Goal: Communication & Community: Answer question/provide support

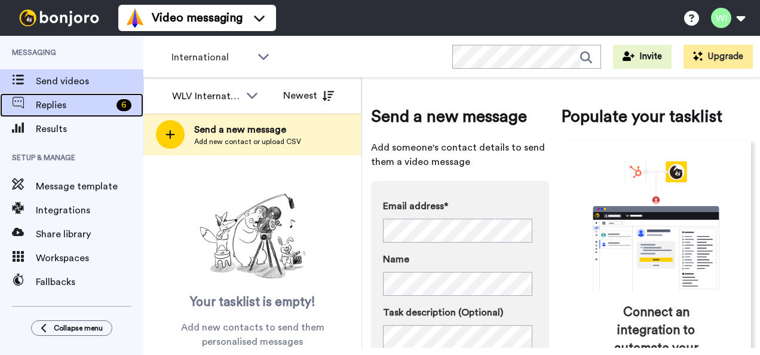
click at [73, 98] on span "Replies" at bounding box center [74, 105] width 76 height 14
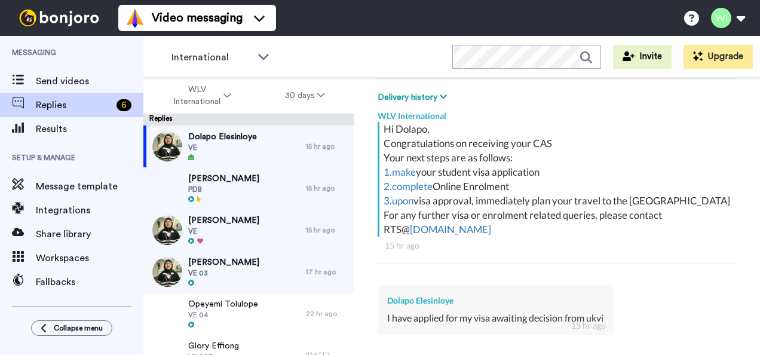
scroll to position [312, 0]
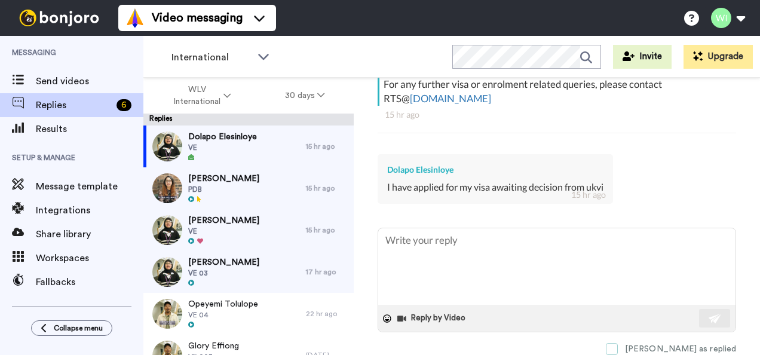
click at [617, 343] on span at bounding box center [611, 349] width 12 height 12
click at [202, 175] on span "[PERSON_NAME]" at bounding box center [223, 179] width 71 height 12
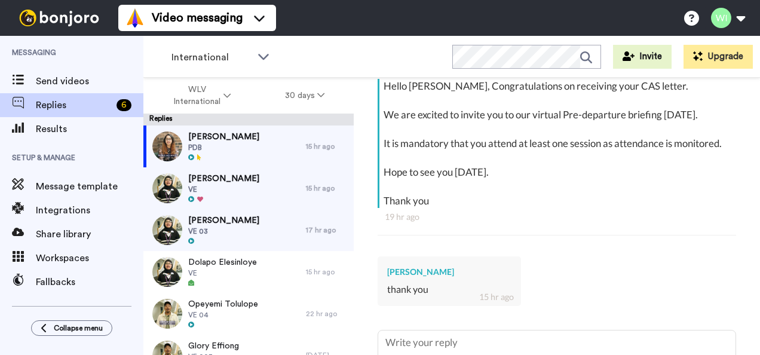
scroll to position [355, 0]
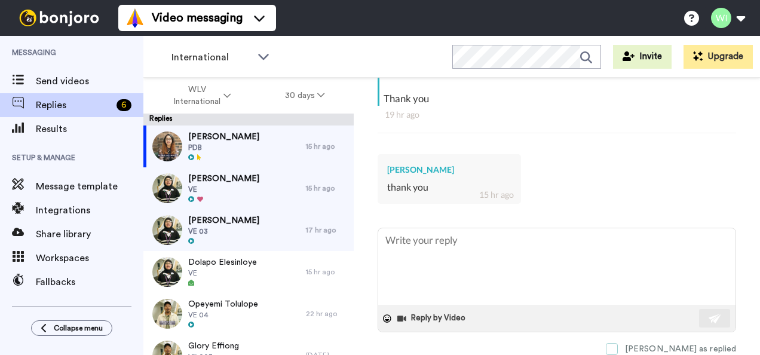
click at [617, 343] on span at bounding box center [611, 349] width 12 height 12
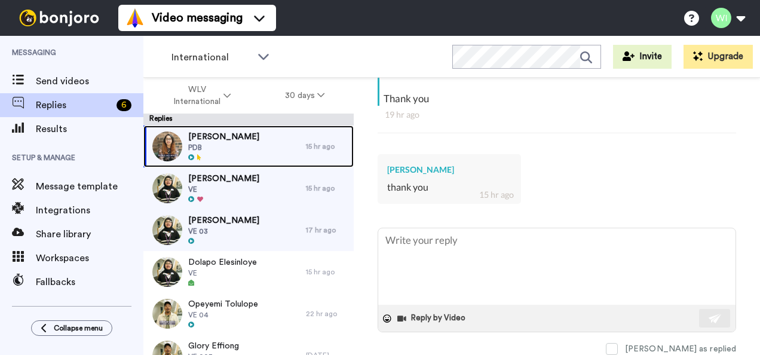
click at [243, 145] on div "Adaeze Ayeni PDB" at bounding box center [224, 146] width 162 height 42
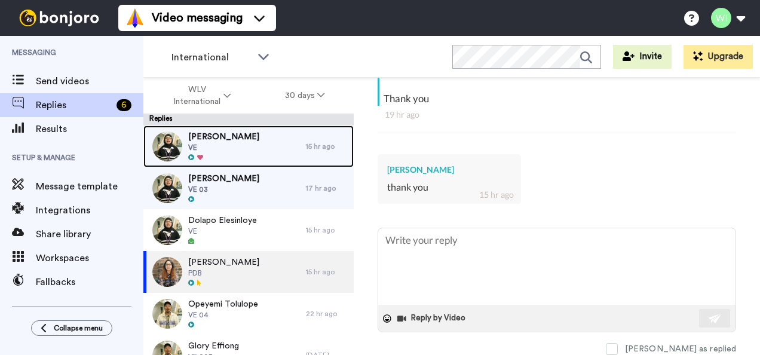
click at [243, 145] on div "Adaeze Ayeni VE" at bounding box center [224, 146] width 162 height 42
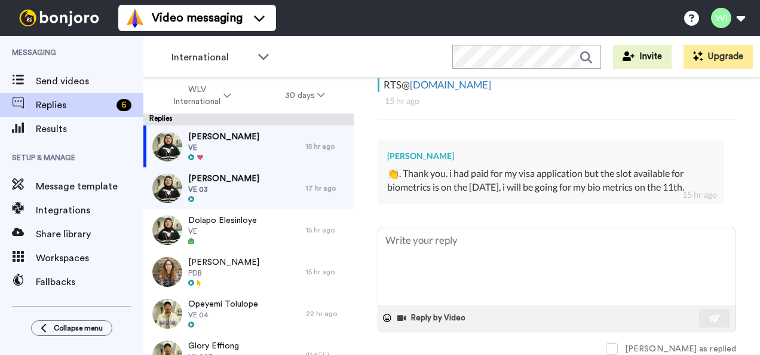
scroll to position [339, 0]
click at [663, 343] on label "[PERSON_NAME] as replied" at bounding box center [670, 349] width 130 height 12
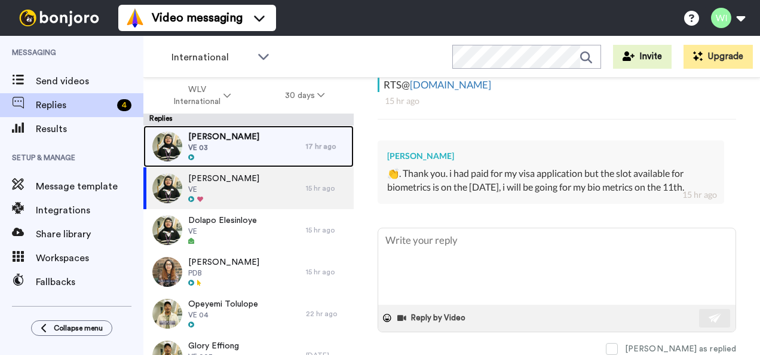
click at [241, 144] on div "Hanif Shah VE 03" at bounding box center [224, 146] width 162 height 42
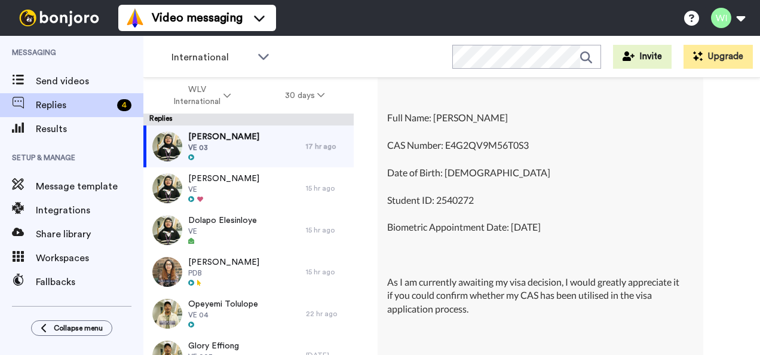
click at [573, 217] on div "Dear Wolverhampton I hope this email finds you well. I am writing to kindly con…" at bounding box center [540, 159] width 306 height 586
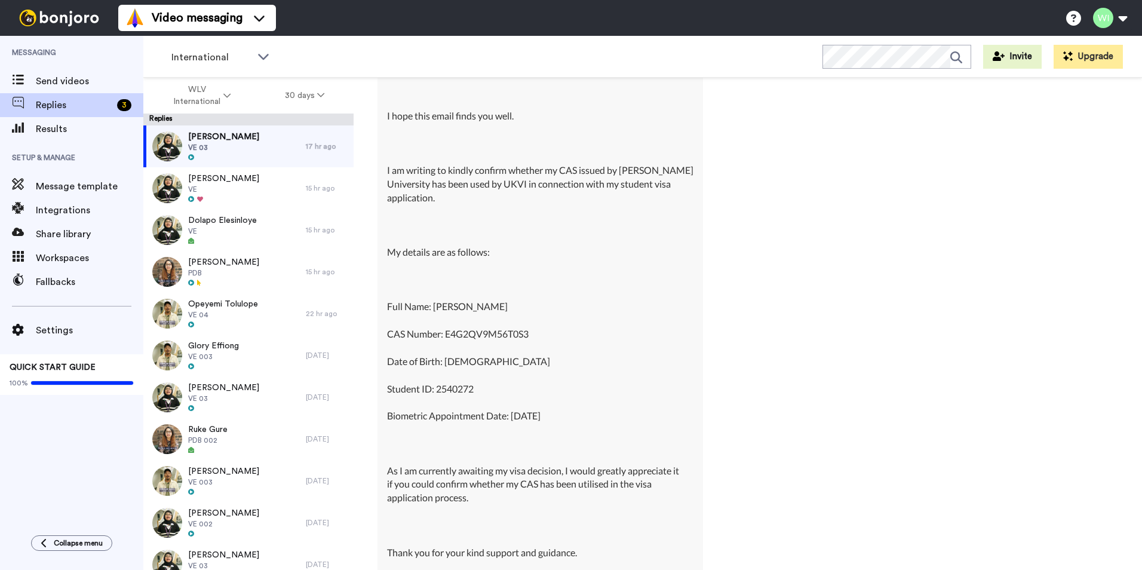
scroll to position [847, 0]
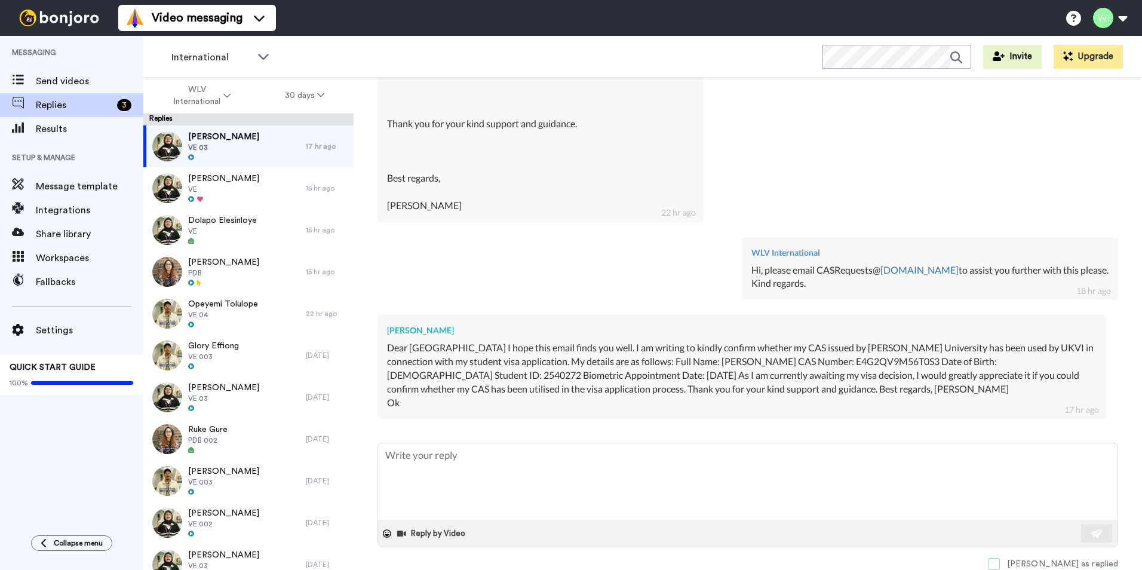
click at [759, 354] on span at bounding box center [994, 564] width 12 height 12
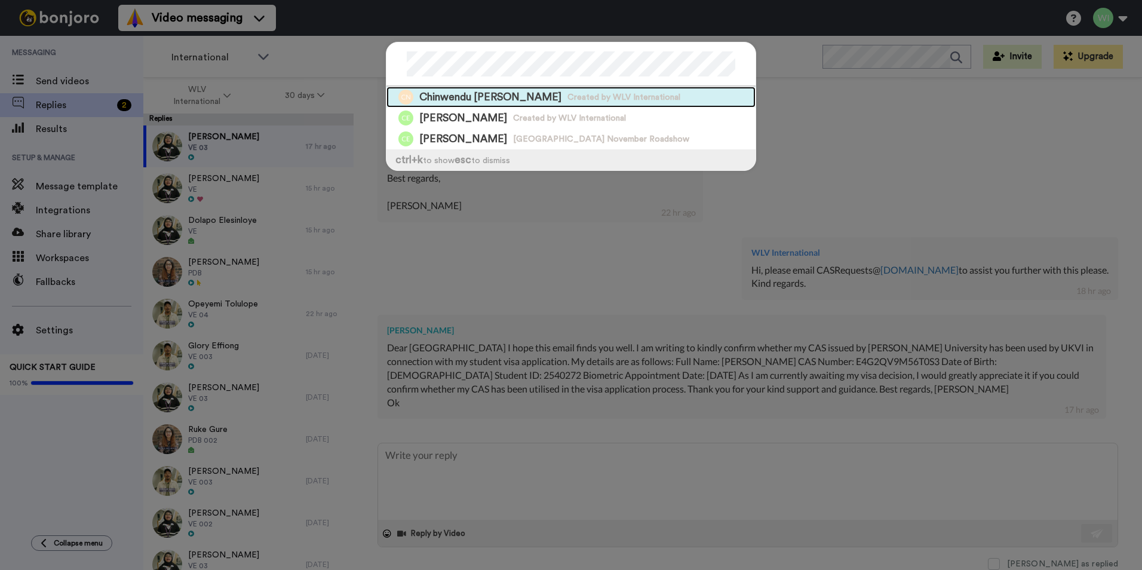
click at [579, 96] on span "Created by WLV International" at bounding box center [623, 97] width 113 height 12
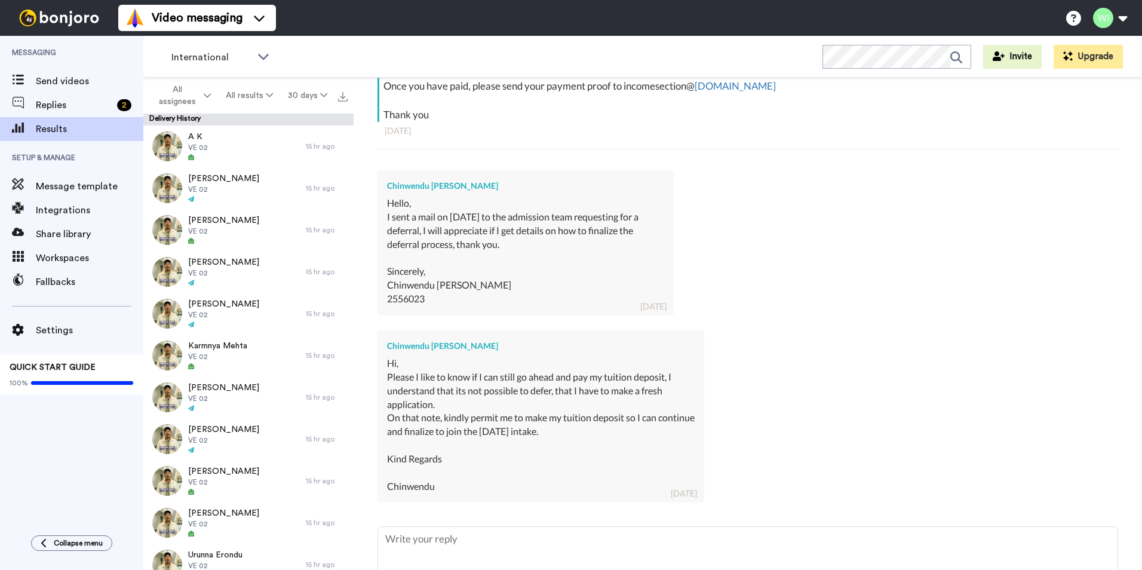
scroll to position [424, 0]
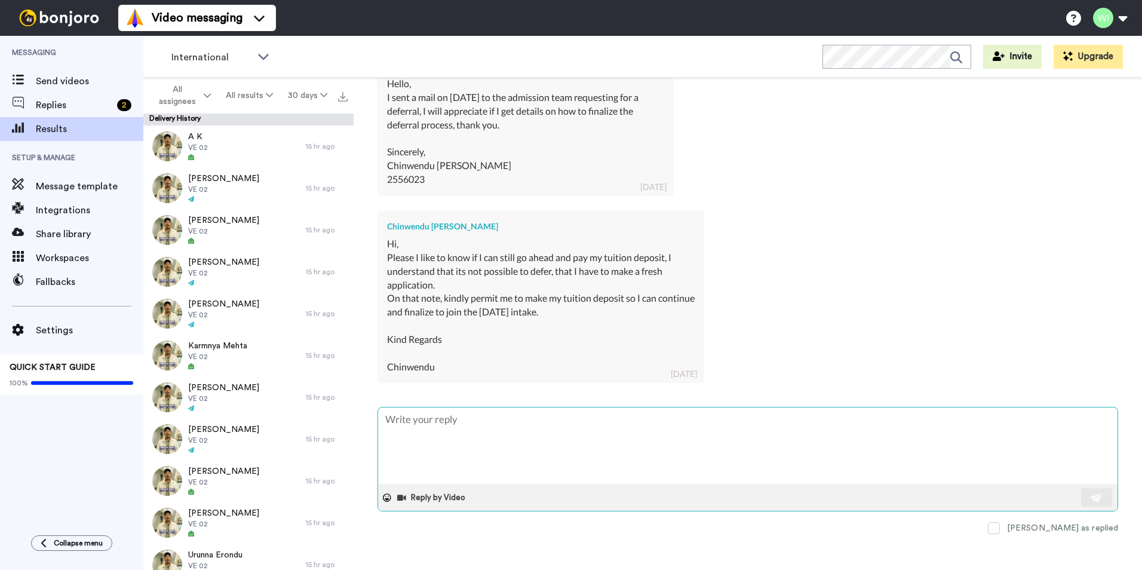
click at [542, 354] on textarea at bounding box center [747, 445] width 739 height 76
type textarea "x"
type textarea "H"
type textarea "x"
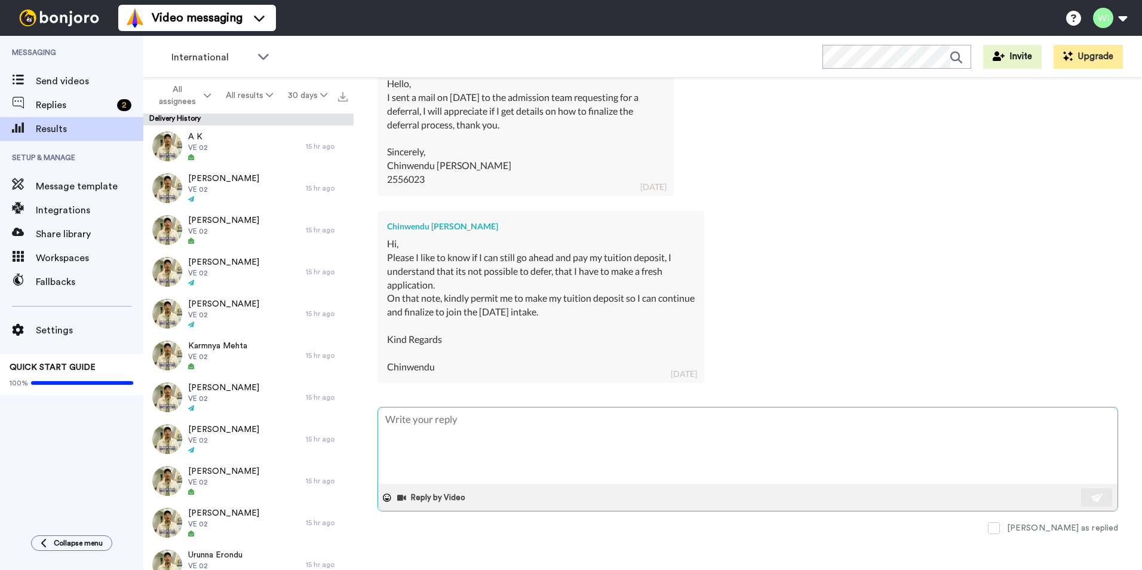
type textarea "G"
type textarea "x"
type textarea "Go"
type textarea "x"
type textarea "Goo"
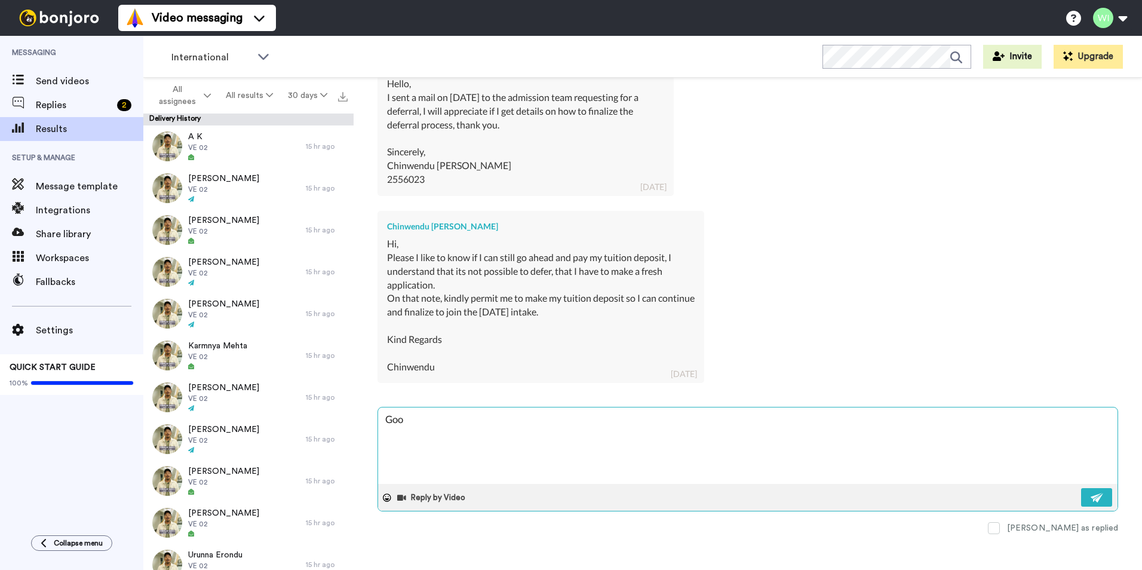
type textarea "x"
type textarea "Good"
type textarea "x"
type textarea "Good"
type textarea "x"
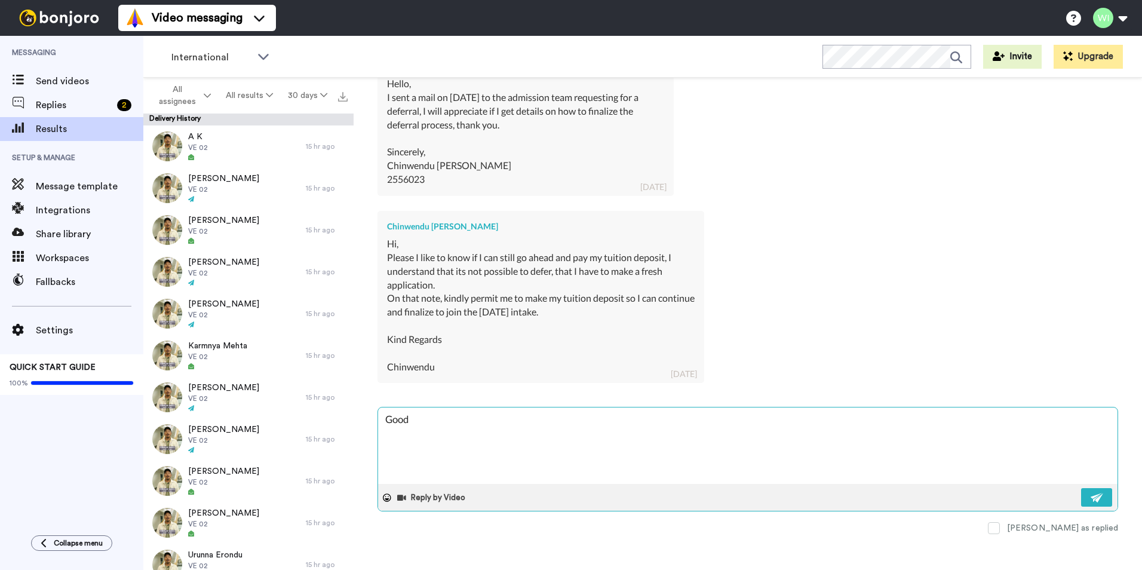
type textarea "Good m"
type textarea "x"
type textarea "Good mo"
type textarea "x"
type textarea "Good mor"
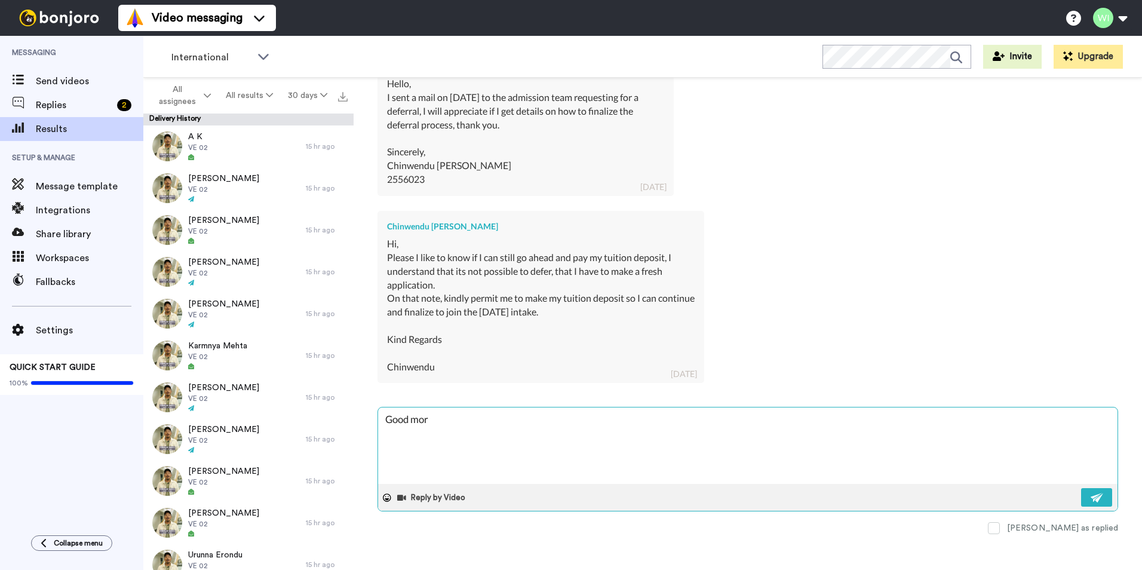
type textarea "x"
type textarea "Good morn"
type textarea "x"
type textarea "Good morni"
type textarea "x"
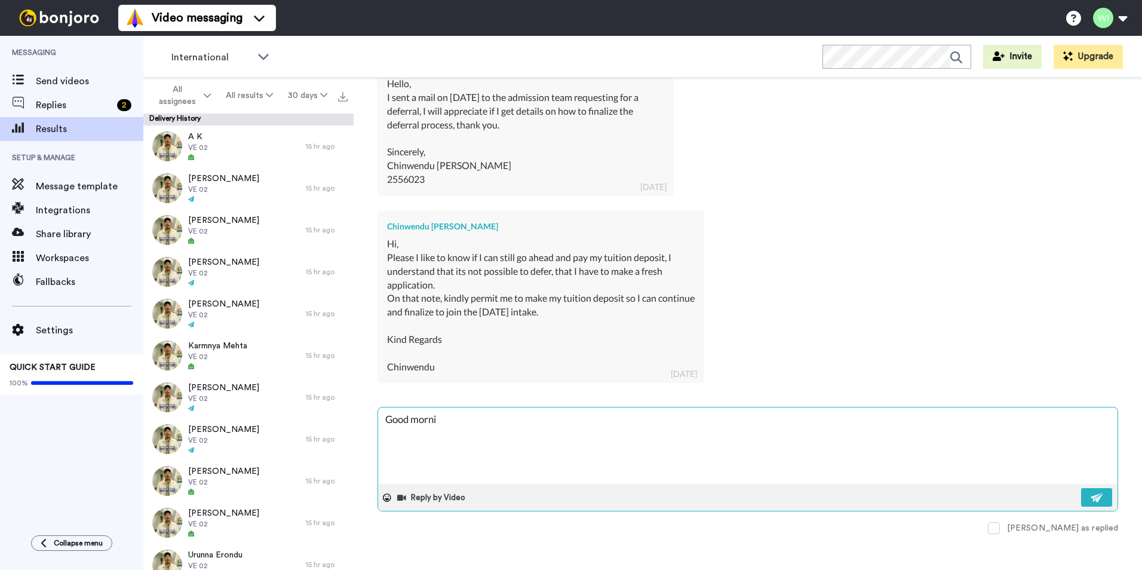
type textarea "Good mornin"
type textarea "x"
type textarea "Good morning"
type textarea "x"
type textarea "Good morning,"
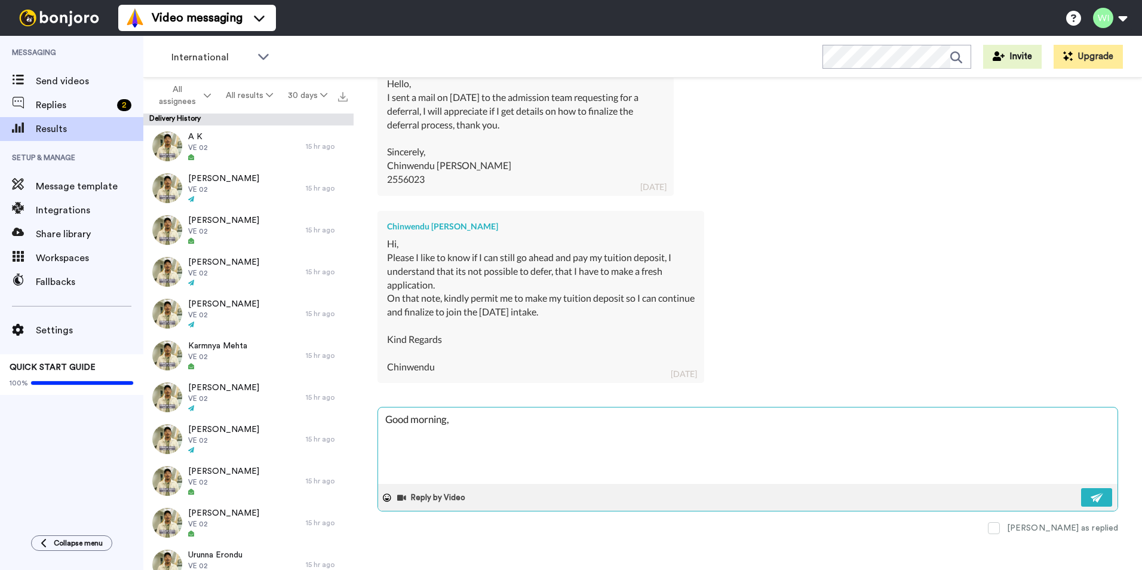
type textarea "x"
type textarea "Good morning, I"
type textarea "x"
type textarea "Good morning, I"
type textarea "x"
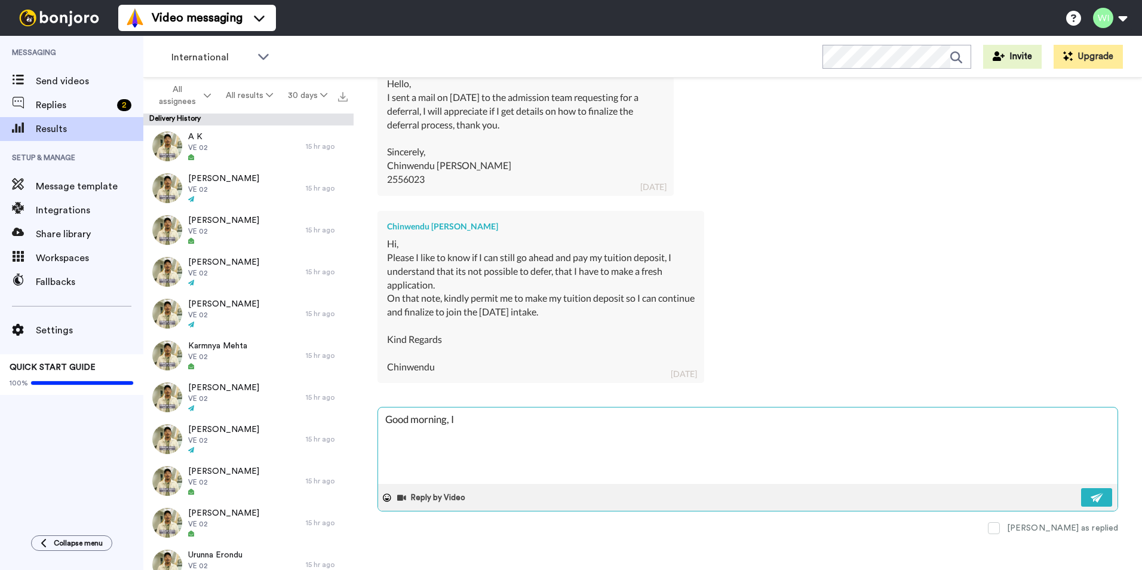
type textarea "Good morning, I h"
type textarea "x"
type textarea "Good morning, I ho"
type textarea "x"
type textarea "Good morning, I hop"
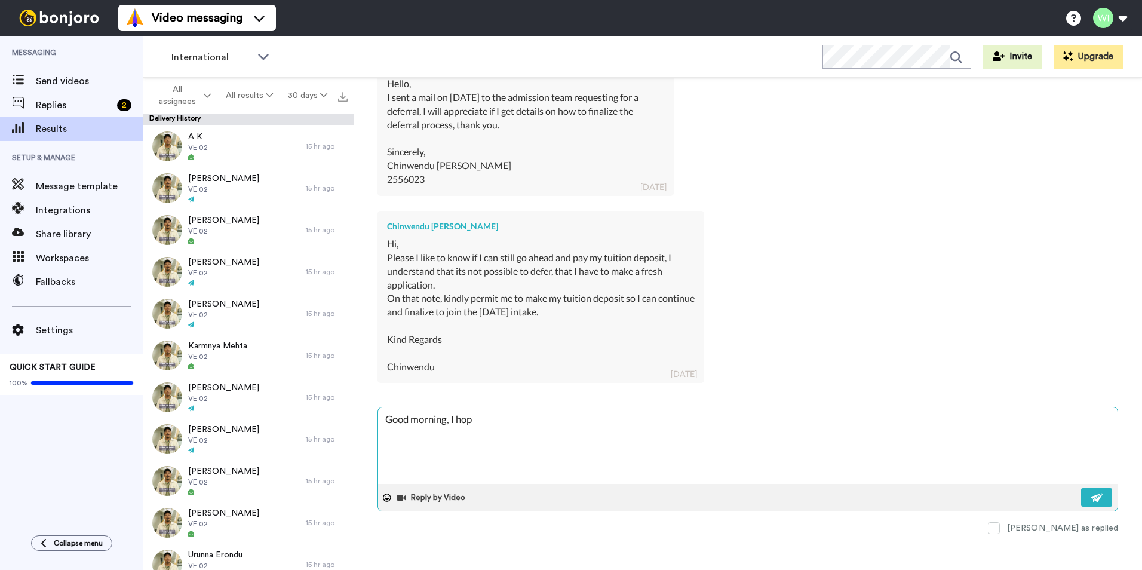
type textarea "x"
type textarea "Good morning, I hope"
type textarea "x"
type textarea "Good morning, I hope"
type textarea "x"
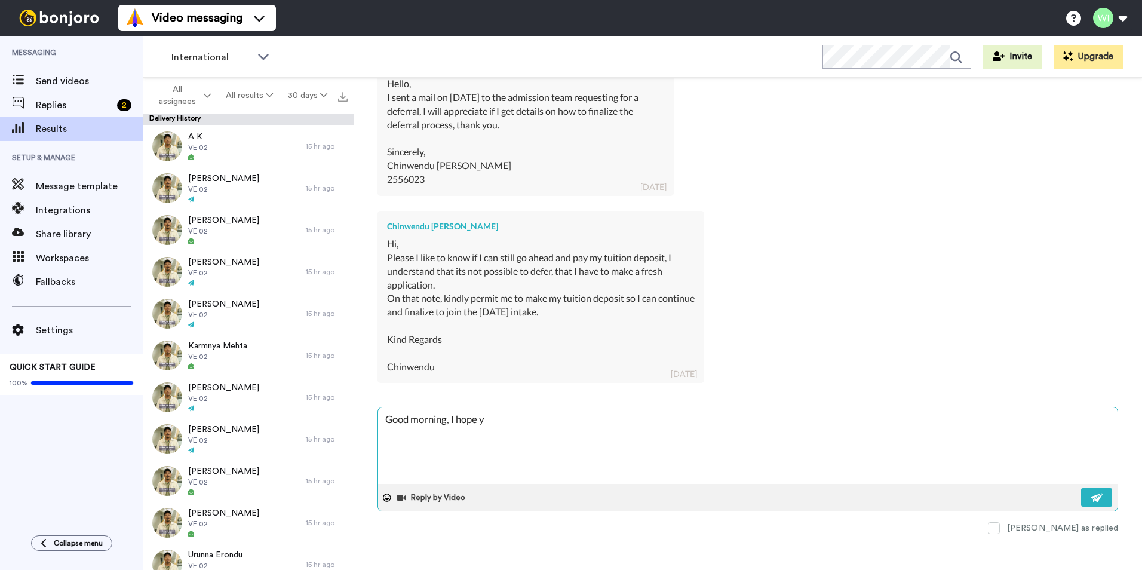
type textarea "Good morning, I hope yo"
type textarea "x"
type textarea "Good morning, I hope you"
type textarea "x"
type textarea "Good morning, I hope you"
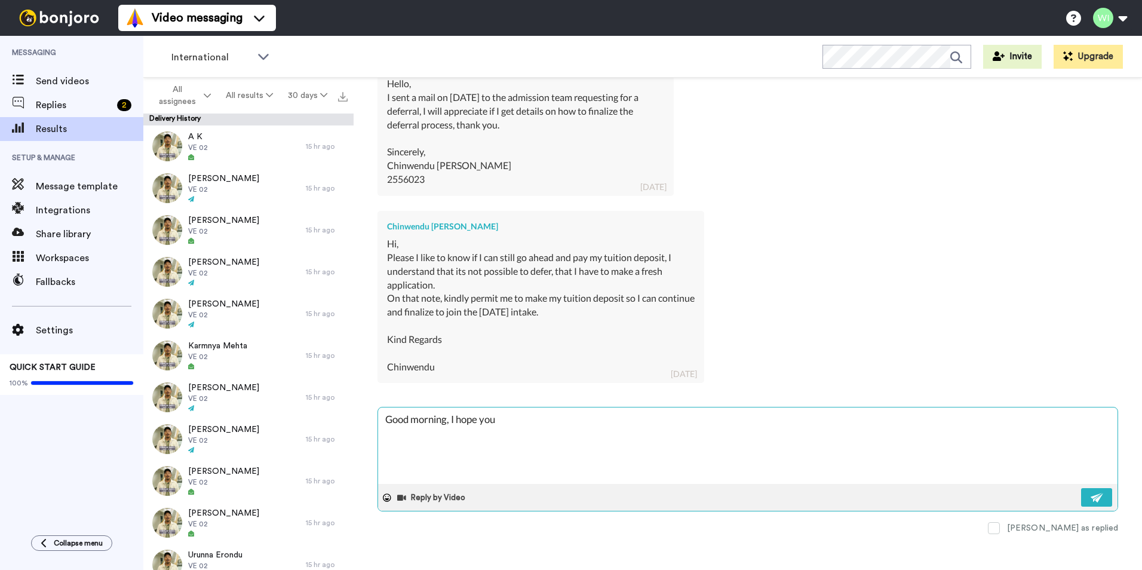
type textarea "x"
type textarea "Good morning, I hope you a"
type textarea "x"
type textarea "Good morning, I hope you ar"
type textarea "x"
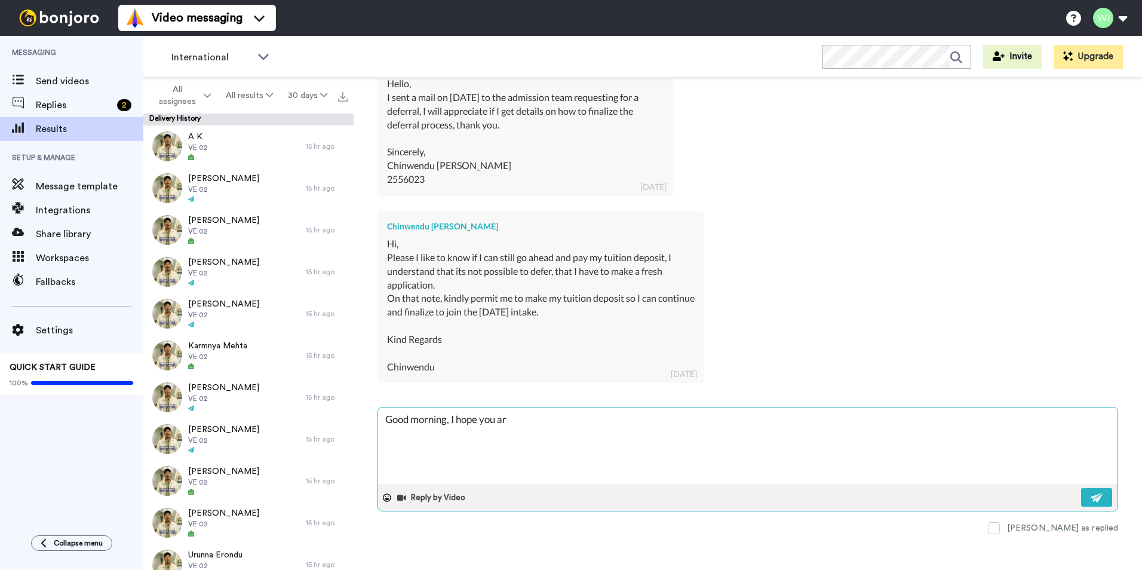
type textarea "Good morning, I hope you are"
type textarea "x"
type textarea "Good morning, I hope you are"
type textarea "x"
type textarea "Good morning, I hope you are d"
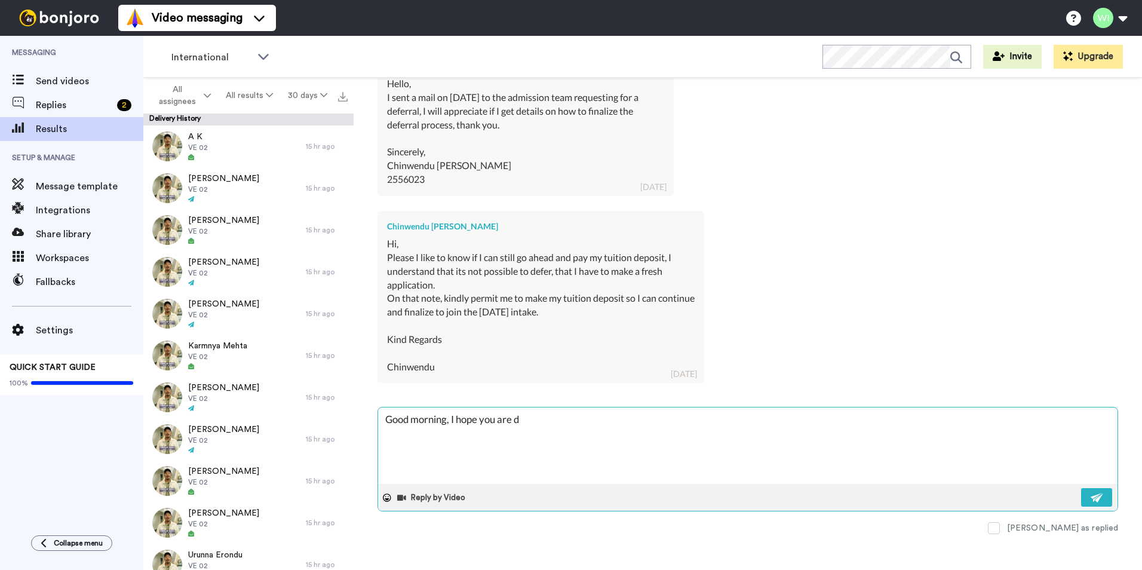
type textarea "x"
type textarea "Good morning, I hope you are do"
type textarea "x"
type textarea "Good morning, I hope you are doi"
type textarea "x"
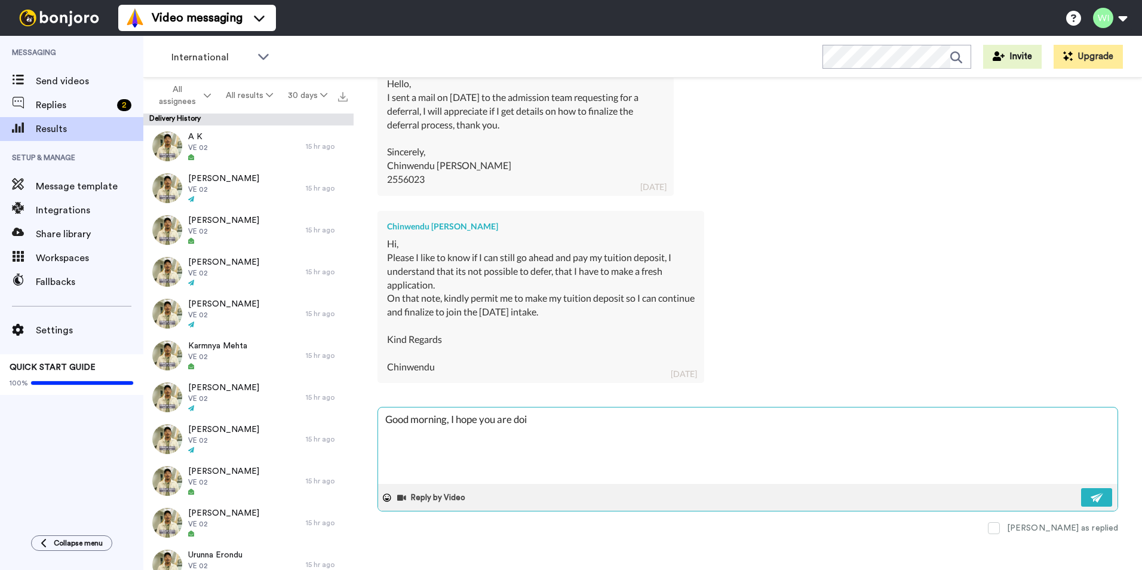
type textarea "Good morning, I hope you are doin"
type textarea "x"
type textarea "Good morning, I hope you are doing"
type textarea "x"
type textarea "Good morning, I hope you are doing"
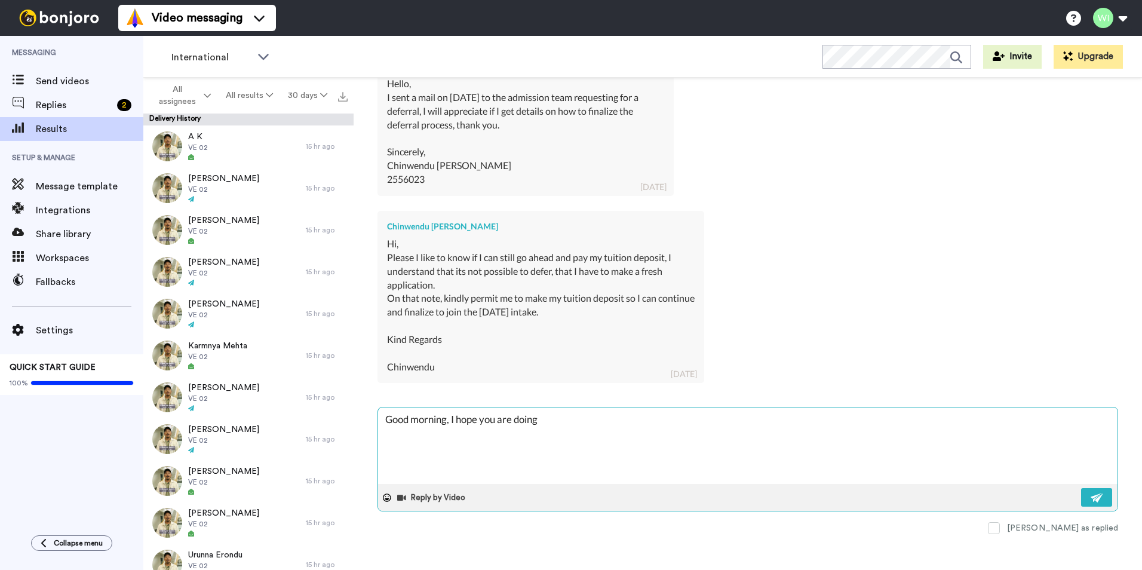
type textarea "x"
type textarea "Good morning, I hope you are doing w"
type textarea "x"
type textarea "Good morning, I hope you are doing we"
type textarea "x"
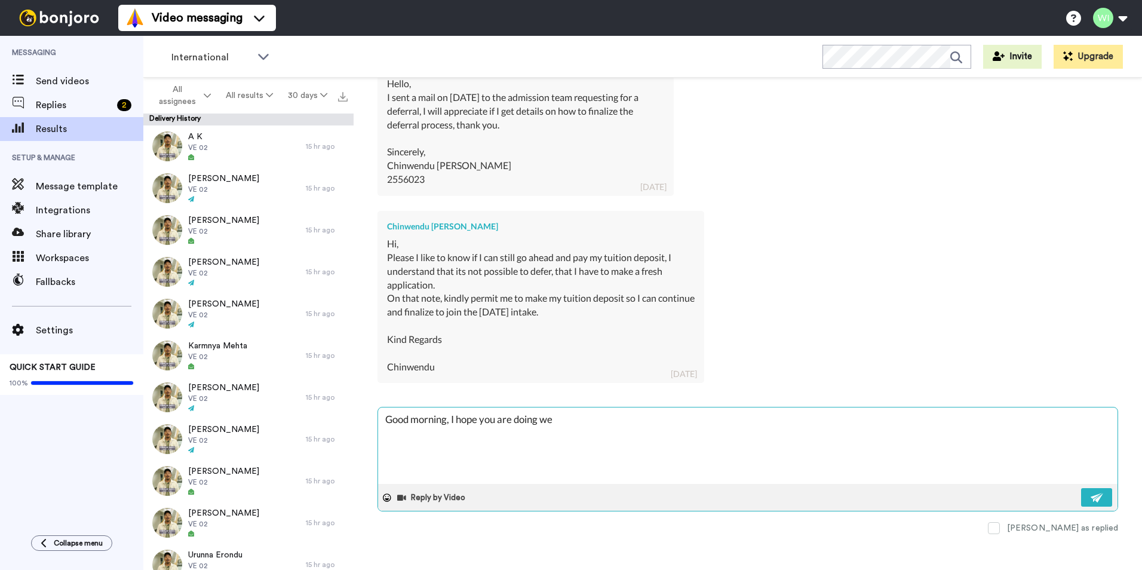
type textarea "Good morning, I hope you are doing wel"
type textarea "x"
type textarea "Good morning, I hope you are doing well"
type textarea "x"
type textarea "Good morning, I hope you are doing well."
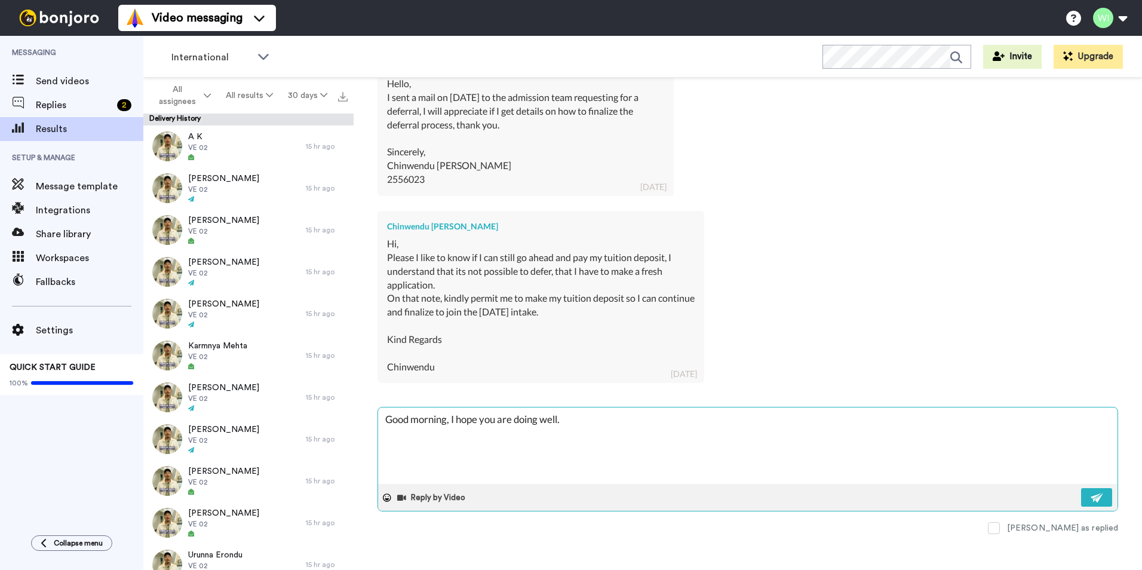
type textarea "x"
type textarea "Good morning, I hope you are doing well."
type textarea "x"
type textarea "Good morning, I hope you are doing well. S"
type textarea "x"
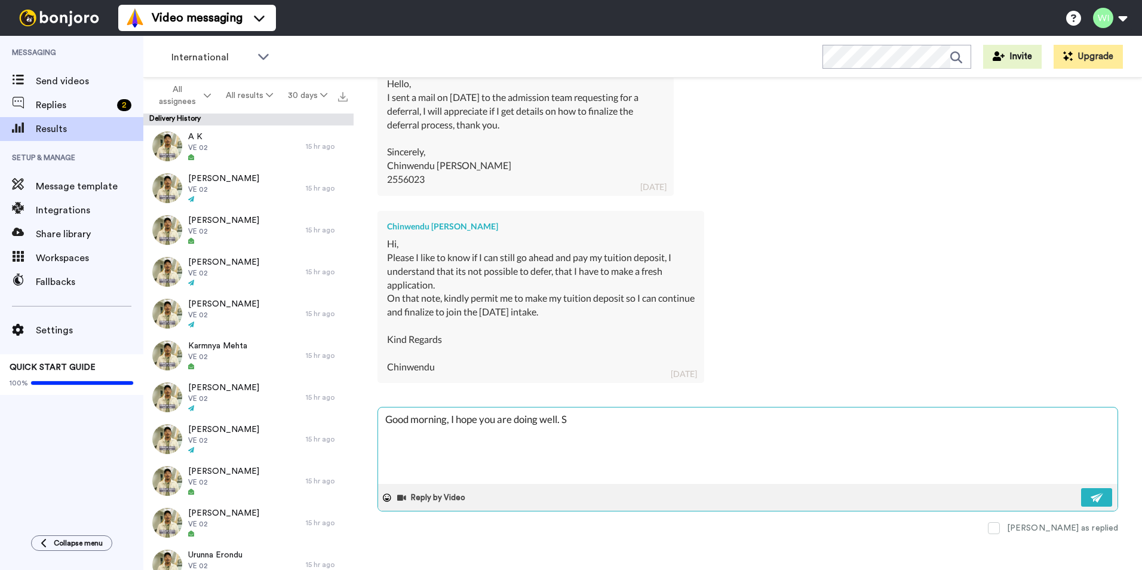
type textarea "Good morning, I hope you are doing well. Si"
type textarea "x"
type textarea "Good morning, I hope you are doing well. Sin"
type textarea "x"
type textarea "Good morning, I hope you are doing well. Sinc"
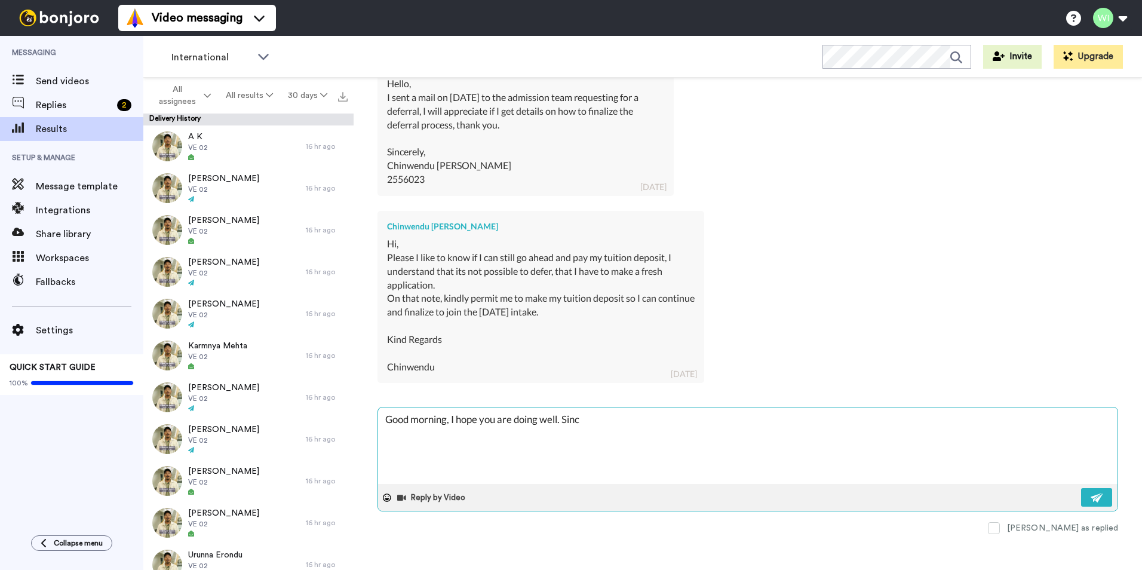
type textarea "x"
type textarea "Good morning, I hope you are doing well. Since"
type textarea "x"
type textarea "Good morning, I hope you are doing well. Sincer"
type textarea "x"
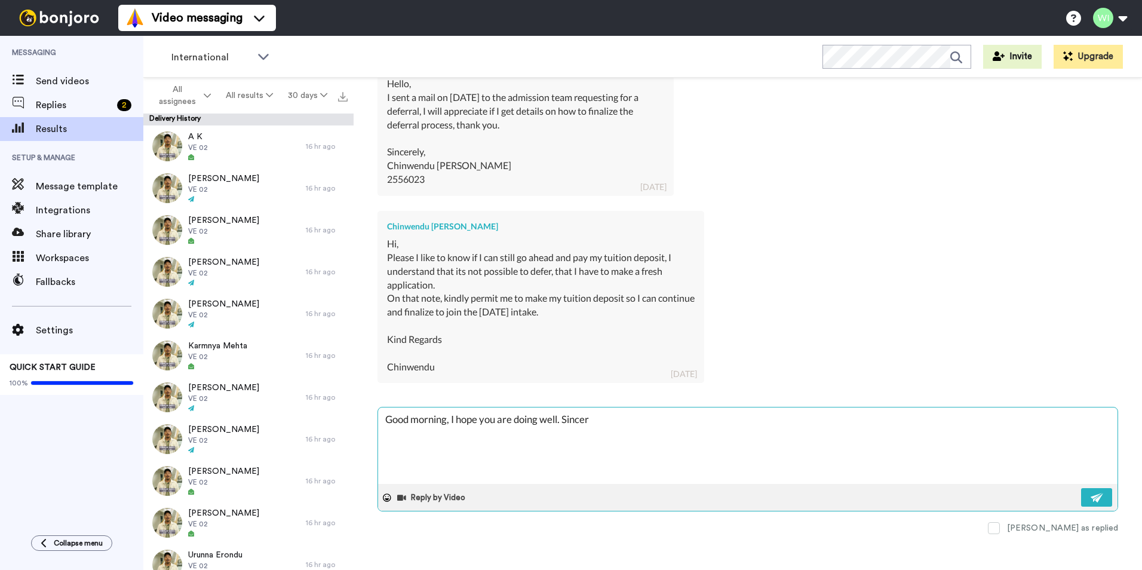
type textarea "Good morning, I hope you are doing well. Sincere"
type textarea "x"
type textarea "Good morning, I hope you are doing well. Sincere"
type textarea "x"
type textarea "Good morning, I hope you are doing well. Sincere ap"
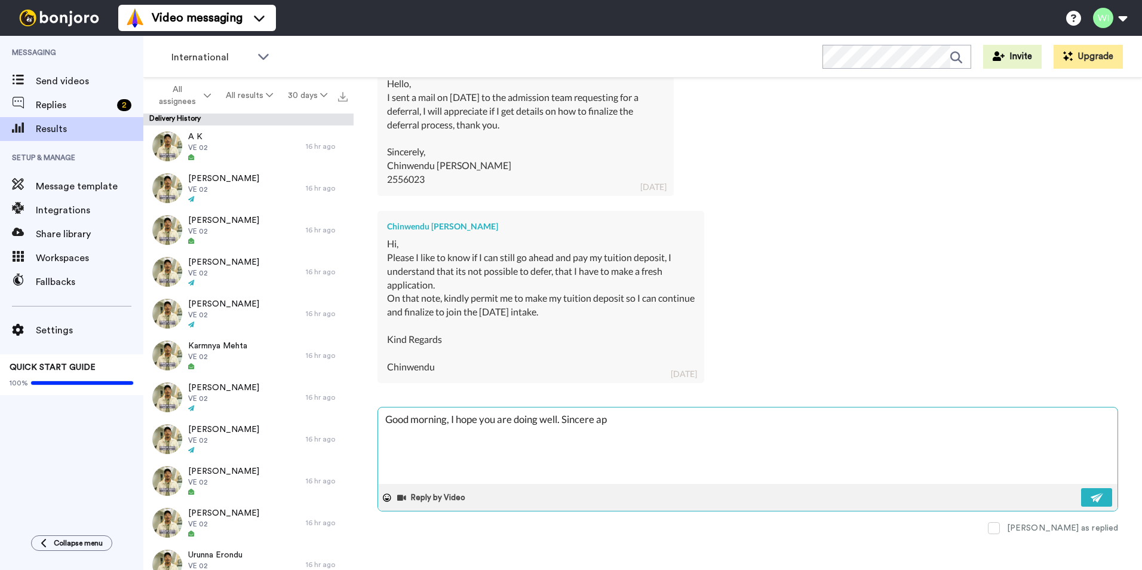
type textarea "x"
type textarea "Good morning, I hope you are doing well. Sincere apo"
type textarea "x"
type textarea "Good morning, I hope you are doing well. Sincere apol"
type textarea "x"
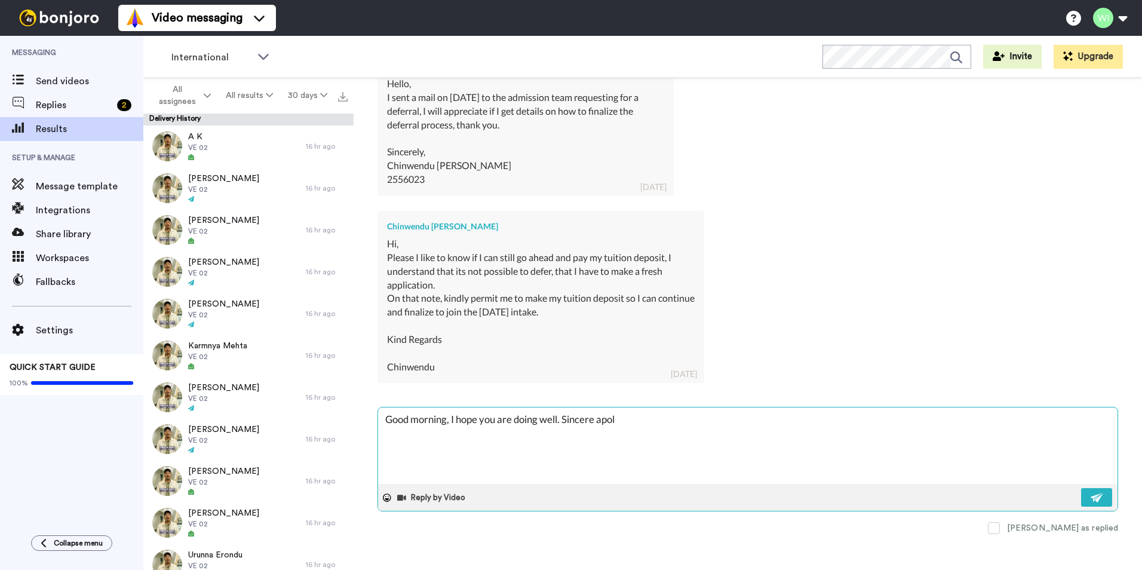
type textarea "Good morning, I hope you are doing well. Sincere apolg"
type textarea "x"
type textarea "Good morning, I hope you are doing well. Sincere apolgi"
type textarea "x"
type textarea "Good morning, I hope you are doing well. Sincere apolgie"
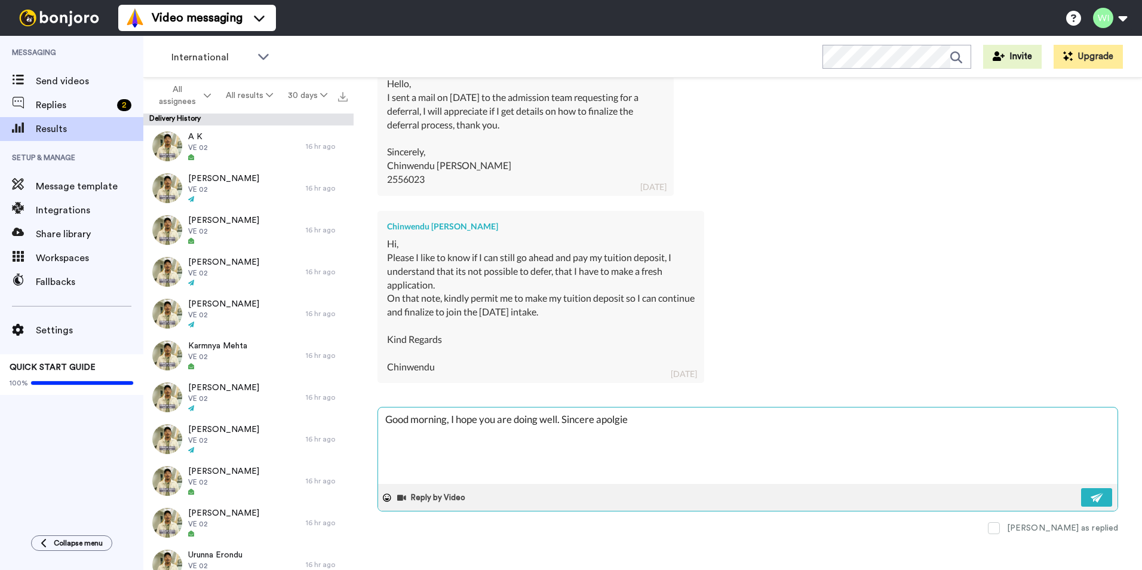
type textarea "x"
type textarea "Good morning, I hope you are doing well. Sincere apolgies"
type textarea "x"
type textarea "Good morning, I hope you are doing well. Sincere apolgie"
type textarea "x"
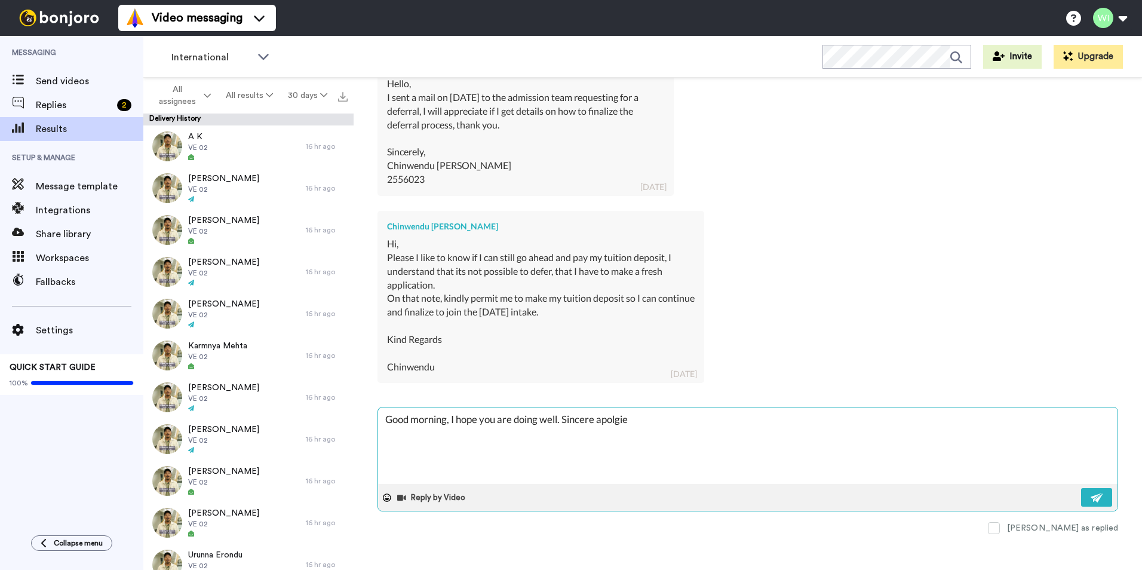
type textarea "Good morning, I hope you are doing well. Sincere apolgi"
type textarea "x"
type textarea "Good morning, I hope you are doing well. Sincere apolg"
type textarea "x"
type textarea "Good morning, I hope you are doing well. Sincere apol"
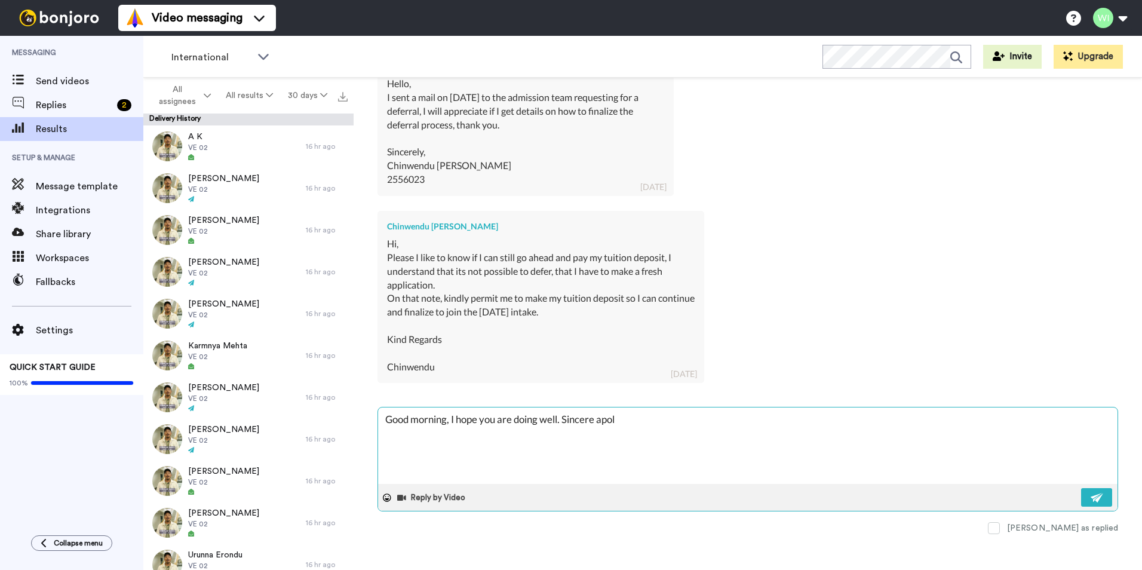
type textarea "x"
type textarea "Good morning, I hope you are doing well. Sincere apolo"
type textarea "x"
type textarea "Good morning, I hope you are doing well. Sincere apolog"
type textarea "x"
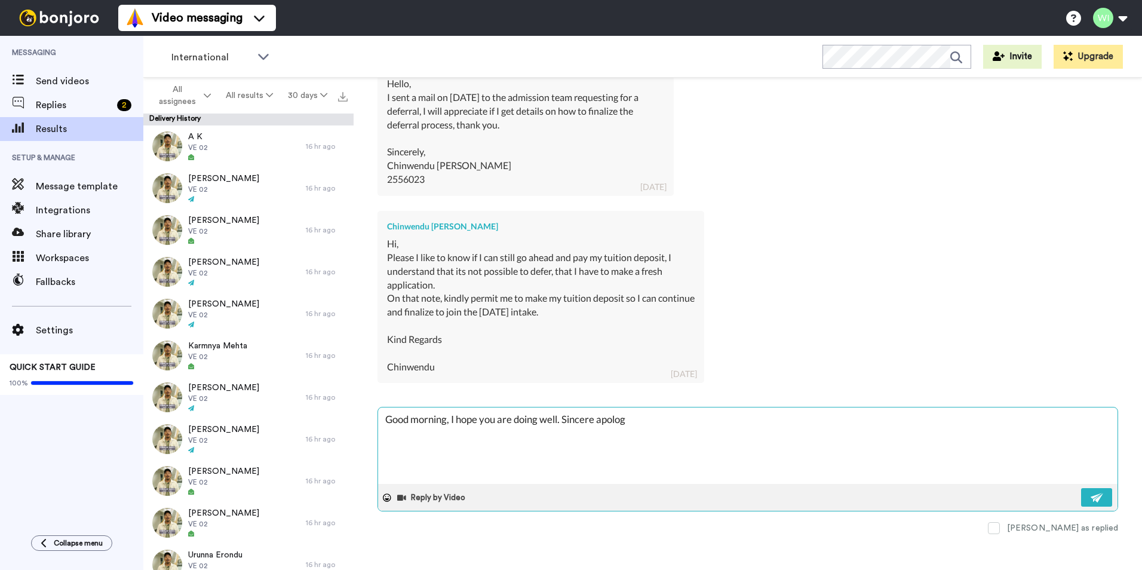
type textarea "Good morning, I hope you are doing well. Sincere apologi"
type textarea "x"
type textarea "Good morning, I hope you are doing well. Sincere apologie"
type textarea "x"
type textarea "Good morning, I hope you are doing well. Sincere apologies"
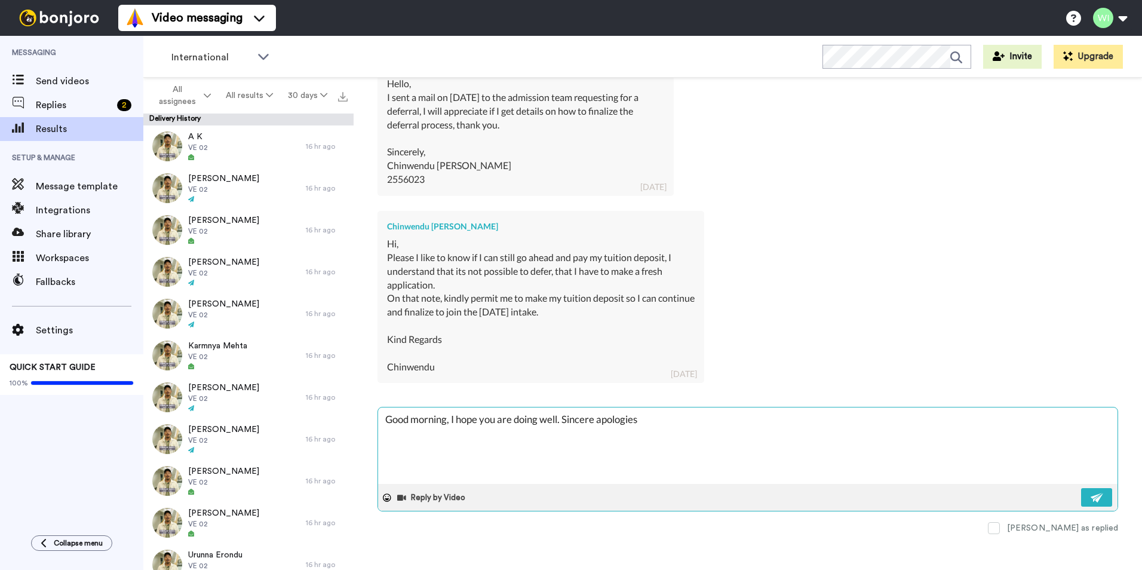
type textarea "x"
type textarea "Good morning, I hope you are doing well. Sincere apologies,"
type textarea "x"
type textarea "Good morning, I hope you are doing well. Sincere apologies,"
type textarea "x"
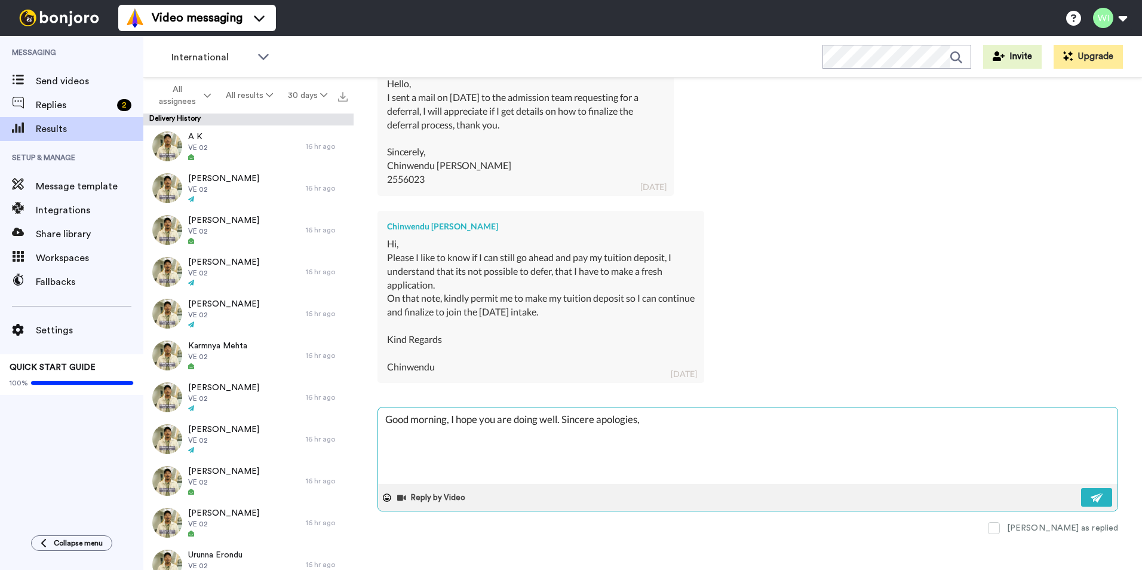
type textarea "Good morning, I hope you are doing well. Sincere apologies, t"
type textarea "x"
type textarea "Good morning, I hope you are doing well. Sincere apologies, th"
type textarea "x"
type textarea "Good morning, I hope you are doing well. Sincere apologies, the"
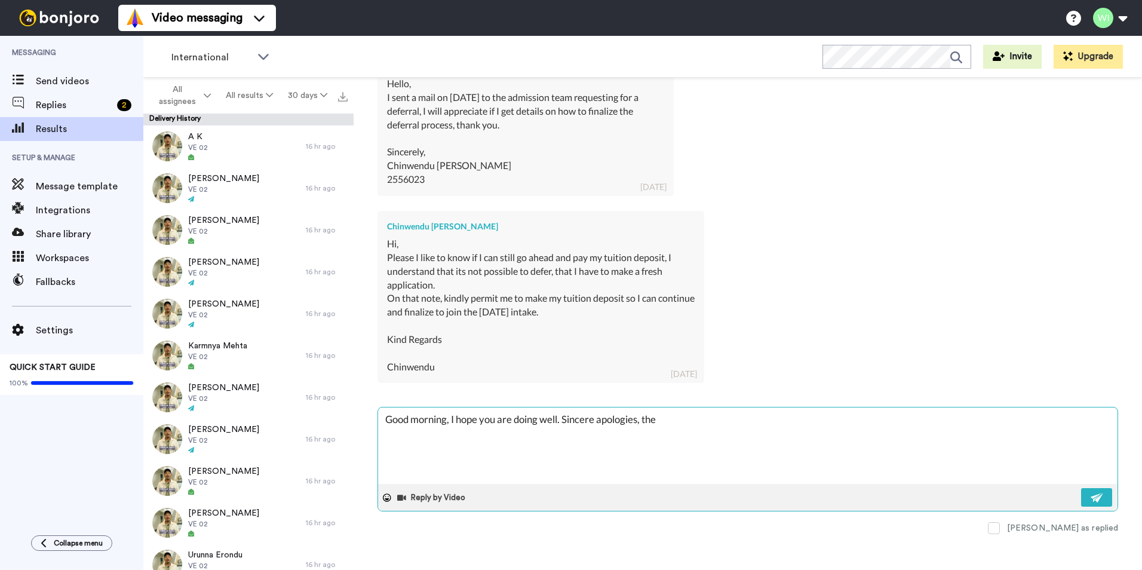
type textarea "x"
type textarea "Good morning, I hope you are doing well. Sincere apologies, the"
type textarea "x"
type textarea "Good morning, I hope you are doing well. Sincere apologies, the d"
type textarea "x"
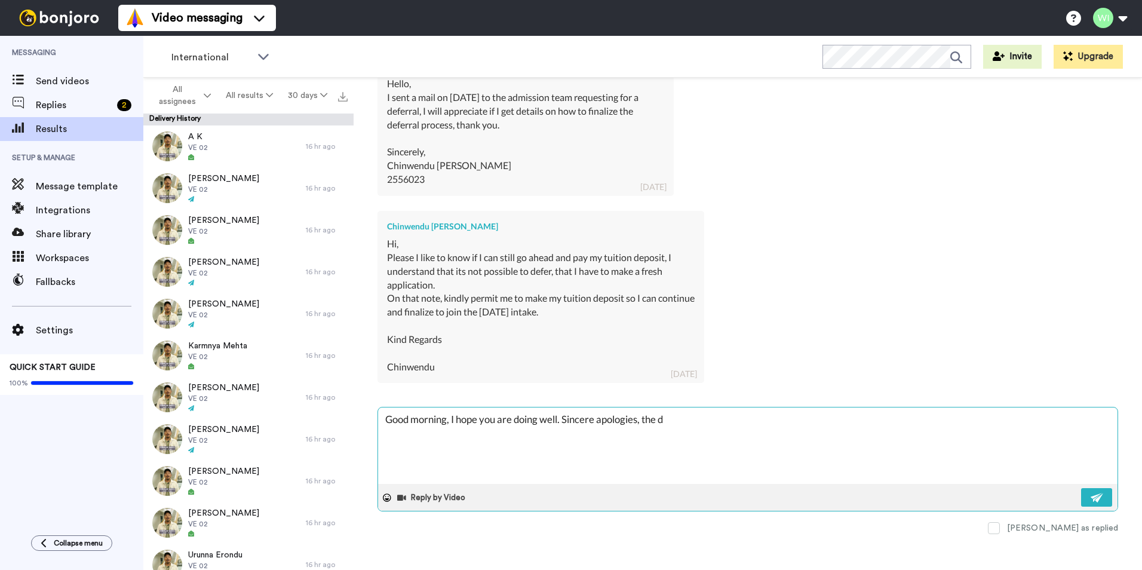
type textarea "Good morning, I hope you are doing well. Sincere apologies, the de"
type textarea "x"
type textarea "Good morning, I hope you are doing well. Sincere apologies, the dea"
type textarea "x"
type textarea "Good morning, I hope you are doing well. Sincere apologies, the deadl"
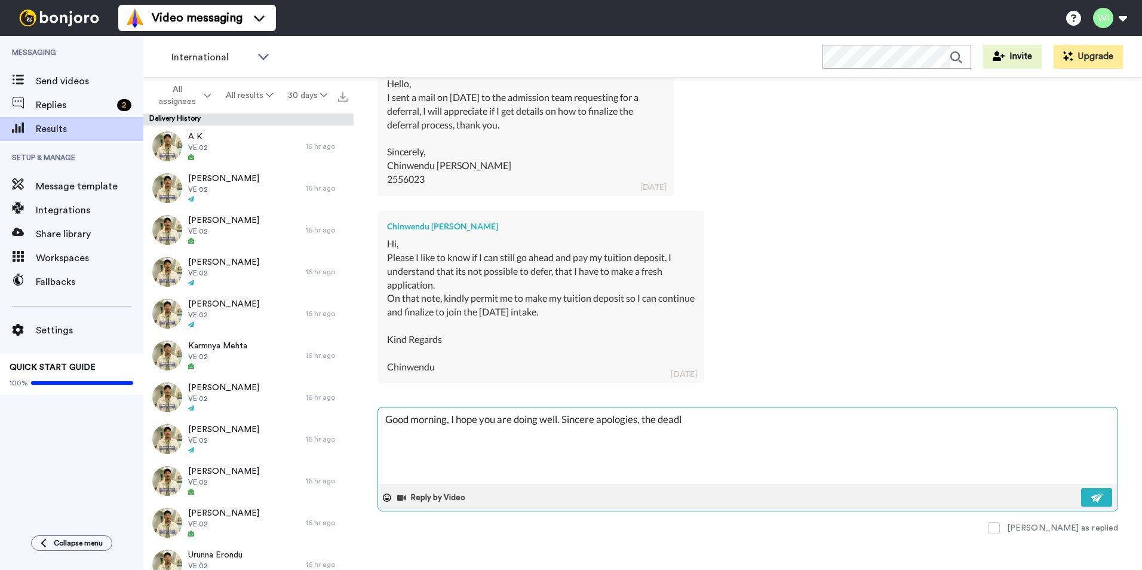
type textarea "x"
type textarea "Good morning, I hope you are doing well. Sincere apologies, the deadli"
type textarea "x"
type textarea "Good morning, I hope you are doing well. Sincere apologies, the deadlin"
type textarea "x"
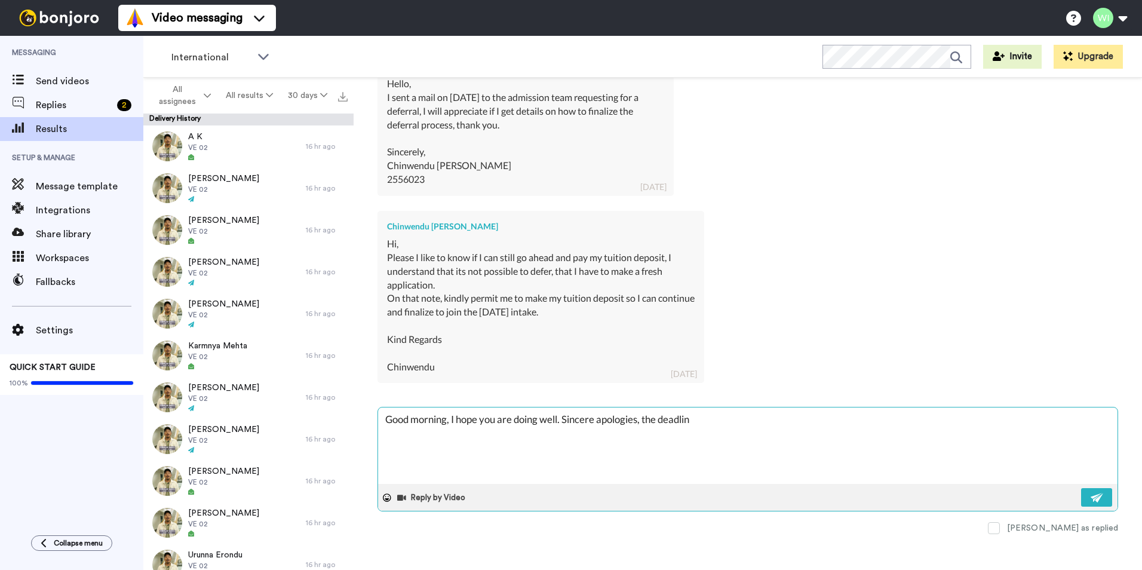
type textarea "Good morning, I hope you are doing well. Sincere apologies, the deadline"
type textarea "x"
type textarea "Good morning, I hope you are doing well. Sincere apologies, the deadline"
type textarea "x"
type textarea "Good morning, I hope you are doing well. Sincere apologies, the deadline f"
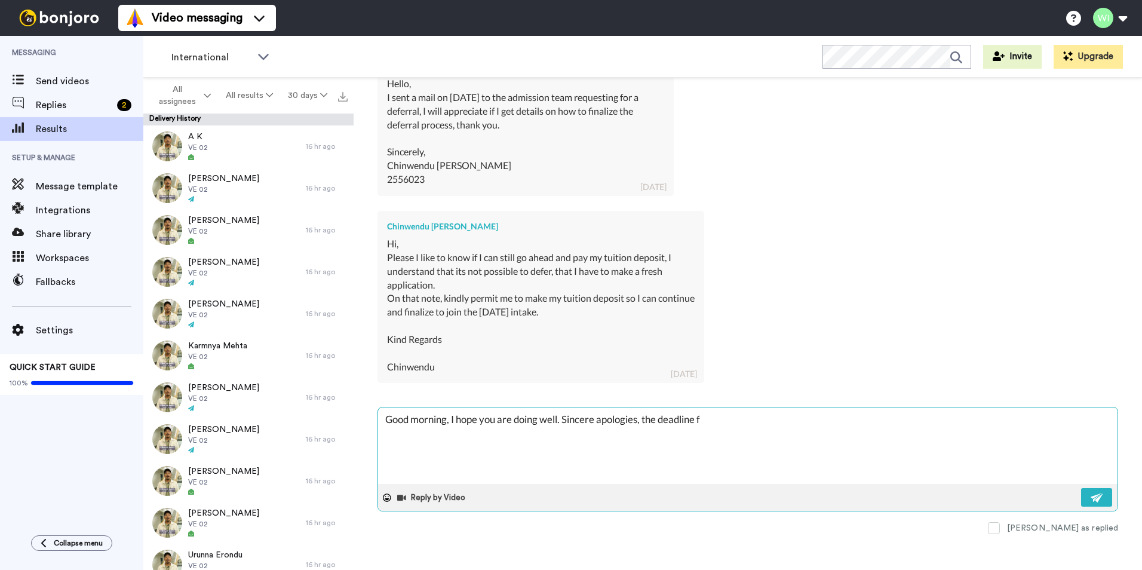
type textarea "x"
type textarea "Good morning, I hope you are doing well. Sincere apologies, the deadline fo"
type textarea "x"
type textarea "Good morning, I hope you are doing well. Sincere apologies, the deadline for"
type textarea "x"
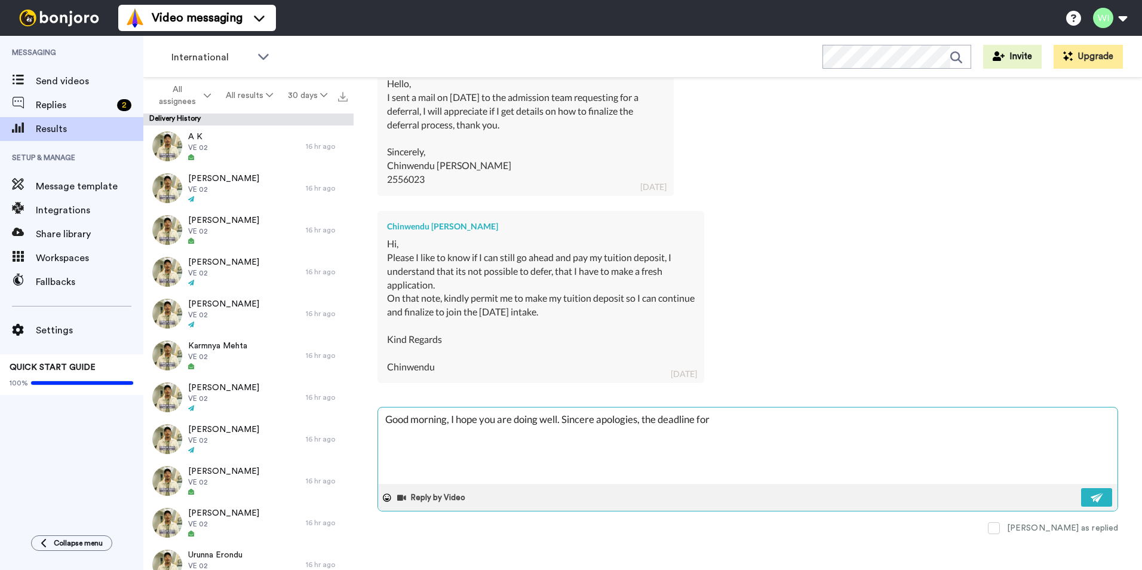
type textarea "Good morning, I hope you are doing well. Sincere apologies, the deadline for d"
type textarea "x"
type textarea "Good morning, I hope you are doing well. Sincere apologies, the deadline for de"
type textarea "x"
type textarea "Good morning, I hope you are doing well. Sincere apologies, the deadline for dep"
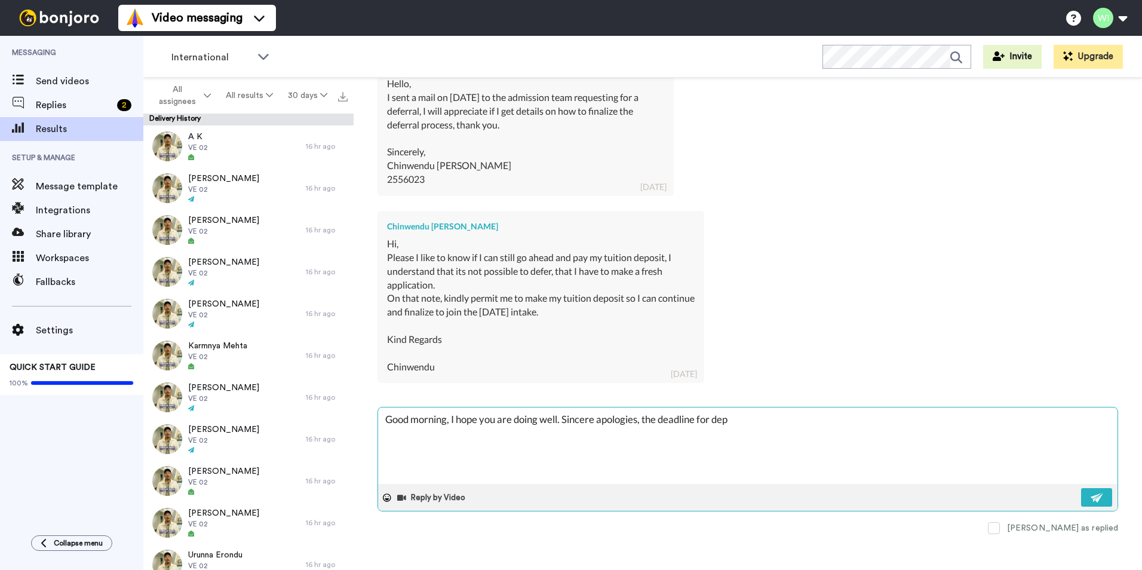
type textarea "x"
type textarea "Good morning, I hope you are doing well. Sincere apologies, the deadline for de…"
type textarea "x"
type textarea "Good morning, I hope you are doing well. Sincere apologies, the deadline for de…"
type textarea "x"
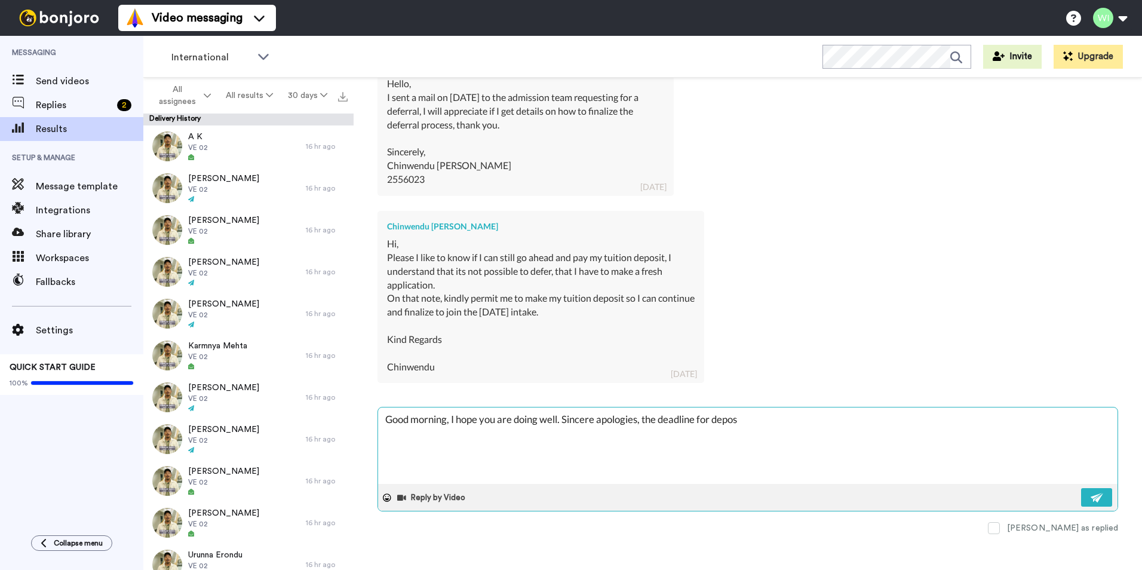
type textarea "Good morning, I hope you are doing well. Sincere apologies, the deadline for de…"
type textarea "x"
type textarea "Good morning, I hope you are doing well. Sincere apologies, the deadline for de…"
type textarea "x"
type textarea "Good morning, I hope you are doing well. Sincere apologies, the deadline for de…"
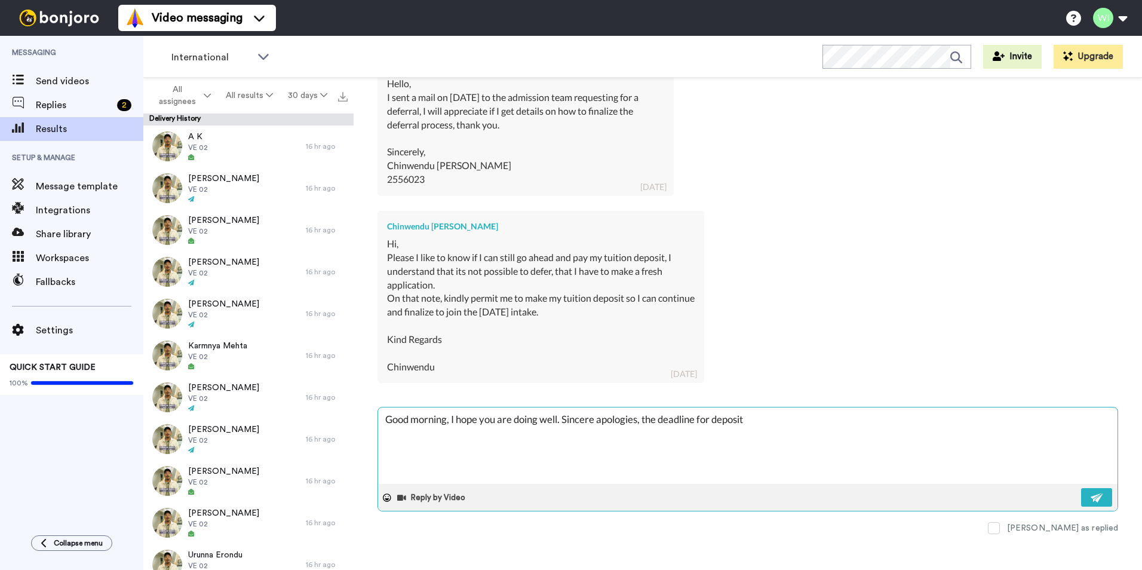
type textarea "x"
type textarea "Good morning, I hope you are doing well. Sincere apologies, the deadline for de…"
type textarea "x"
type textarea "Good morning, I hope you are doing well. Sincere apologies, the deadline for de…"
type textarea "x"
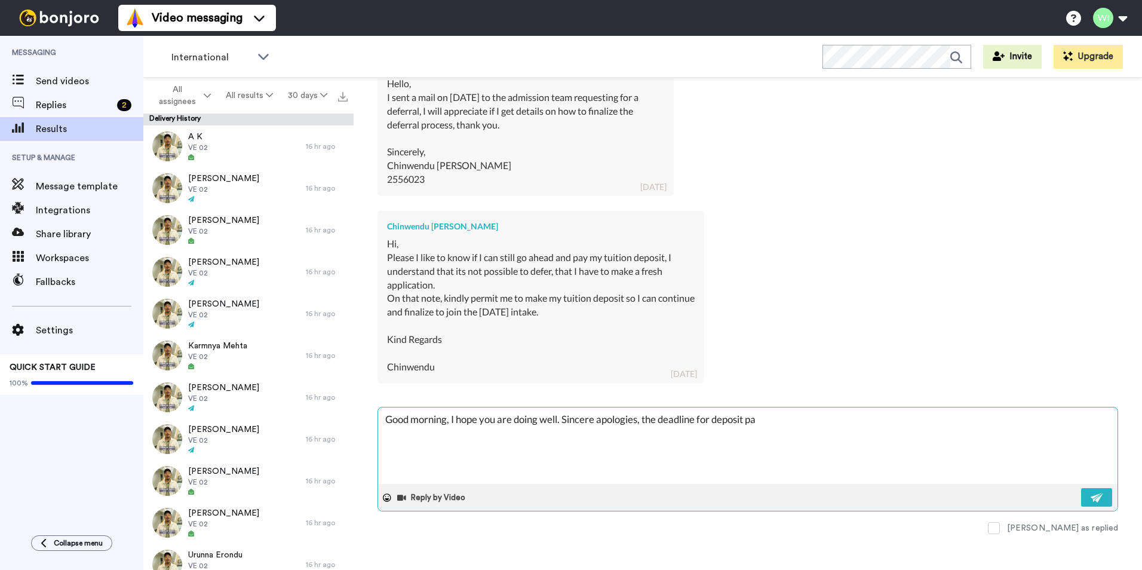
type textarea "Good morning, I hope you are doing well. Sincere apologies, the deadline for de…"
type textarea "x"
type textarea "Good morning, I hope you are doing well. Sincere apologies, the deadline for de…"
type textarea "x"
type textarea "Good morning, I hope you are doing well. Sincere apologies, the deadline for de…"
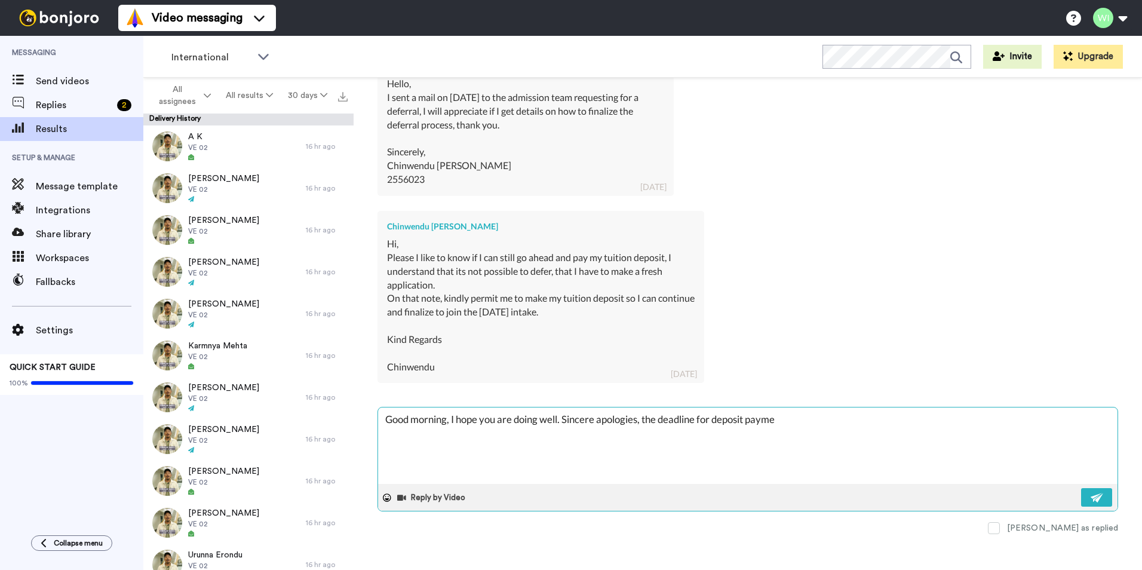
type textarea "x"
type textarea "Good morning, I hope you are doing well. Sincere apologies, the deadline for de…"
type textarea "x"
type textarea "Good morning, I hope you are doing well. Sincere apologies, the deadline for de…"
type textarea "x"
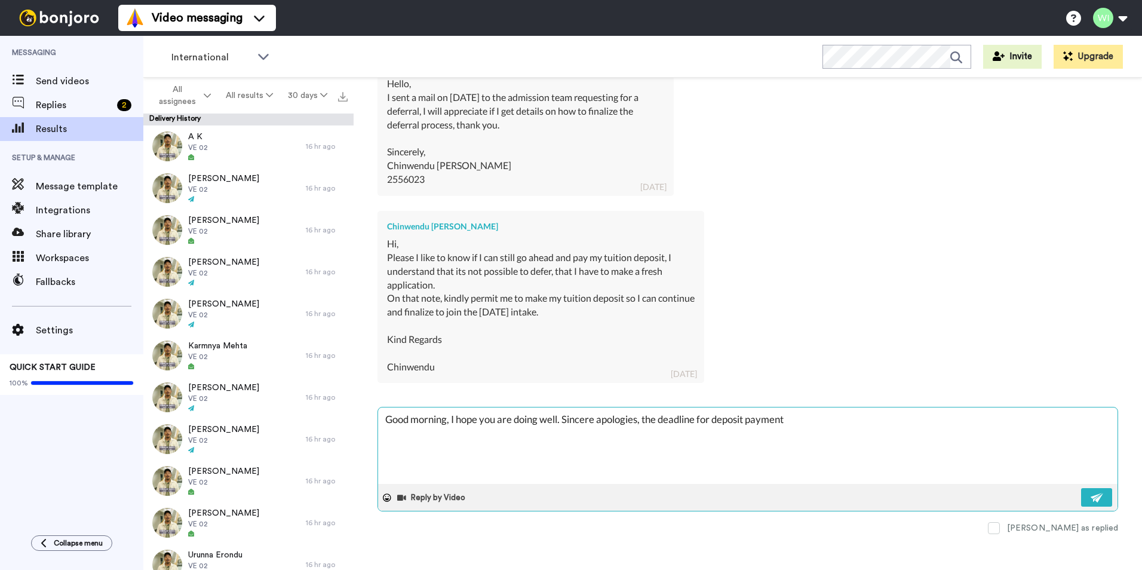
type textarea "Good morning, I hope you are doing well. Sincere apologies, the deadline for de…"
type textarea "x"
type textarea "Good morning, I hope you are doing well. Sincere apologies, the deadline for de…"
type textarea "x"
type textarea "Good morning, I hope you are doing well. Sincere apologies, the deadline for de…"
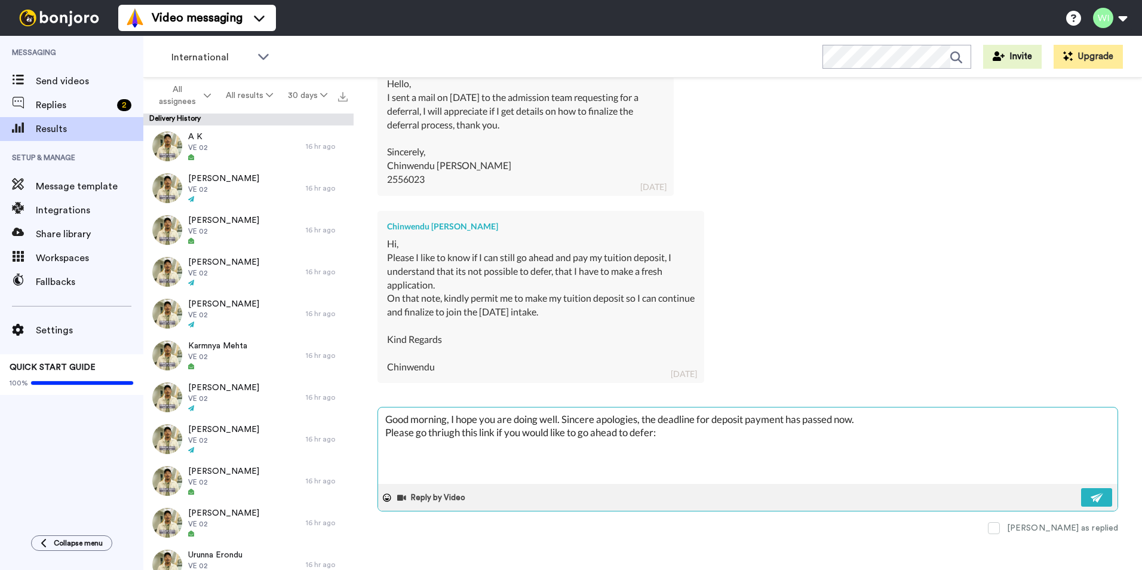
drag, startPoint x: 657, startPoint y: 430, endPoint x: 623, endPoint y: 444, distance: 37.3
click at [623, 354] on textarea "Good morning, I hope you are doing well. Sincere apologies, the deadline for de…" at bounding box center [747, 445] width 739 height 76
click at [444, 354] on textarea "Good morning, I hope you are doing well. Sincere apologies, the deadline for de…" at bounding box center [747, 445] width 739 height 76
click at [708, 354] on textarea "Good morning, I hope you are doing well. Sincere apologies, the deadline for de…" at bounding box center [747, 445] width 739 height 76
click at [712, 354] on textarea "Good morning, I hope you are doing well. Sincere apologies, the deadline for de…" at bounding box center [747, 445] width 739 height 76
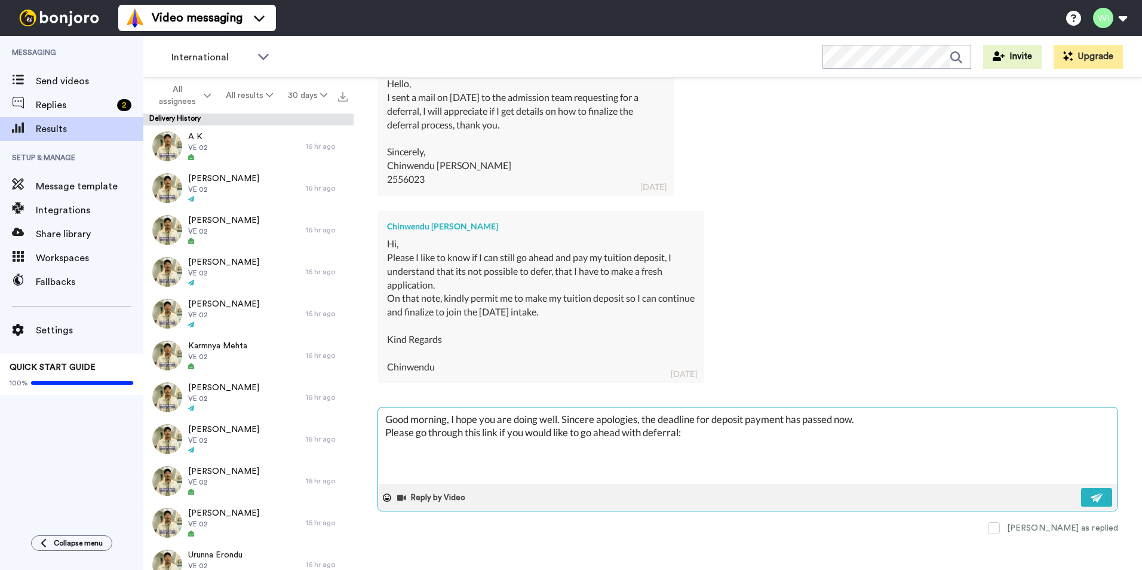
paste textarea "https://forms.office.com/pages/responsepage.aspx?id=y7Ig5ikBu0Se3aqm6QV1FP2AhSG…"
click at [563, 354] on textarea "Good morning, I hope you are doing well. Sincere apologies, the deadline for de…" at bounding box center [747, 445] width 739 height 76
click at [693, 354] on textarea "Good morning, I hope you are doing well. Sincere apologies, the deadline for de…" at bounding box center [747, 445] width 739 height 76
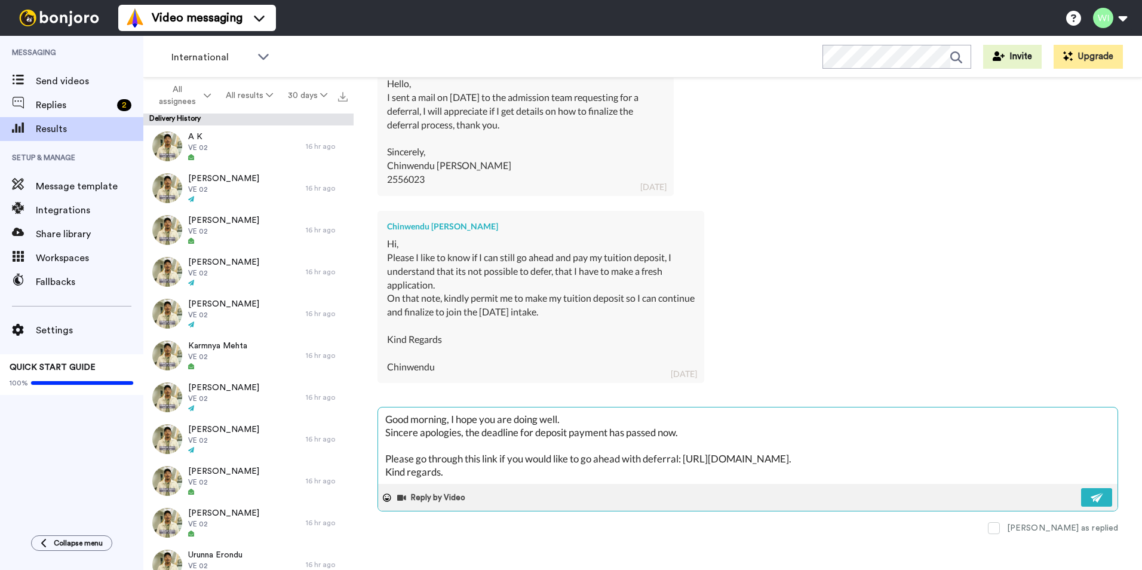
scroll to position [0, 0]
click at [759, 354] on img at bounding box center [1096, 498] width 13 height 10
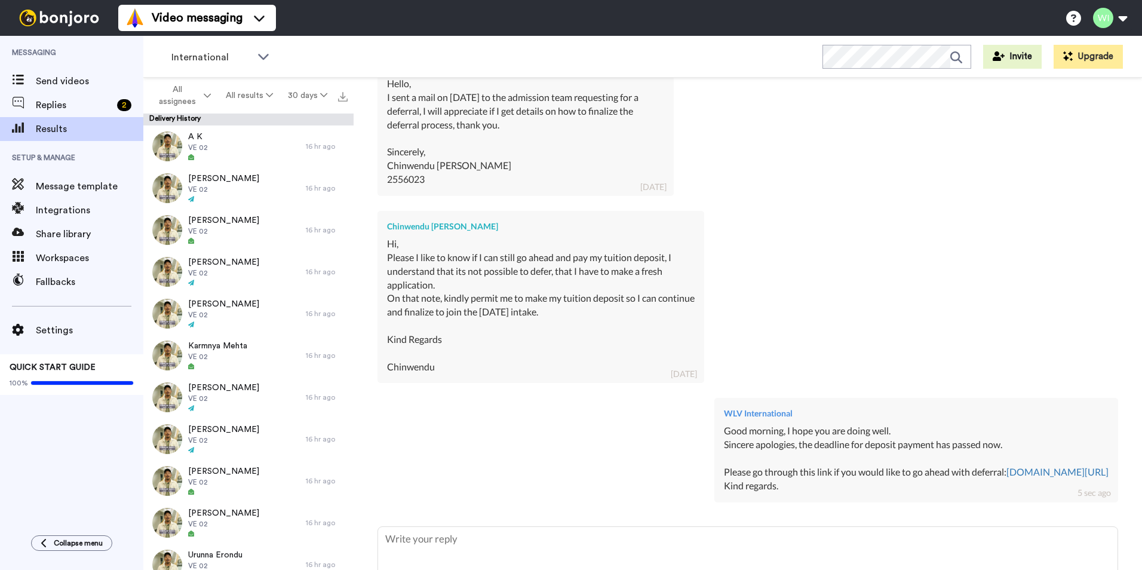
scroll to position [543, 0]
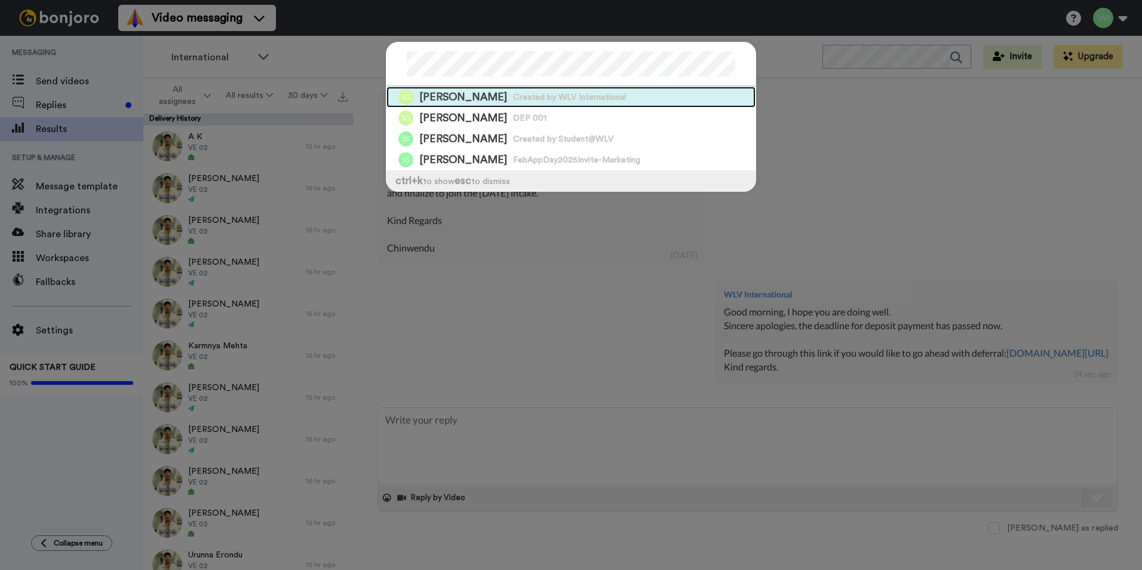
click at [432, 90] on span "Sagul Sagul" at bounding box center [463, 97] width 88 height 15
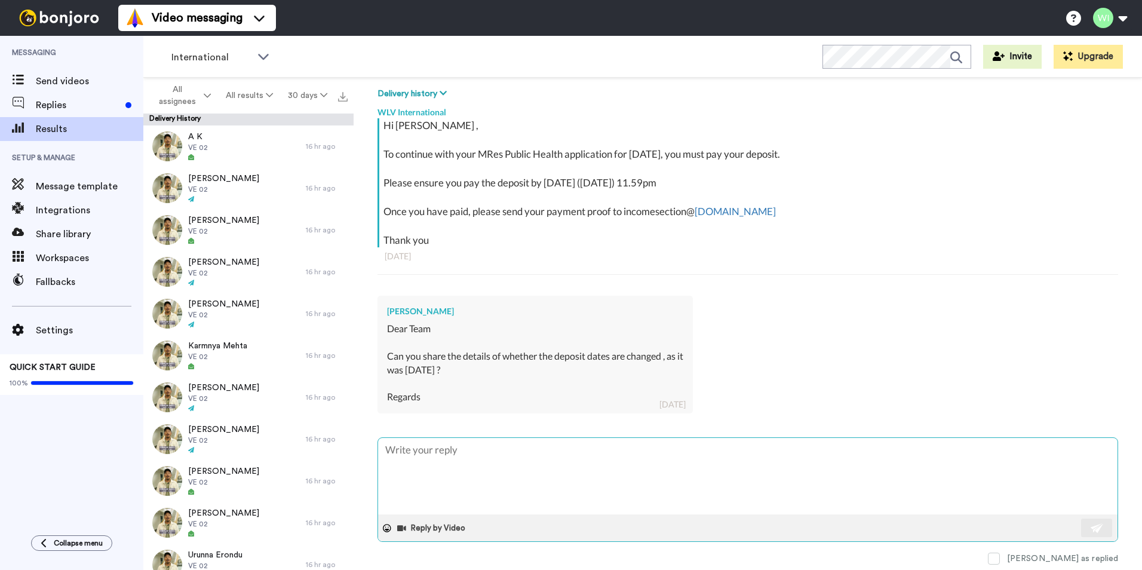
scroll to position [210, 0]
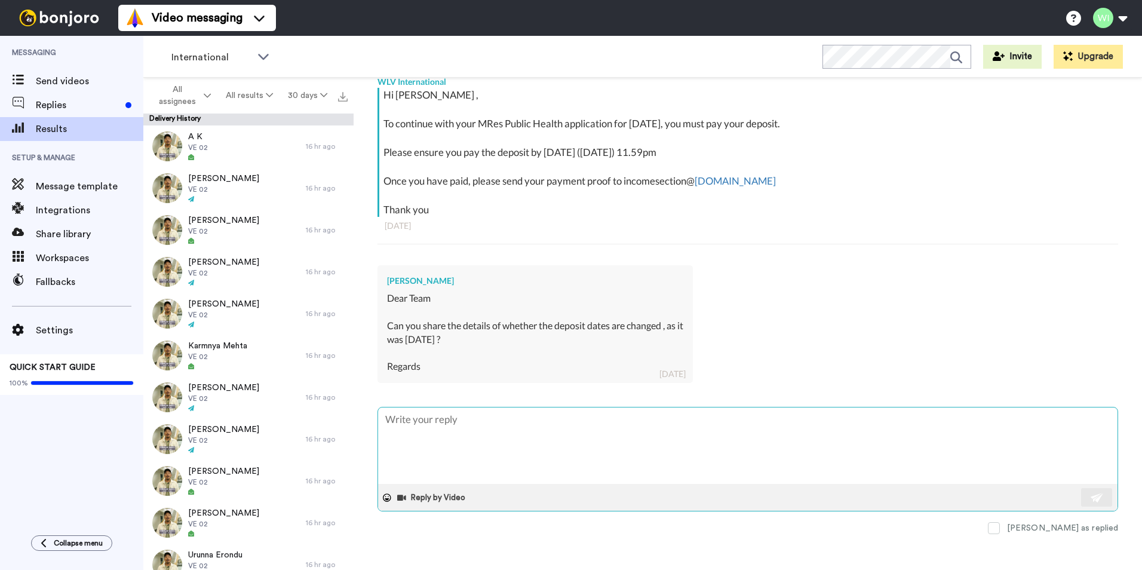
click at [479, 354] on textarea at bounding box center [747, 445] width 739 height 76
click at [493, 354] on textarea "Hi, the deposit deadli" at bounding box center [747, 445] width 739 height 76
drag, startPoint x: 534, startPoint y: 420, endPoint x: 497, endPoint y: 421, distance: 37.0
click at [497, 354] on textarea "Hi, the deposit deadline we have is 1st of September which has passed now." at bounding box center [747, 445] width 739 height 76
click at [759, 354] on button at bounding box center [1096, 497] width 31 height 19
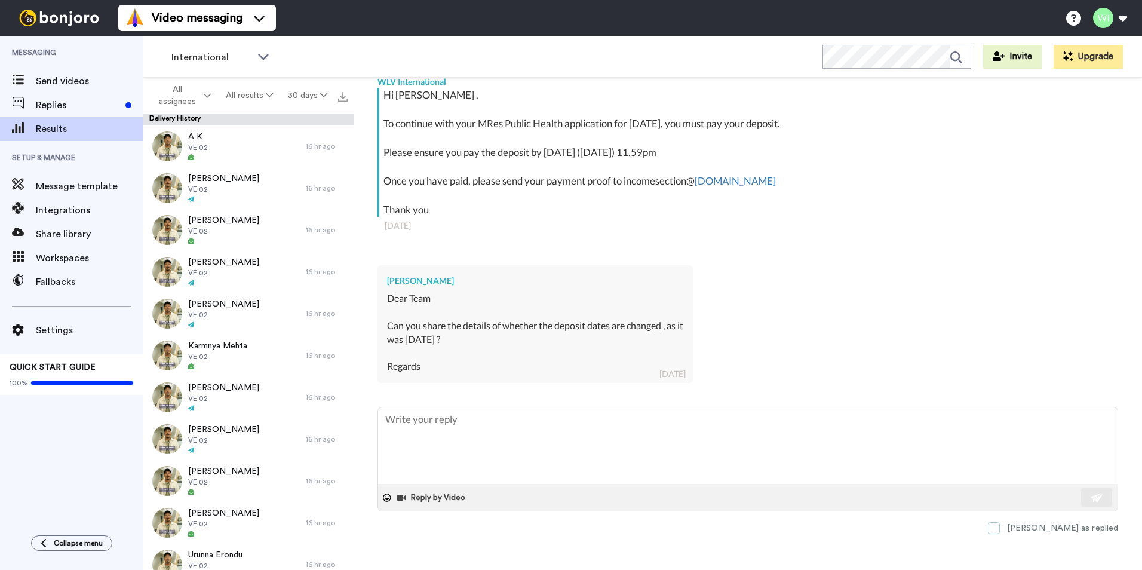
click at [759, 354] on span at bounding box center [994, 528] width 12 height 12
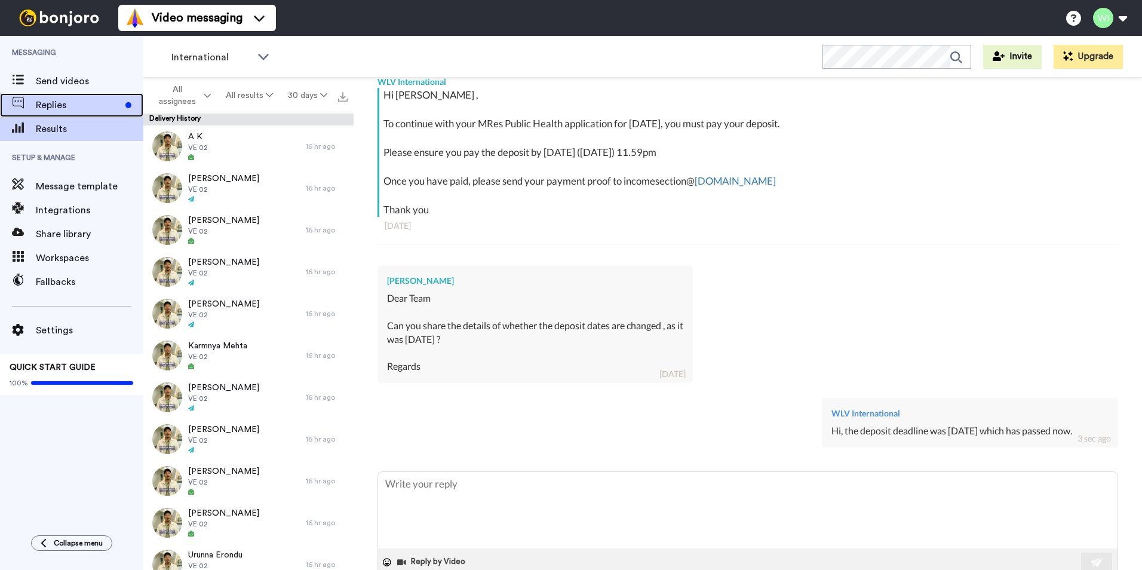
click at [90, 103] on span "Replies" at bounding box center [78, 105] width 85 height 14
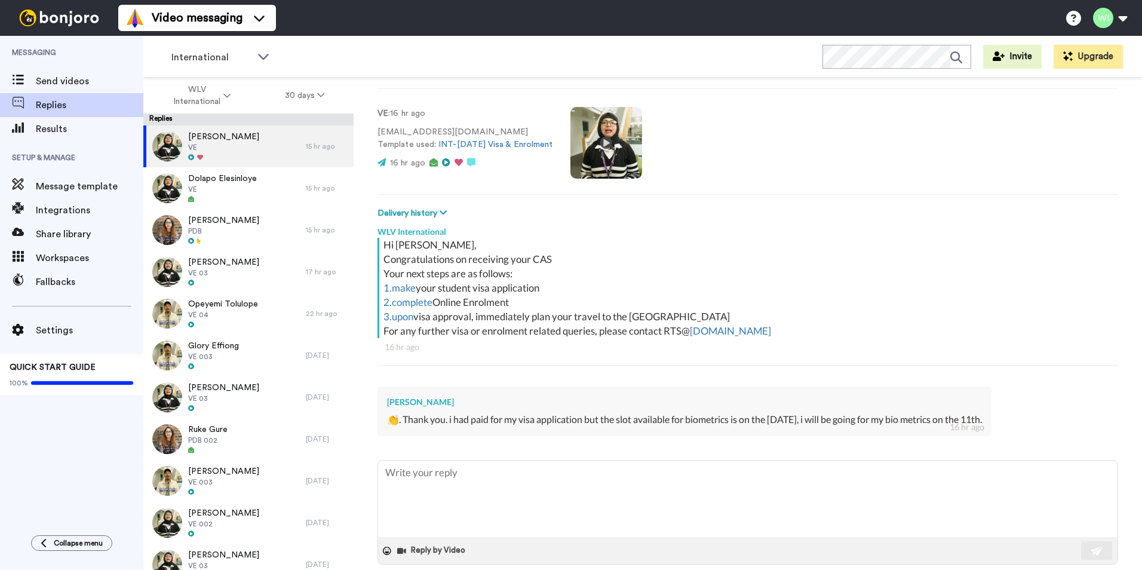
scroll to position [77, 0]
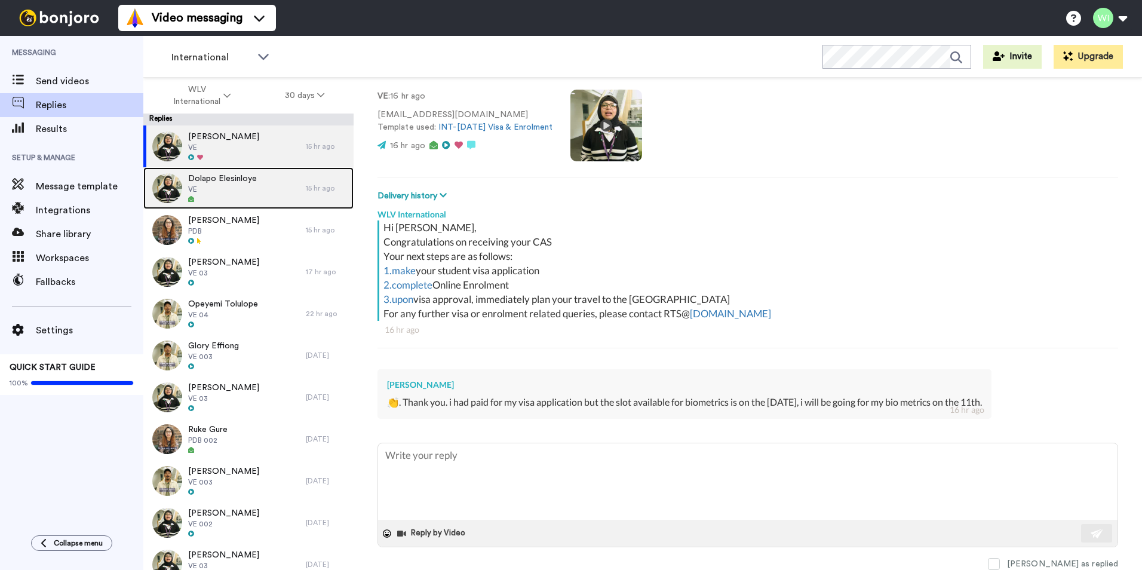
click at [249, 187] on span "VE" at bounding box center [222, 190] width 69 height 10
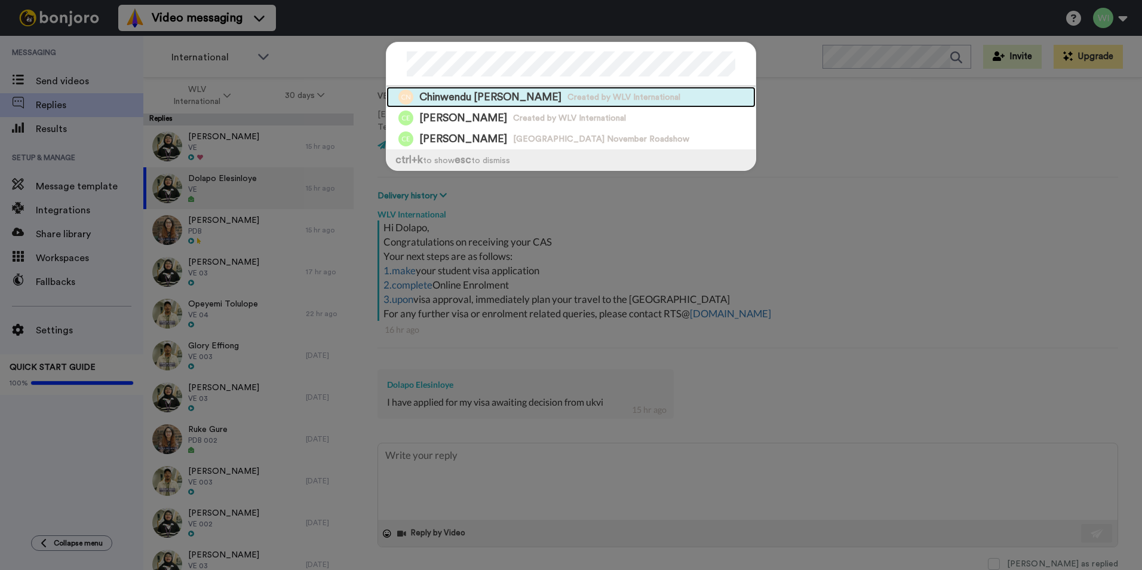
click at [589, 96] on span "Created by WLV International" at bounding box center [623, 97] width 113 height 12
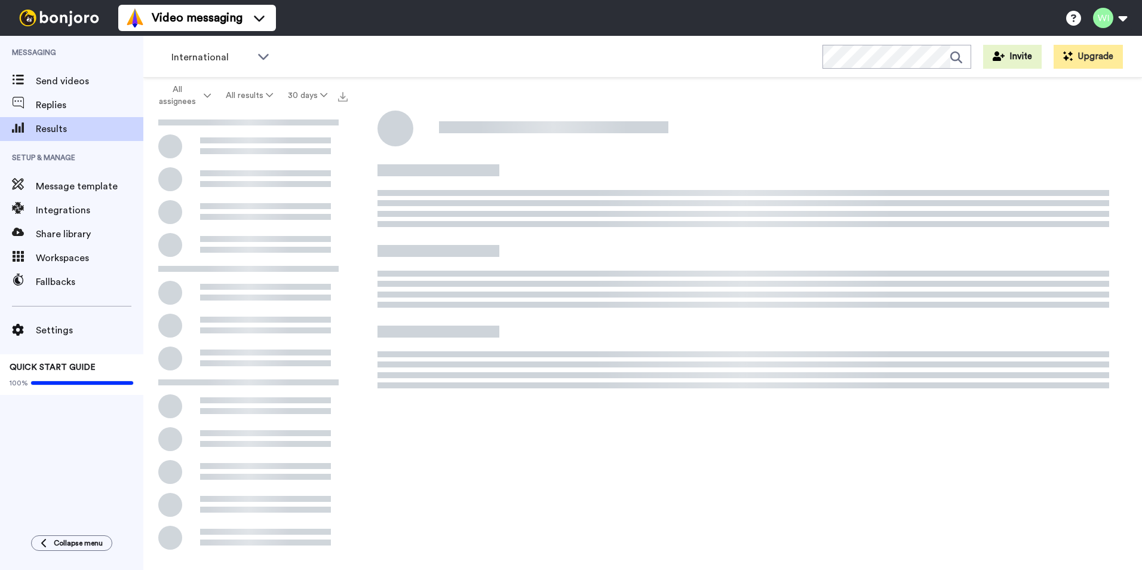
type textarea "x"
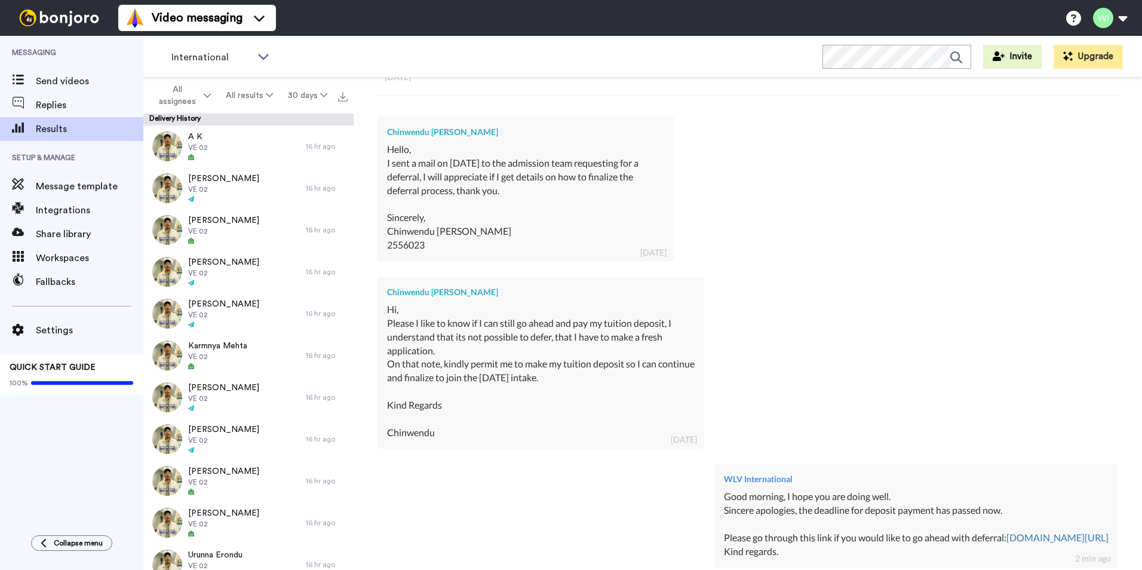
scroll to position [543, 0]
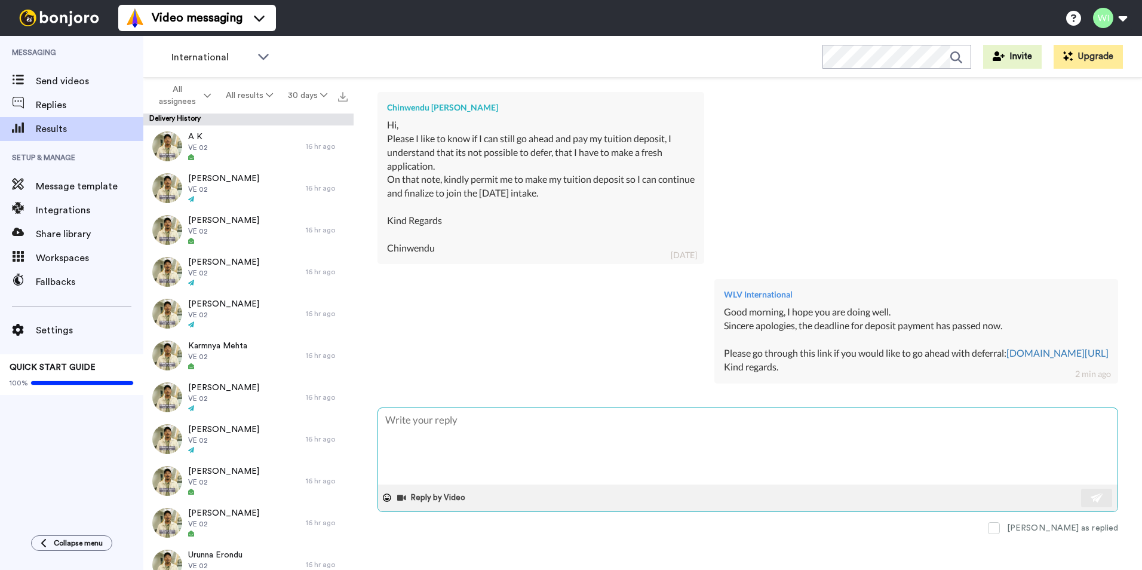
click at [629, 448] on textarea at bounding box center [747, 446] width 739 height 76
type textarea "H"
type textarea "x"
type textarea "Hi"
type textarea "x"
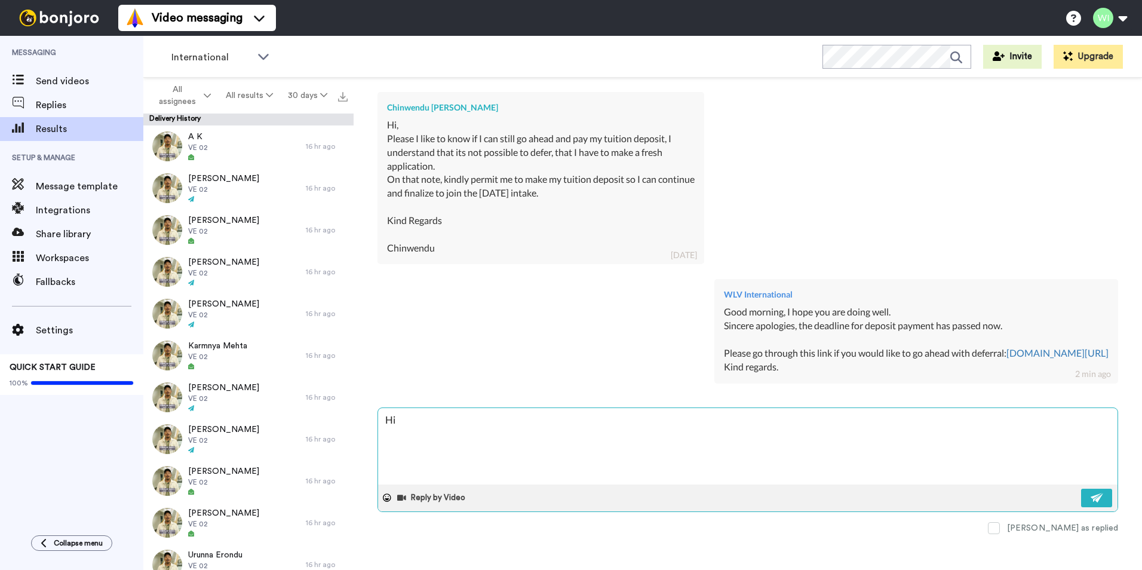
type textarea "Hi,"
type textarea "x"
type textarea "Hi,"
type textarea "x"
type textarea "Hi, p"
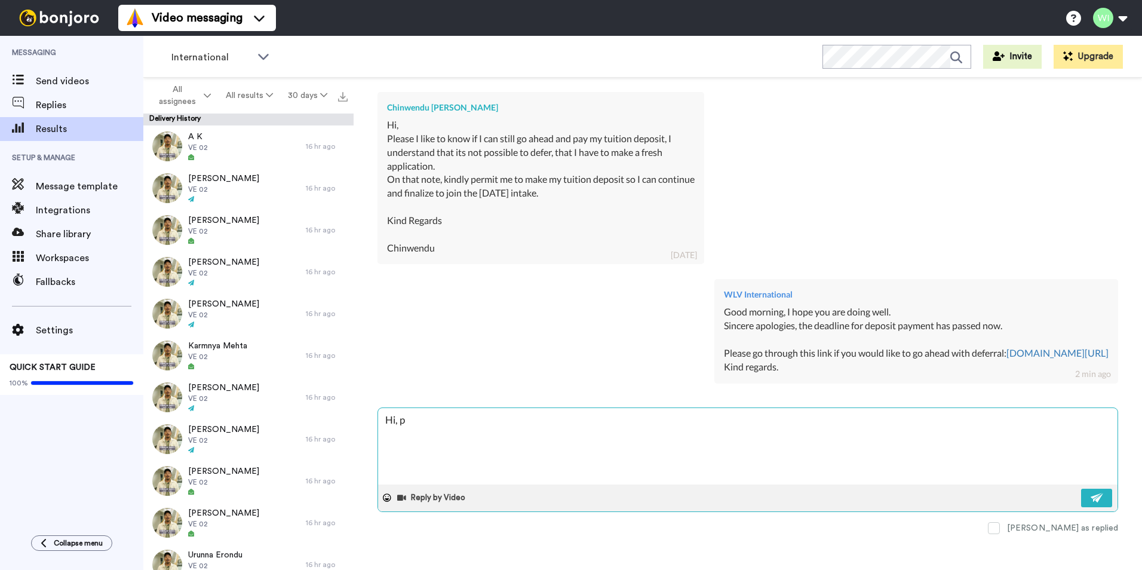
type textarea "x"
type textarea "Hi, pl"
type textarea "x"
type textarea "Hi, ple"
type textarea "x"
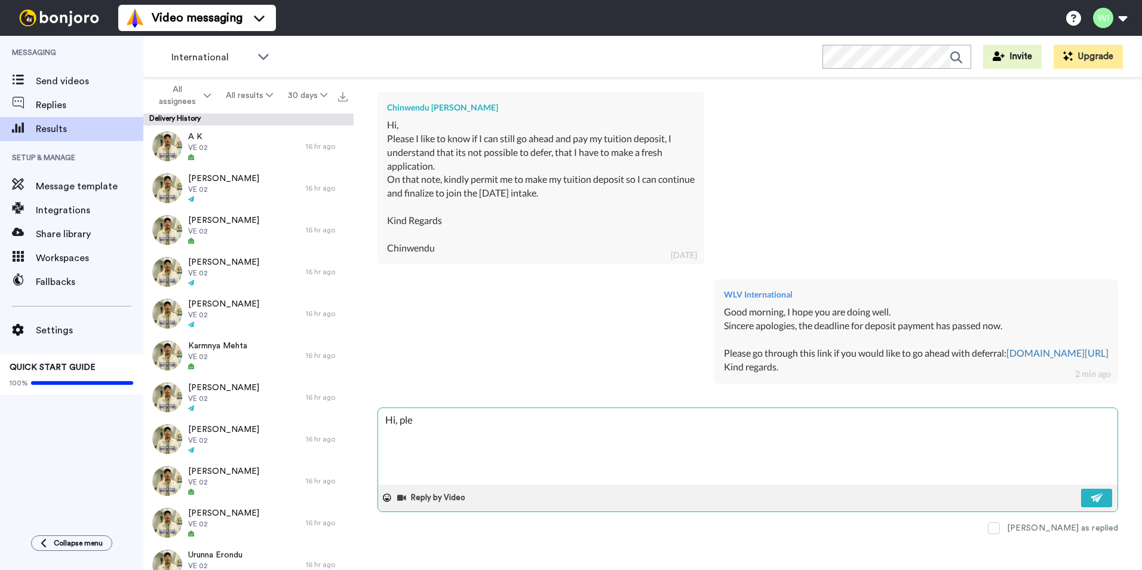
type textarea "Hi, plea"
type textarea "x"
type textarea "Hi, pleas"
type textarea "x"
type textarea "Hi, please"
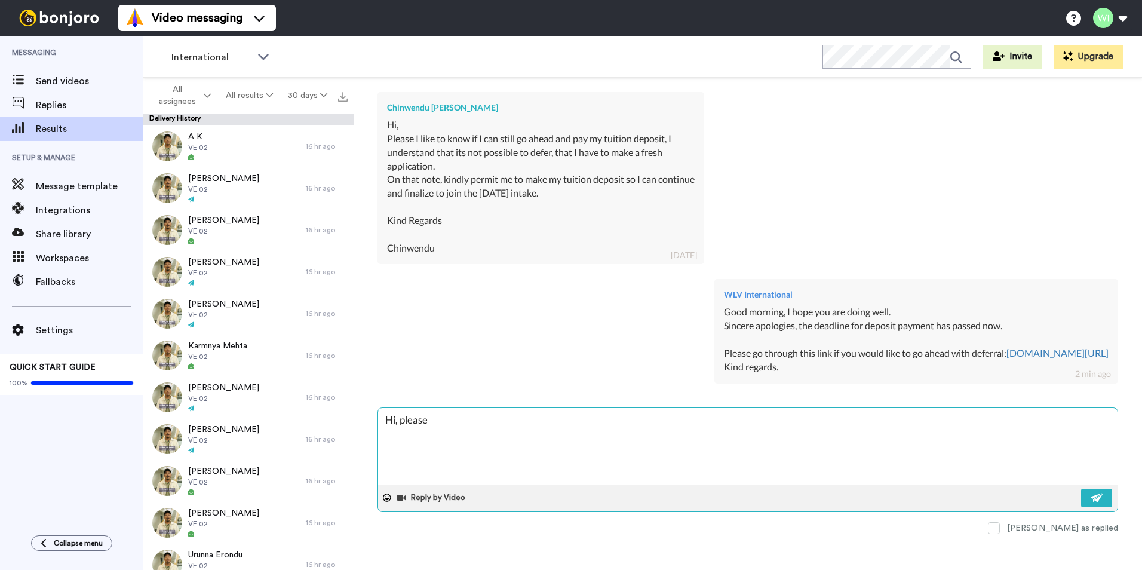
type textarea "x"
type textarea "Hi, please"
type textarea "x"
type textarea "Hi, please m"
type textarea "x"
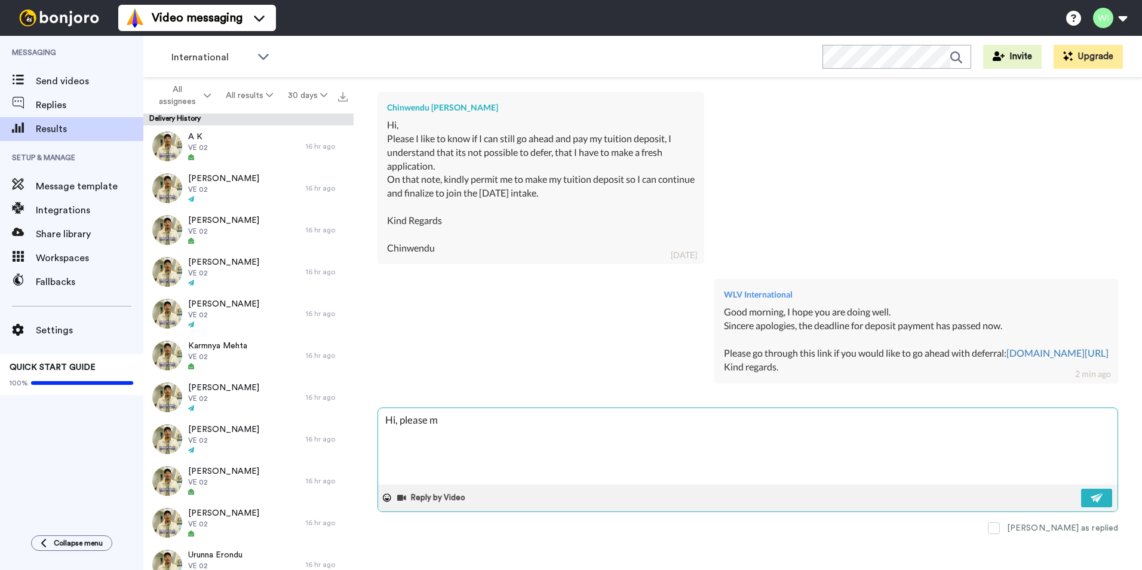
type textarea "Hi, please ma"
type textarea "x"
type textarea "Hi, please mak"
type textarea "x"
type textarea "Hi, please make"
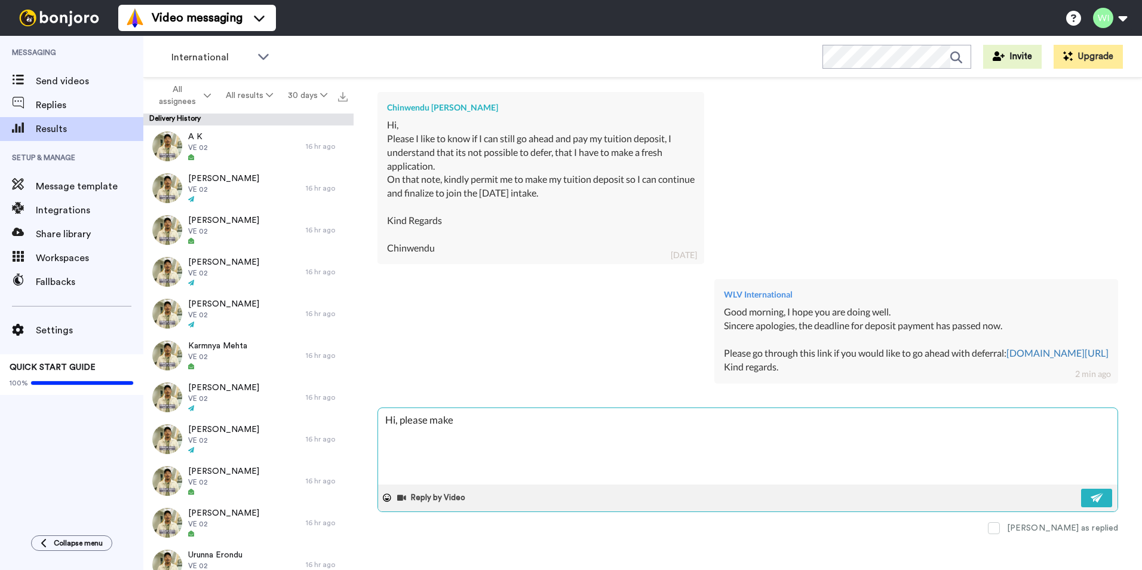
type textarea "x"
type textarea "Hi, please make a"
type textarea "x"
type textarea "Hi, please make a"
type textarea "x"
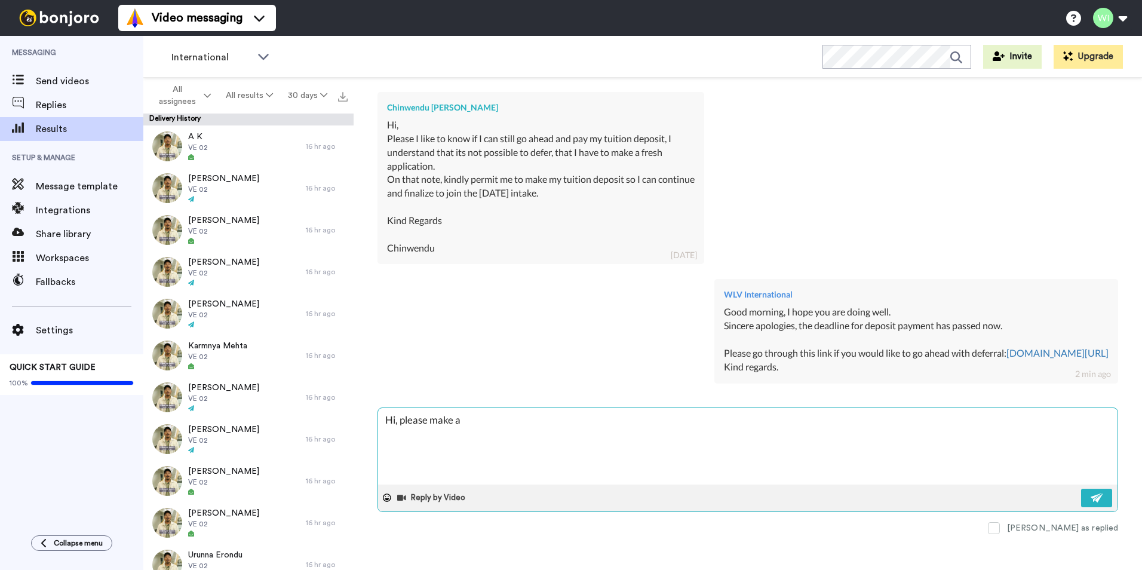
type textarea "Hi, please make a n"
type textarea "x"
type textarea "Hi, please make a ne"
type textarea "x"
type textarea "Hi, please make a new"
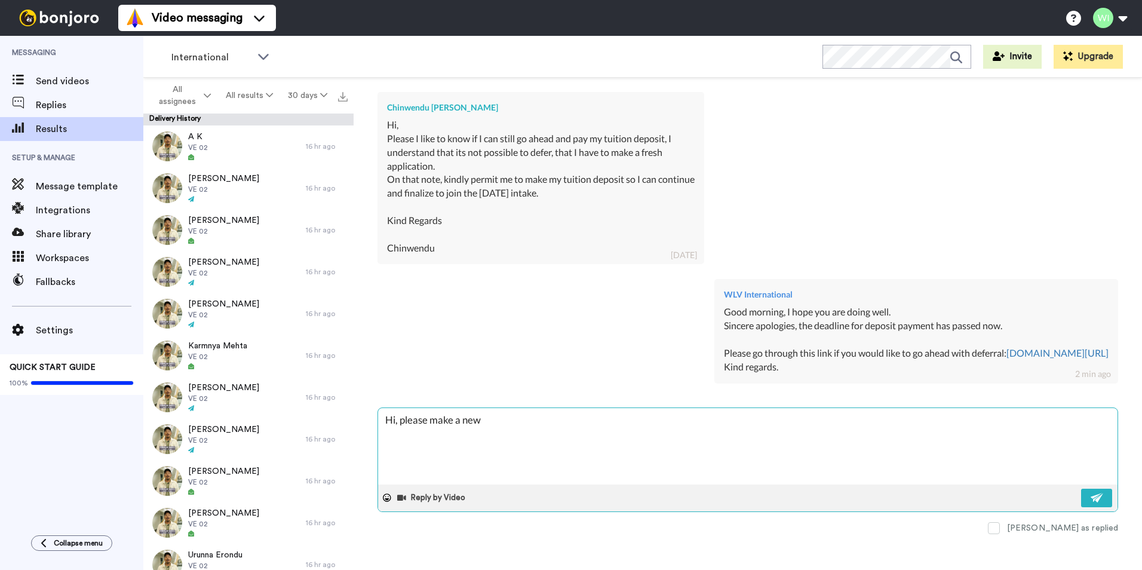
type textarea "x"
type textarea "Hi, please make a new"
type textarea "x"
type textarea "Hi, please make a new a"
type textarea "x"
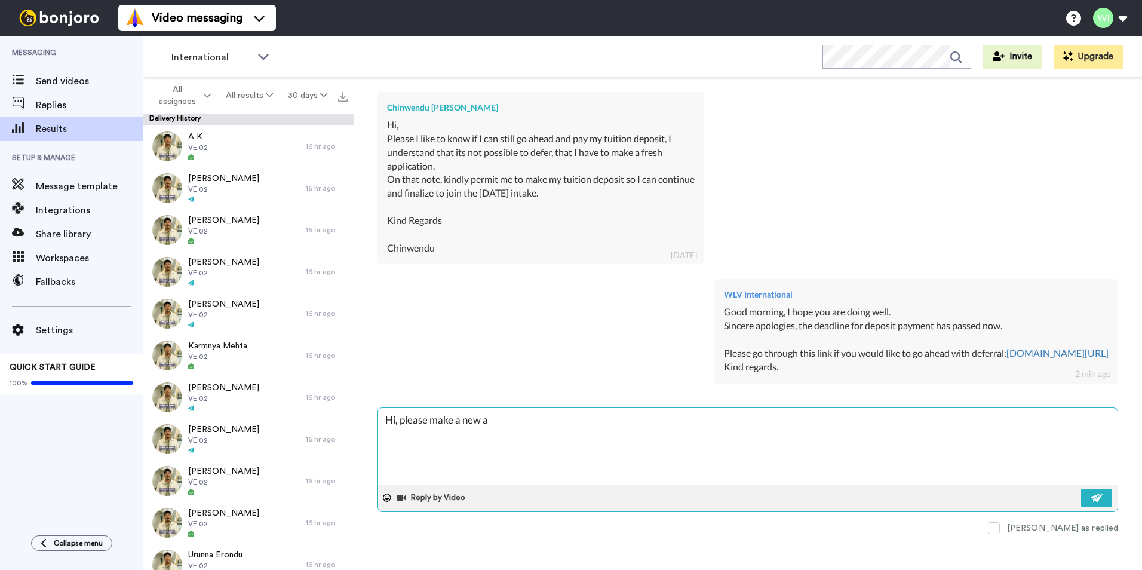
type textarea "Hi, please make a new ap"
type textarea "x"
type textarea "Hi, please make a new app"
type textarea "x"
type textarea "Hi, please make a new appl"
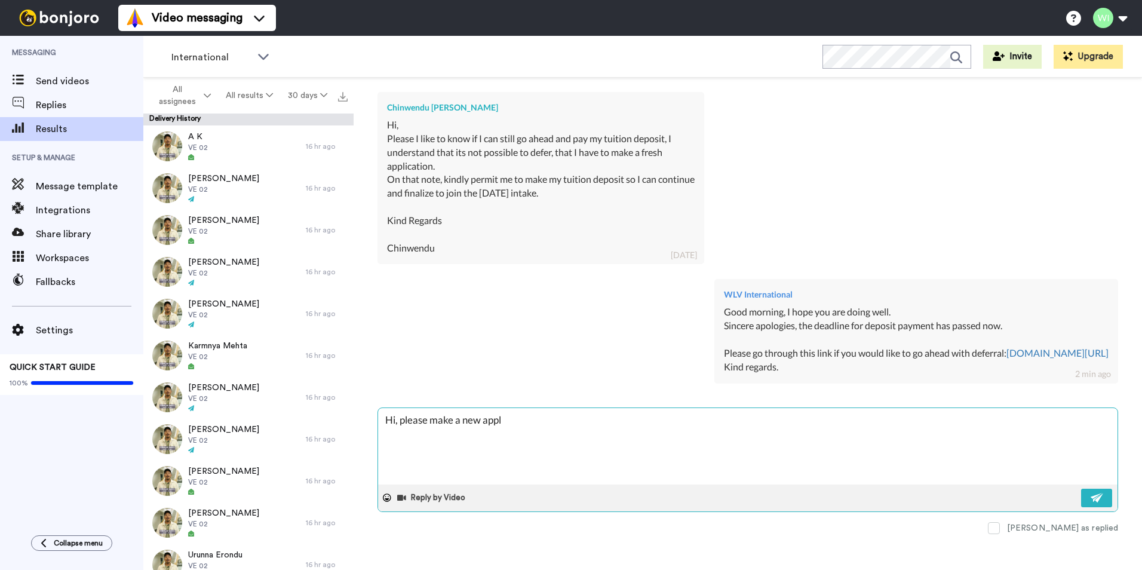
type textarea "x"
type textarea "Hi, please make a new appli"
type textarea "x"
type textarea "Hi, please make a new applic"
type textarea "x"
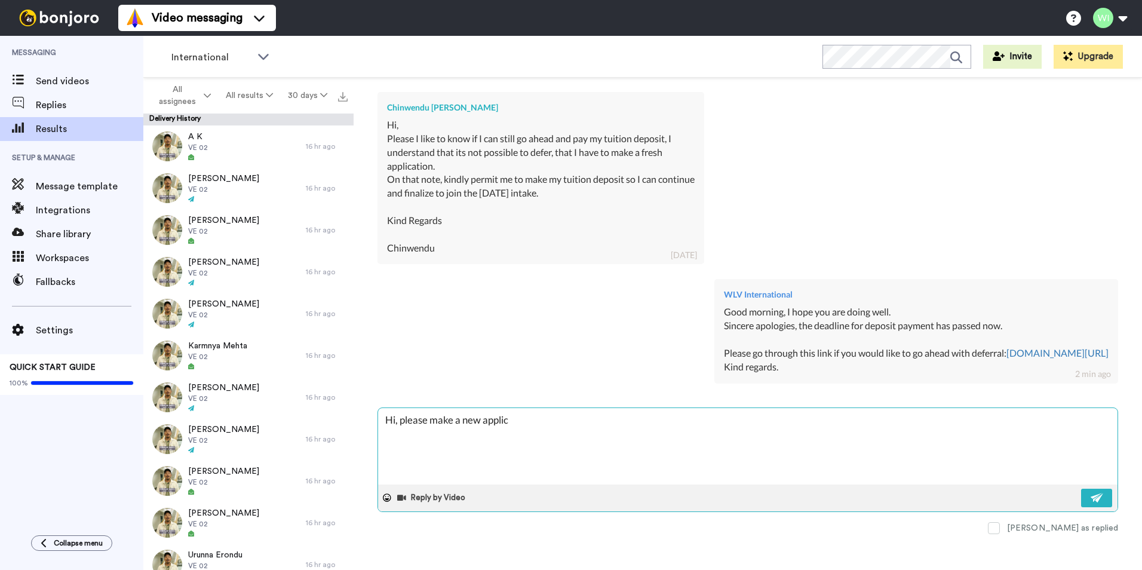
type textarea "Hi, please make a new applica"
type textarea "x"
type textarea "Hi, please make a new applicat"
type textarea "x"
type textarea "Hi, please make a new applicati"
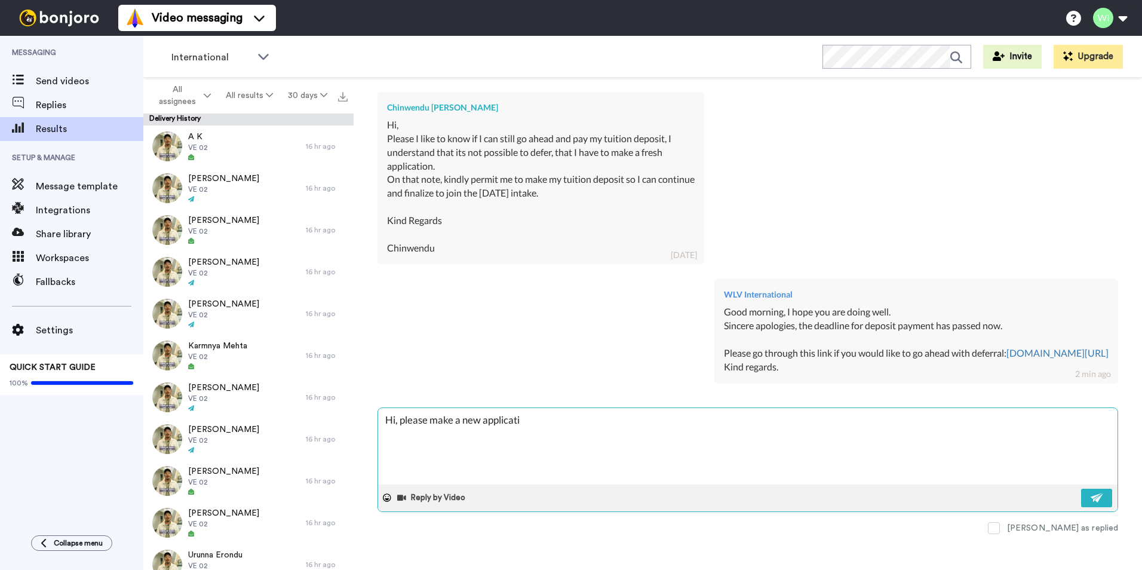
type textarea "x"
type textarea "Hi, please make a new applicatio"
type textarea "x"
type textarea "Hi, please make a new application"
type textarea "x"
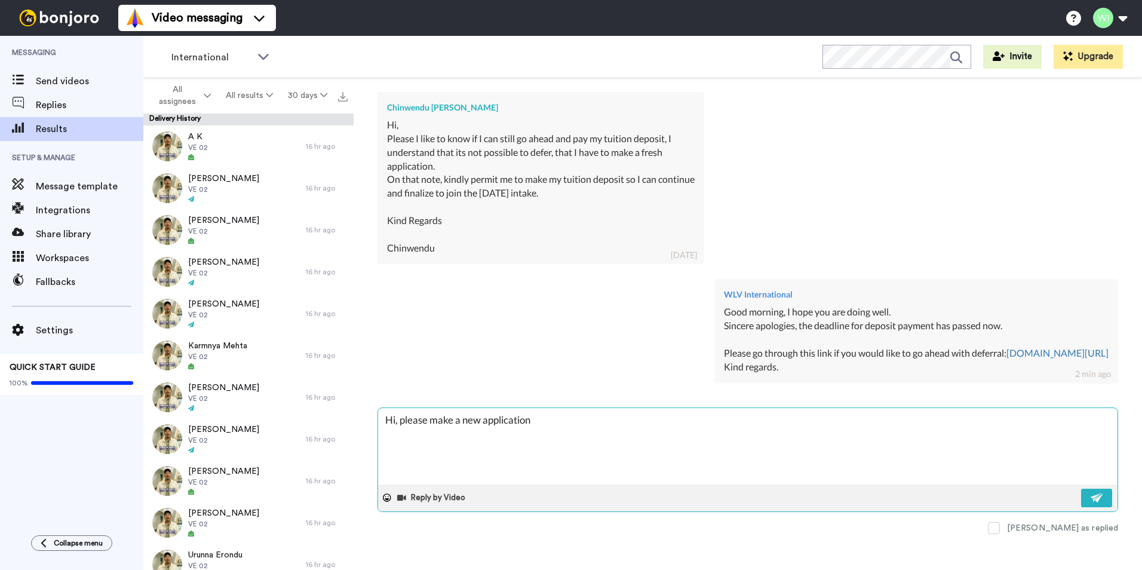
type textarea "Hi, please make a new application"
type textarea "x"
type textarea "Hi, please make a new application f"
type textarea "x"
type textarea "Hi, please make a new application fo"
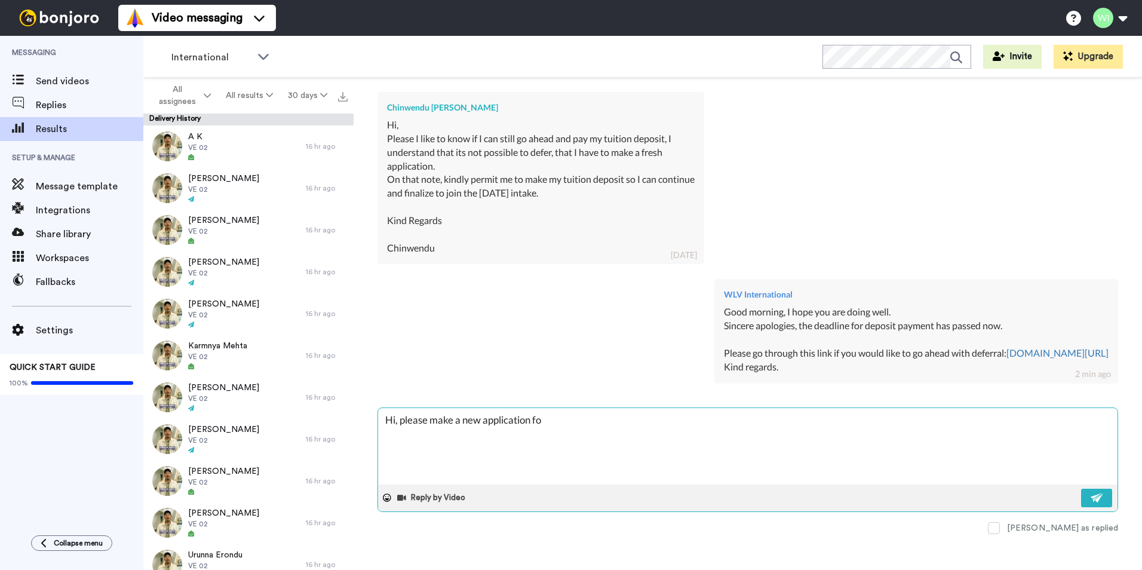
type textarea "x"
type textarea "Hi, please make a new application for"
type textarea "x"
type textarea "Hi, please make a new application for J"
type textarea "x"
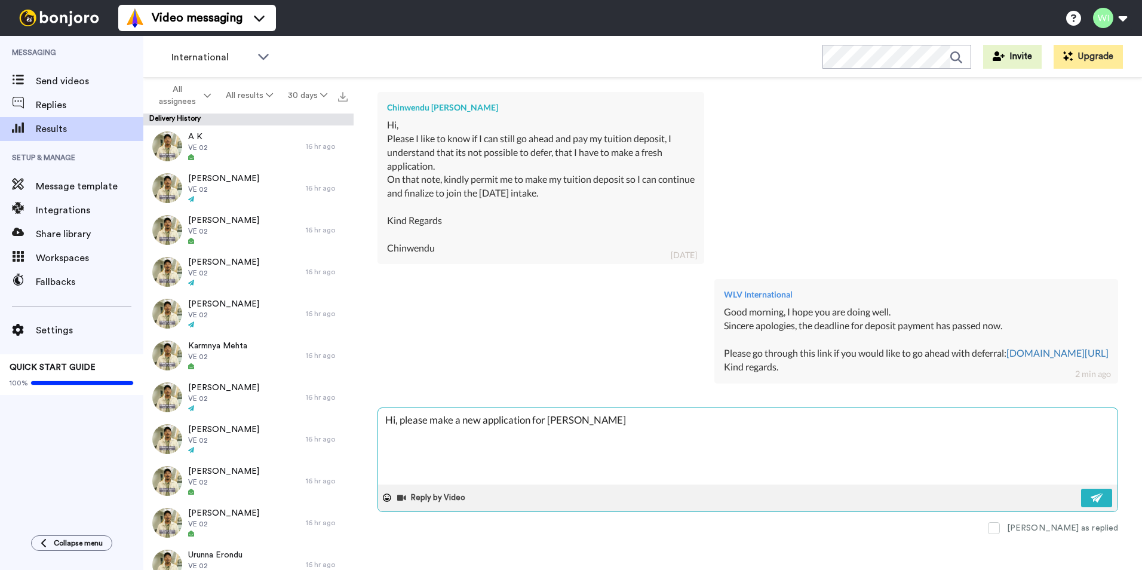
type textarea "Hi, please make a new application for Jan"
type textarea "x"
type textarea "Hi, please make a new application for Janu"
type textarea "x"
type textarea "Hi, please make a new application for Janua"
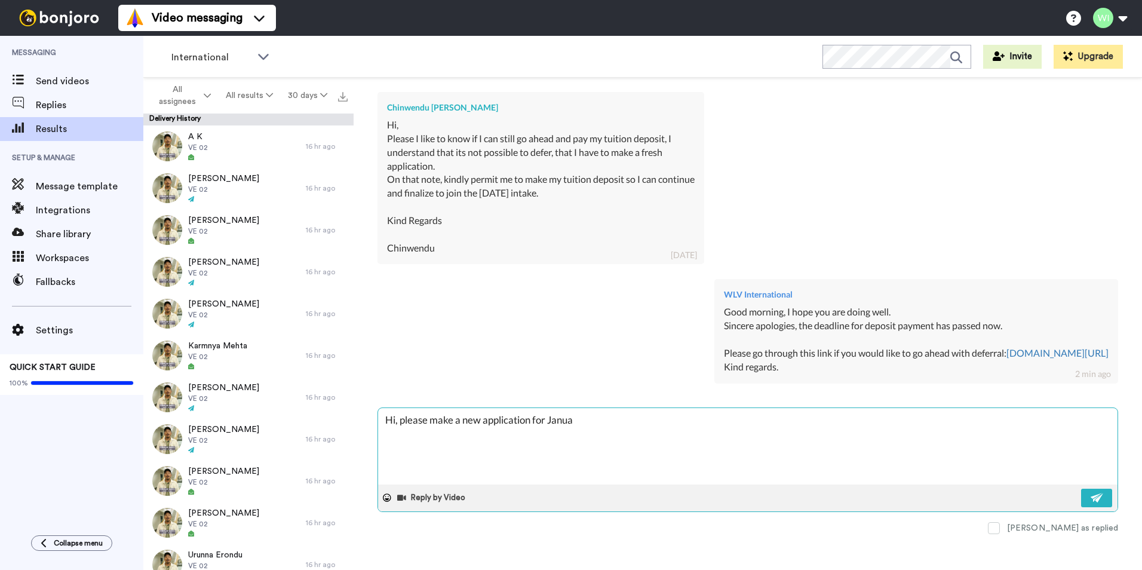
type textarea "x"
type textarea "Hi, please make a new application for Januar"
type textarea "x"
type textarea "Hi, please make a new application for January"
type textarea "x"
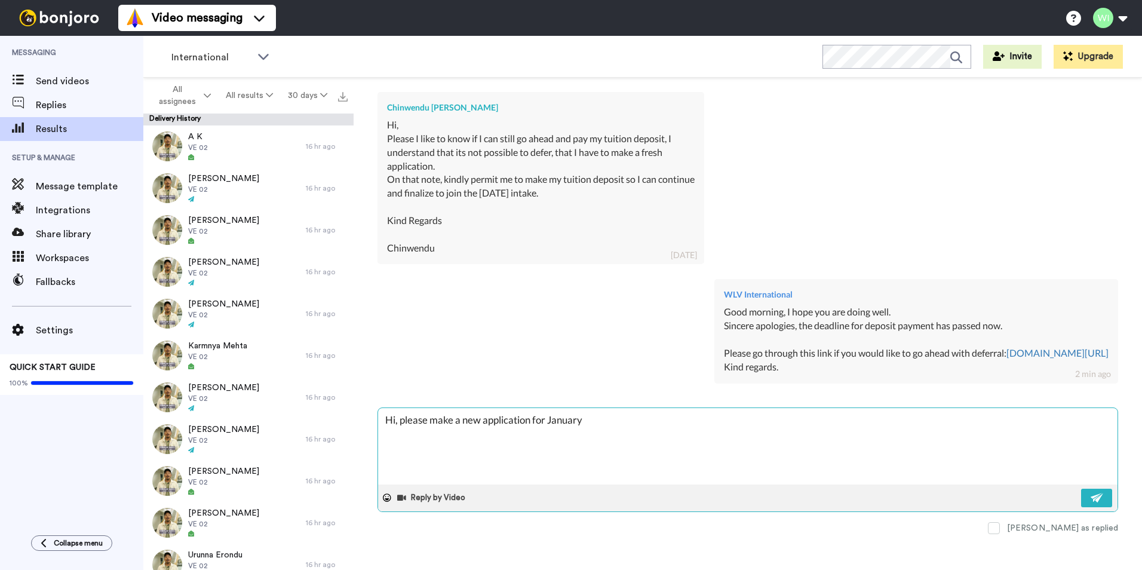
type textarea "Hi, please make a new application for January"
type textarea "x"
type textarea "Hi, please make a new application for January 2"
type textarea "x"
type textarea "Hi, please make a new application for January 20"
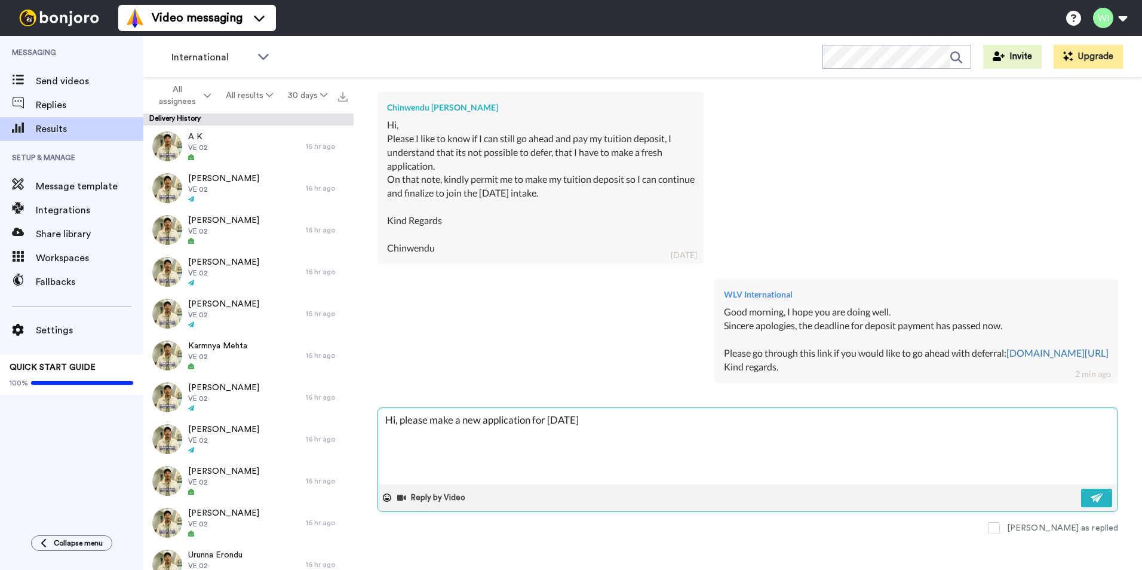
type textarea "x"
type textarea "Hi, please make a new application for January 202"
type textarea "x"
type textarea "Hi, please make a new application for January 2026"
type textarea "x"
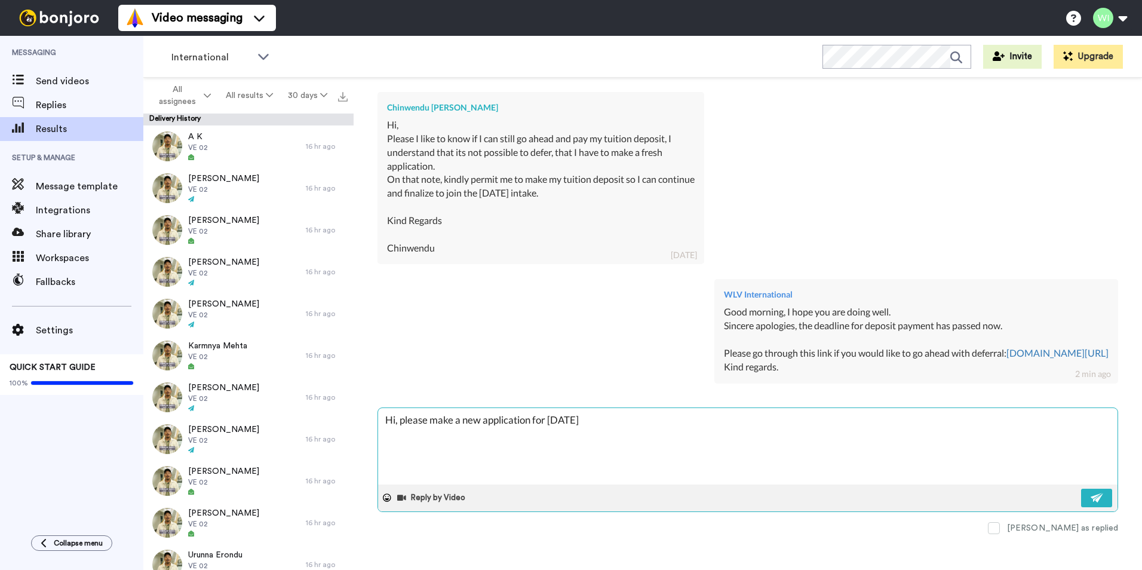
type textarea "Hi, please make a new application for January 2026"
type textarea "x"
type textarea "Hi, please make a new application for January 2026 a"
type textarea "x"
type textarea "Hi, please make a new application for January 2026 as"
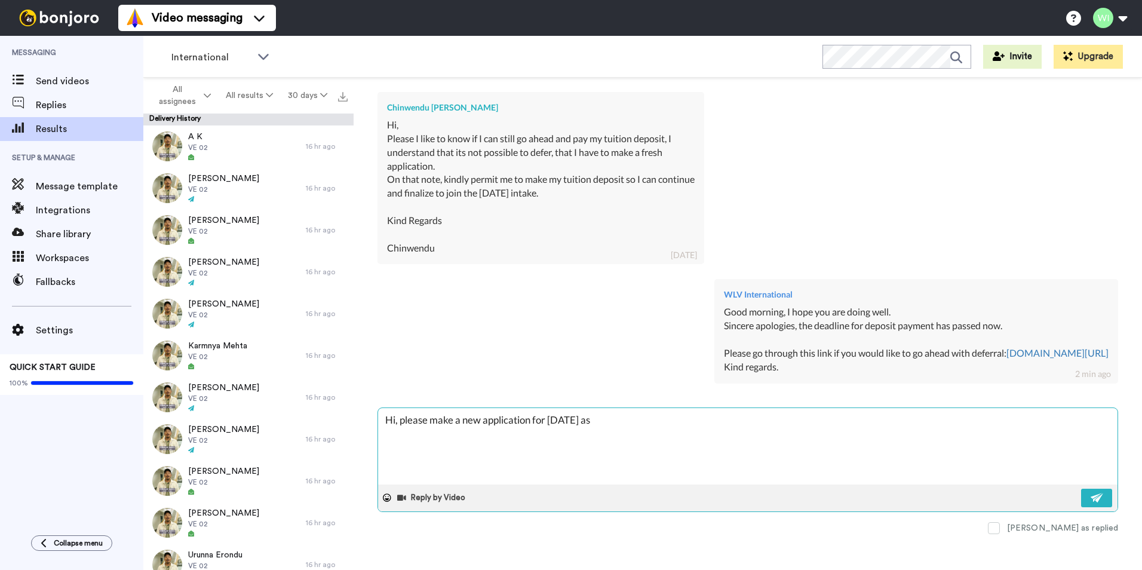
type textarea "x"
type textarea "Hi, please make a new application for January 2026 as"
type textarea "x"
type textarea "Hi, please make a new application for January 2026 as M"
type textarea "x"
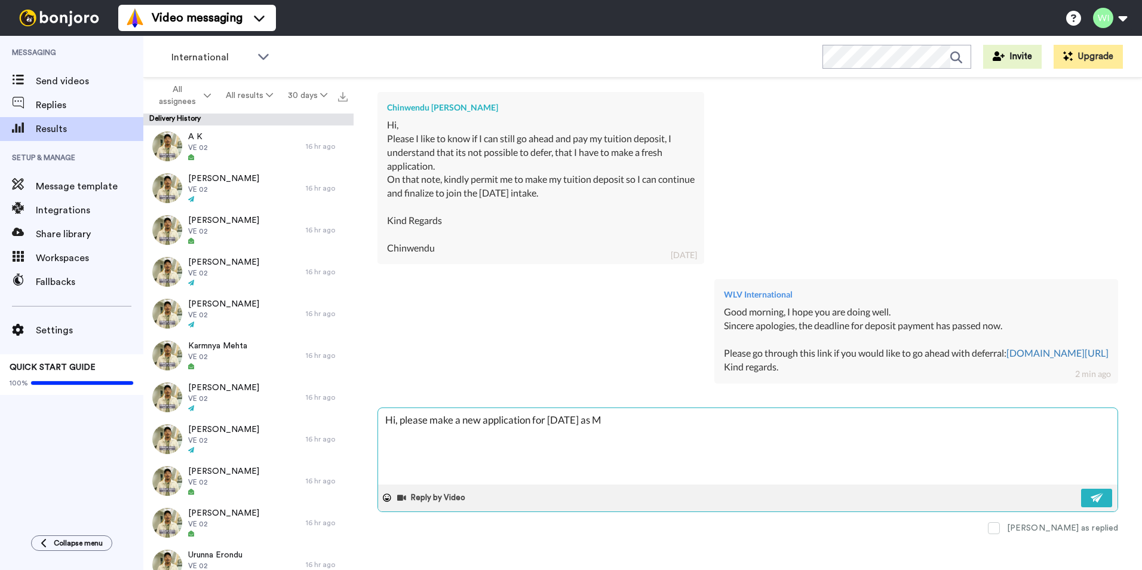
type textarea "Hi, please make a new application for January 2026 as M."
type textarea "x"
type textarea "Hi, please make a new application for January 2026 as M.E"
type textarea "x"
type textarea "Hi, please make a new application for January 2026 as M."
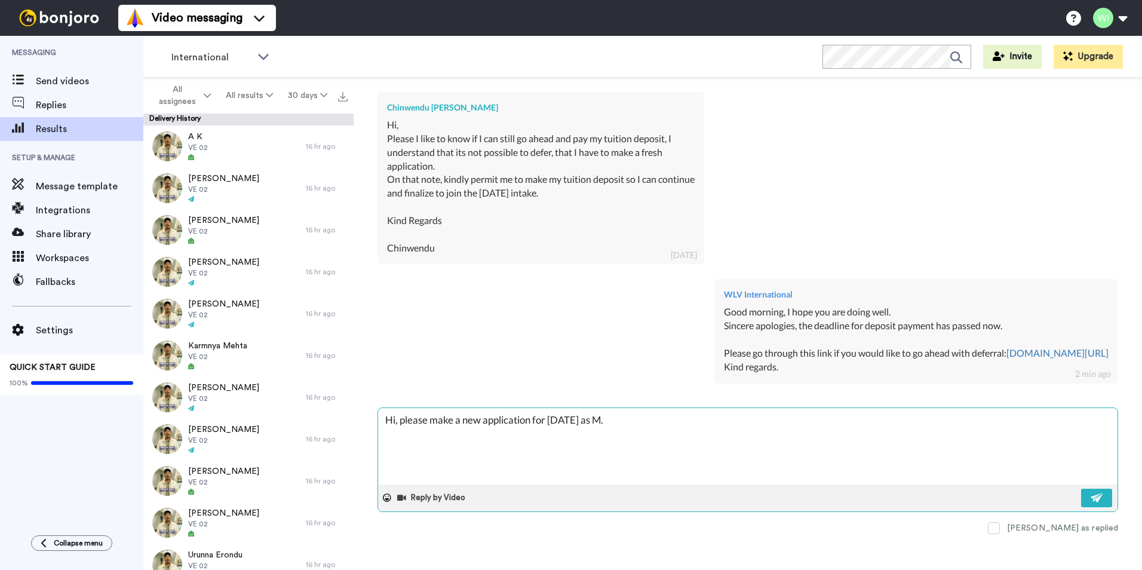
type textarea "x"
type textarea "Hi, please make a new application for January 2026 as M.R"
type textarea "x"
type textarea "Hi, please make a new application for January 2026 as M.Re"
type textarea "x"
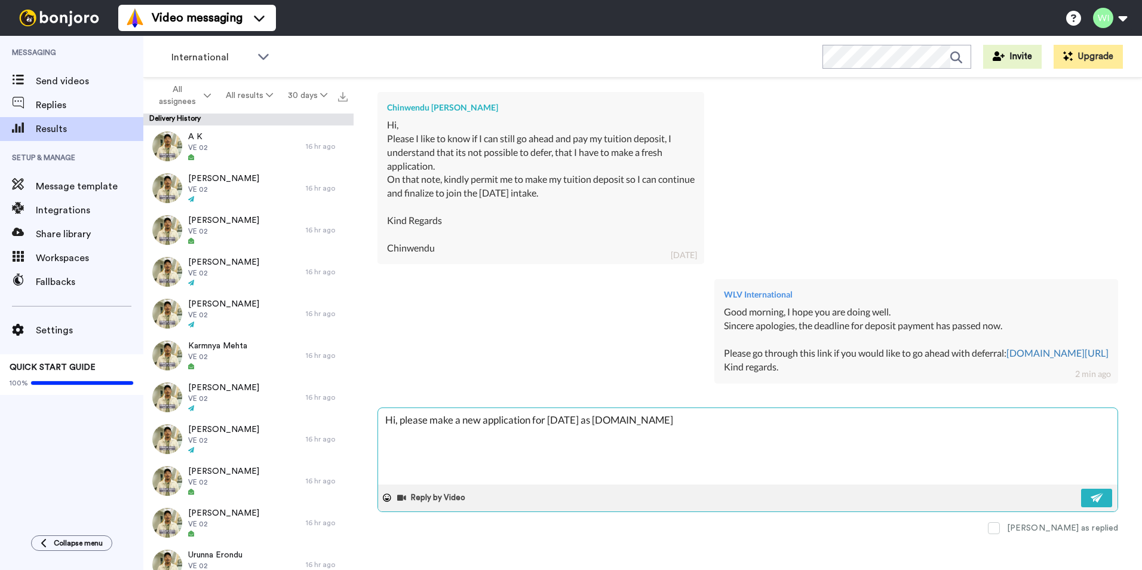
type textarea "Hi, please make a new application for January 2026 as M.Res"
type textarea "x"
type textarea "Hi, please make a new application for January 2026 as M.Res"
type textarea "x"
type textarea "Hi, please make a new application for January 2026 as M.Res a"
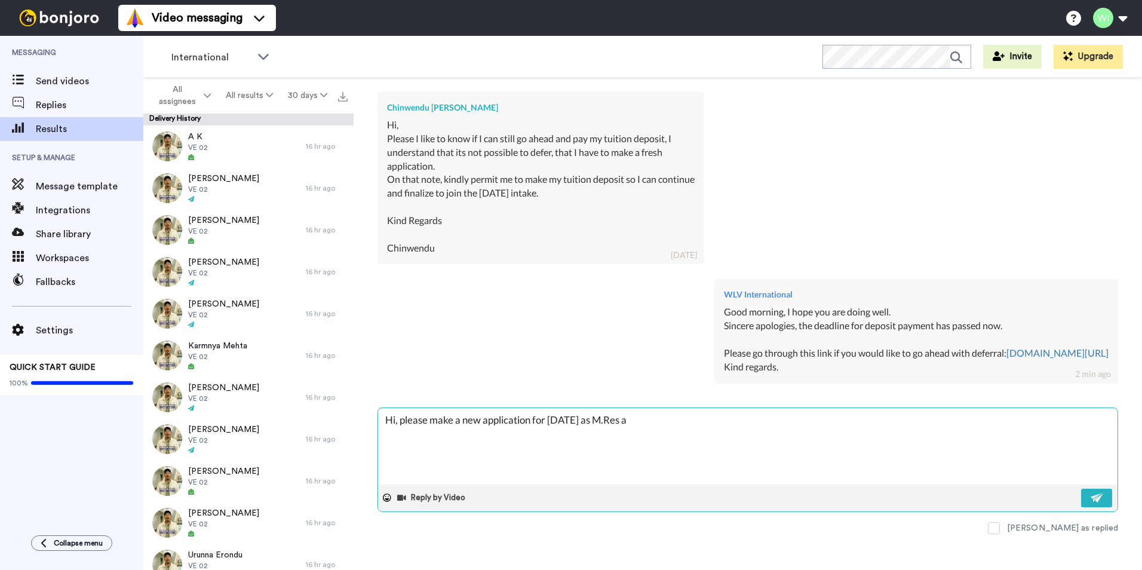
type textarea "x"
type textarea "Hi, please make a new application for January 2026 as M.Res ap"
type textarea "x"
type textarea "Hi, please make a new application for January 2026 as M.Res app"
type textarea "x"
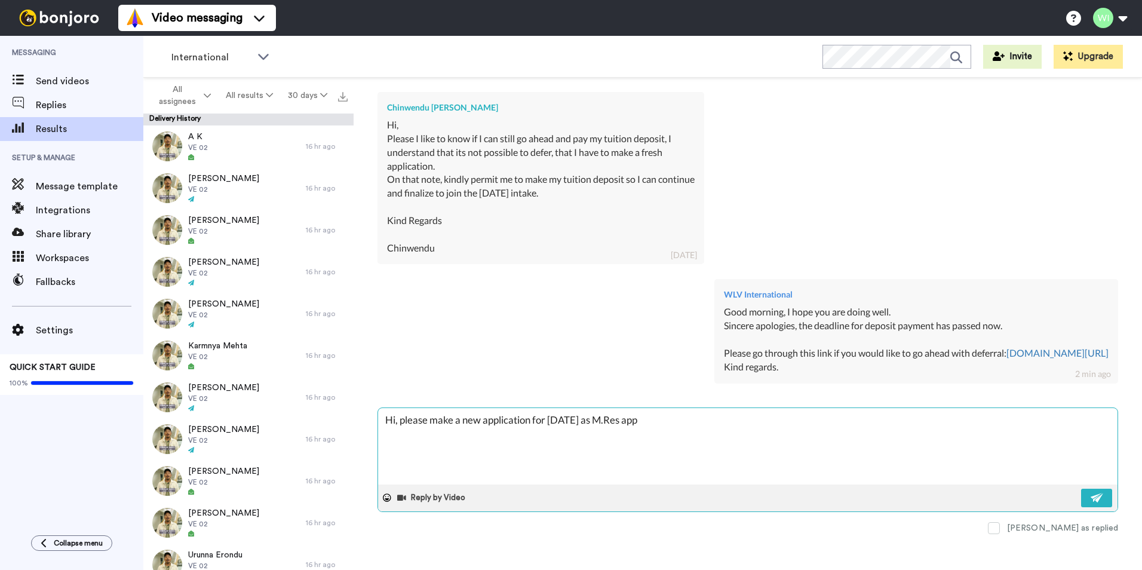
type textarea "Hi, please make a new application for January 2026 as M.Res appl"
type textarea "x"
type textarea "Hi, please make a new application for January 2026 as M.Res appli"
type textarea "x"
type textarea "Hi, please make a new application for January 2026 as M.Res applic"
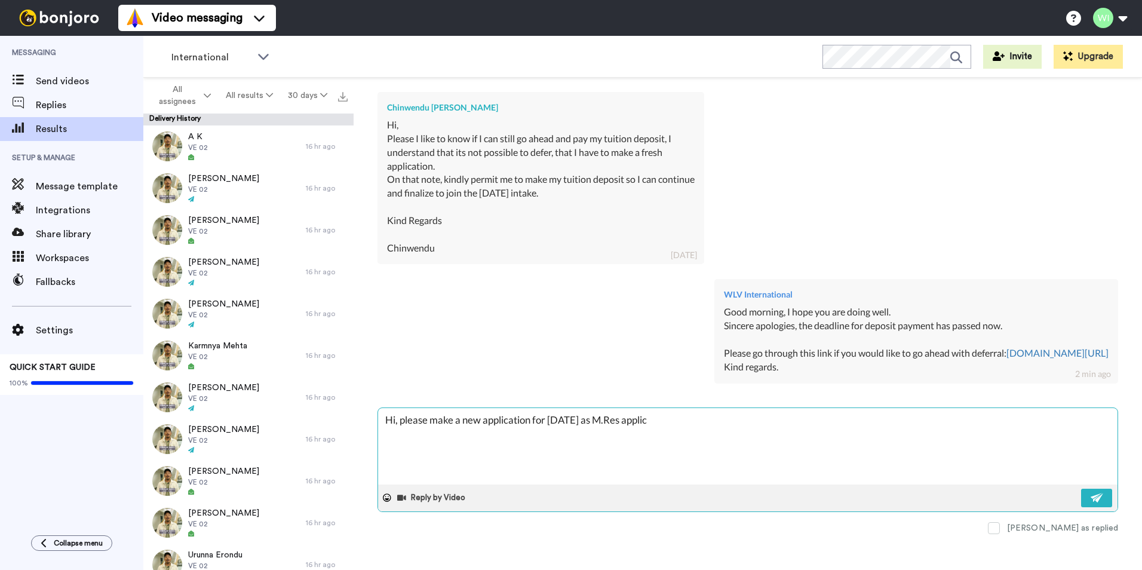
type textarea "x"
type textarea "Hi, please make a new application for January 2026 as M.Res applicat"
type textarea "x"
type textarea "Hi, please make a new application for January 2026 as M.Res applicati"
type textarea "x"
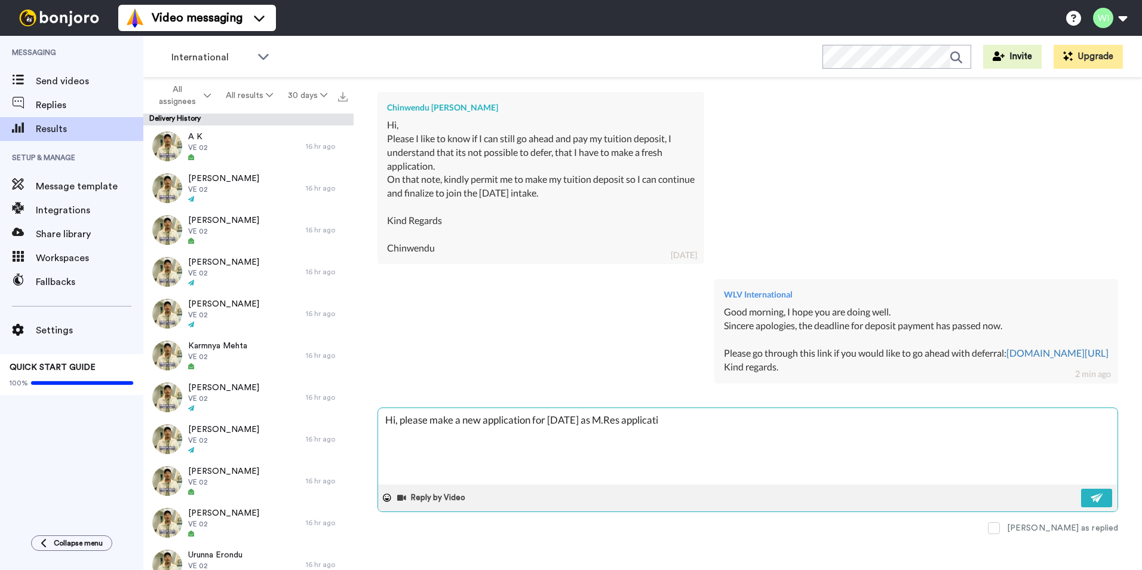
type textarea "Hi, please make a new application for January 2026 as M.Res applicatio"
type textarea "x"
type textarea "Hi, please make a new application for January 2026 as M.Res application"
type textarea "x"
type textarea "Hi, please make a new application for January 2026 as M.Res applications"
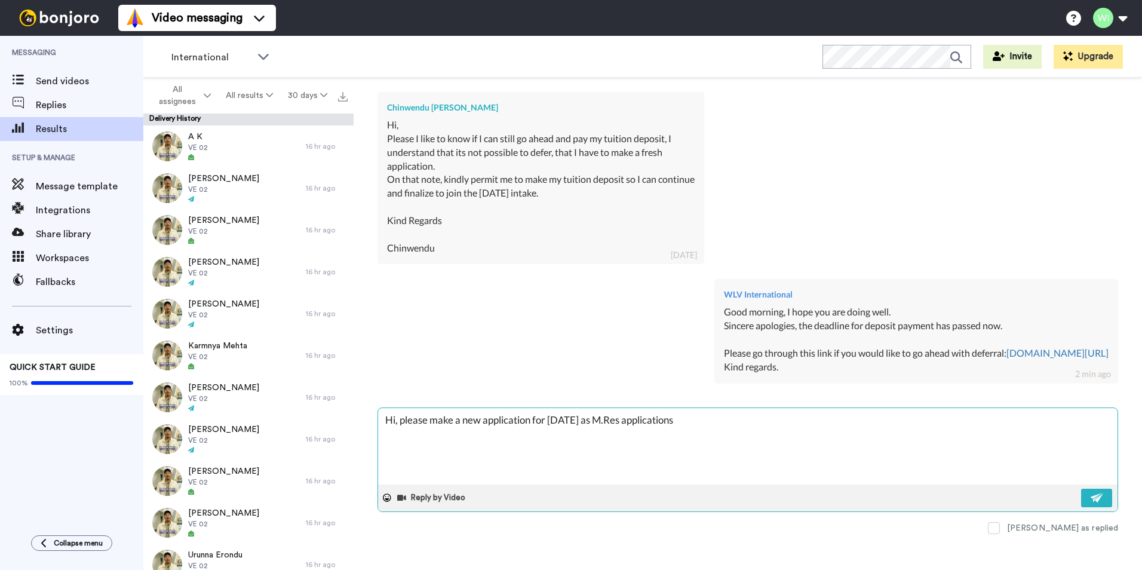
type textarea "x"
type textarea "Hi, please make a new application for January 2026 as M.Res applications"
type textarea "x"
type textarea "Hi, please make a new application for January 2026 as M.Res applications c"
type textarea "x"
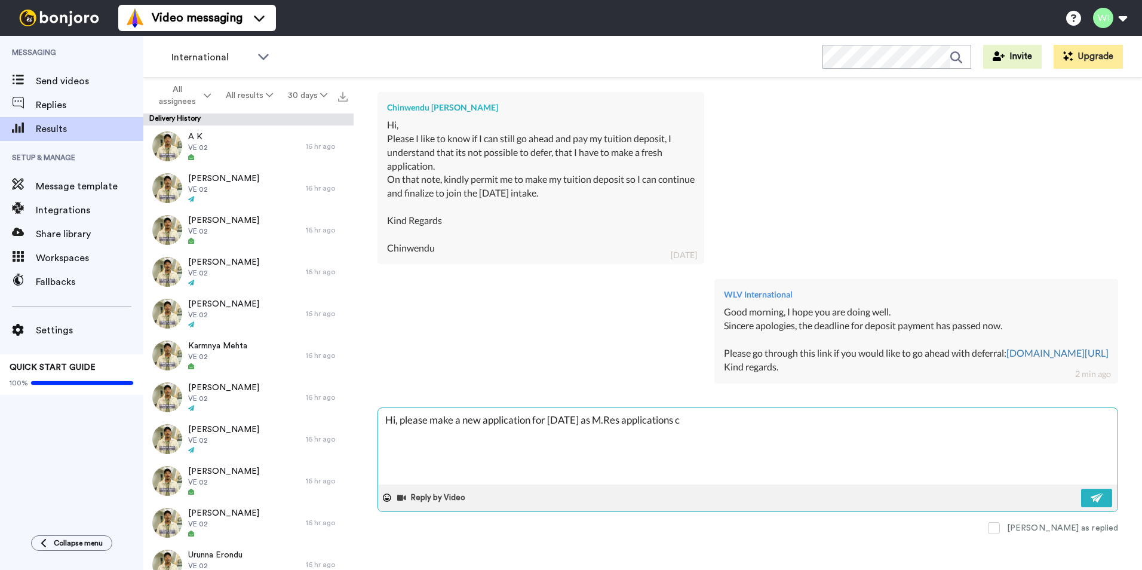
type textarea "Hi, please make a new application for January 2026 as M.Res applications ca"
type textarea "x"
type textarea "Hi, please make a new application for January 2026 as M.Res applications can"
type textarea "x"
type textarea "Hi, please make a new application for January 2026 as M.Res applications cann"
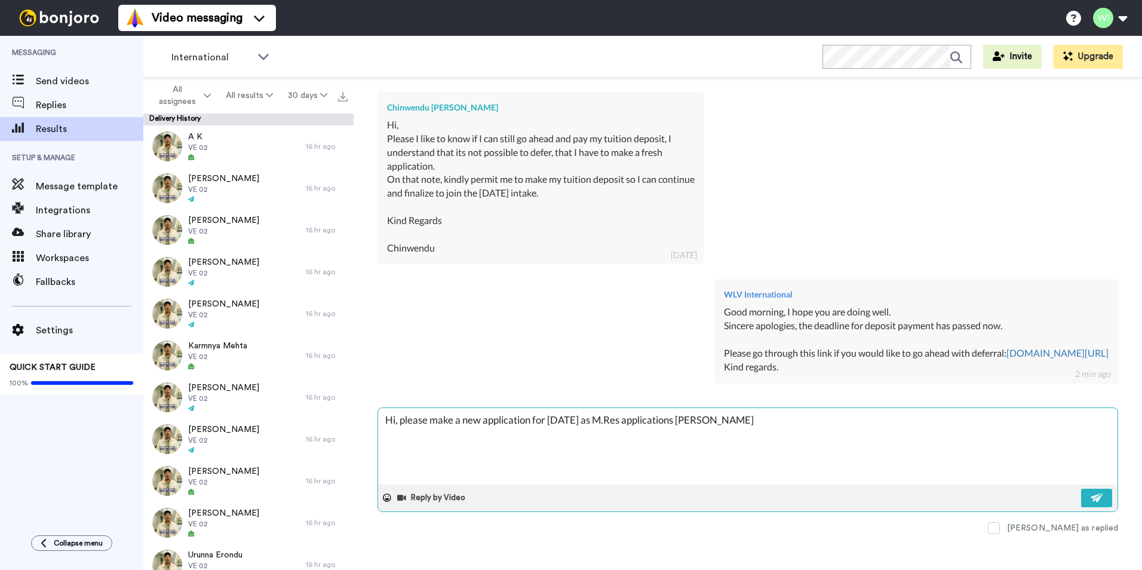
type textarea "x"
type textarea "Hi, please make a new application for January 2026 as M.Res applications canno"
type textarea "x"
type textarea "Hi, please make a new application for January 2026 as M.Res applications cannot"
type textarea "x"
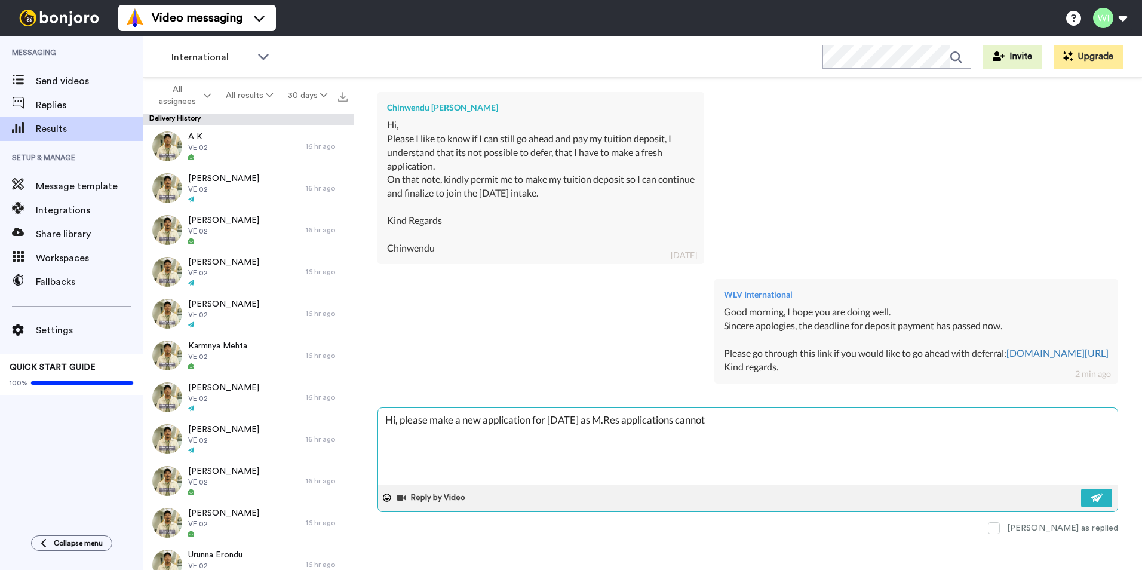
type textarea "Hi, please make a new application for January 2026 as M.Res applications cannot"
type textarea "x"
type textarea "Hi, please make a new application for January 2026 as M.Res applications cannot…"
type textarea "x"
type textarea "Hi, please make a new application for January 2026 as M.Res applications cannot…"
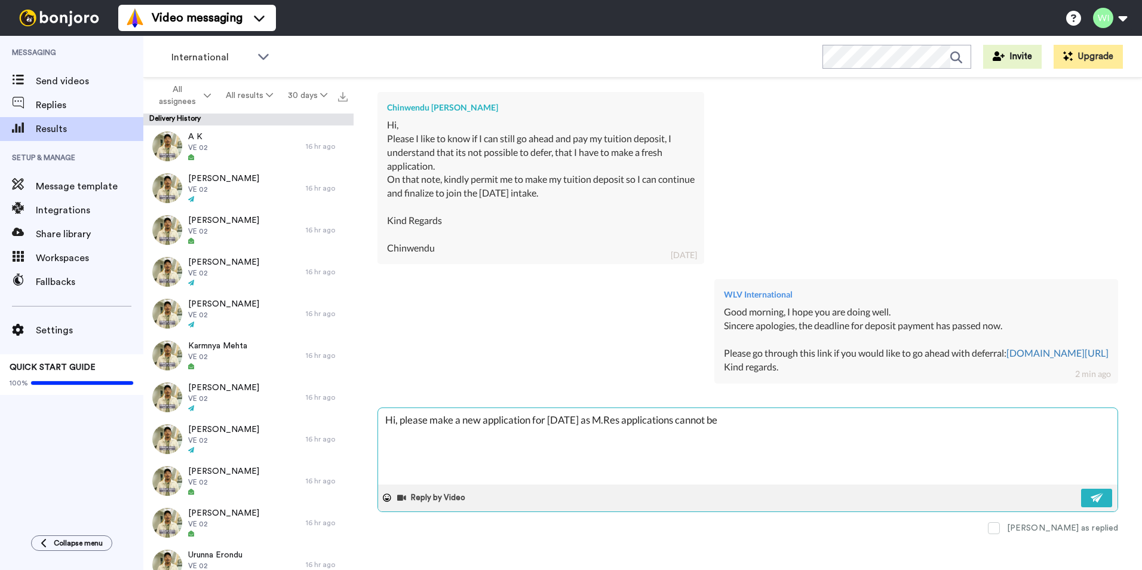
type textarea "x"
type textarea "Hi, please make a new application for January 2026 as M.Res applications cannot…"
type textarea "x"
type textarea "Hi, please make a new application for January 2026 as M.Res applications cannot…"
type textarea "x"
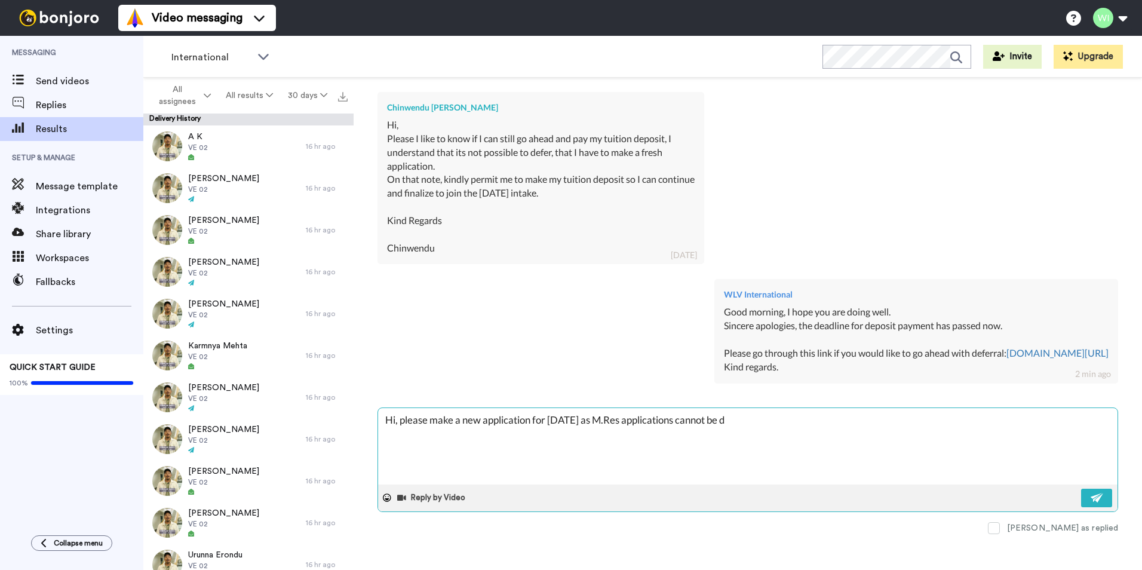
type textarea "Hi, please make a new application for January 2026 as M.Res applications cannot…"
type textarea "x"
type textarea "Hi, please make a new application for January 2026 as M.Res applications cannot…"
type textarea "x"
type textarea "Hi, please make a new application for January 2026 as M.Res applications cannot…"
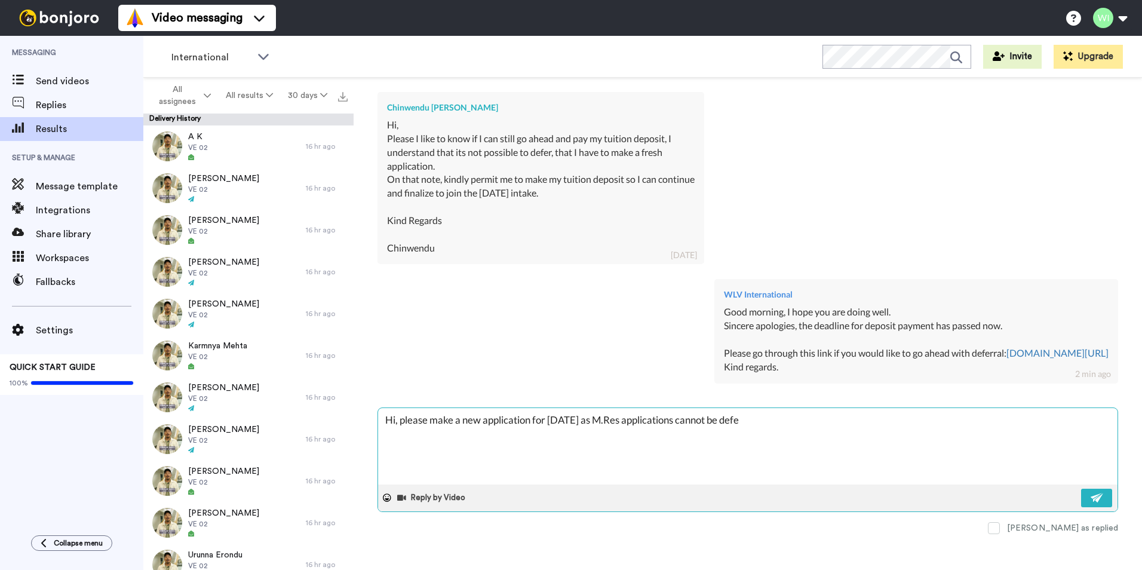
type textarea "x"
type textarea "Hi, please make a new application for January 2026 as M.Res applications cannot…"
type textarea "x"
type textarea "Hi, please make a new application for January 2026 as M.Res applications cannot…"
type textarea "x"
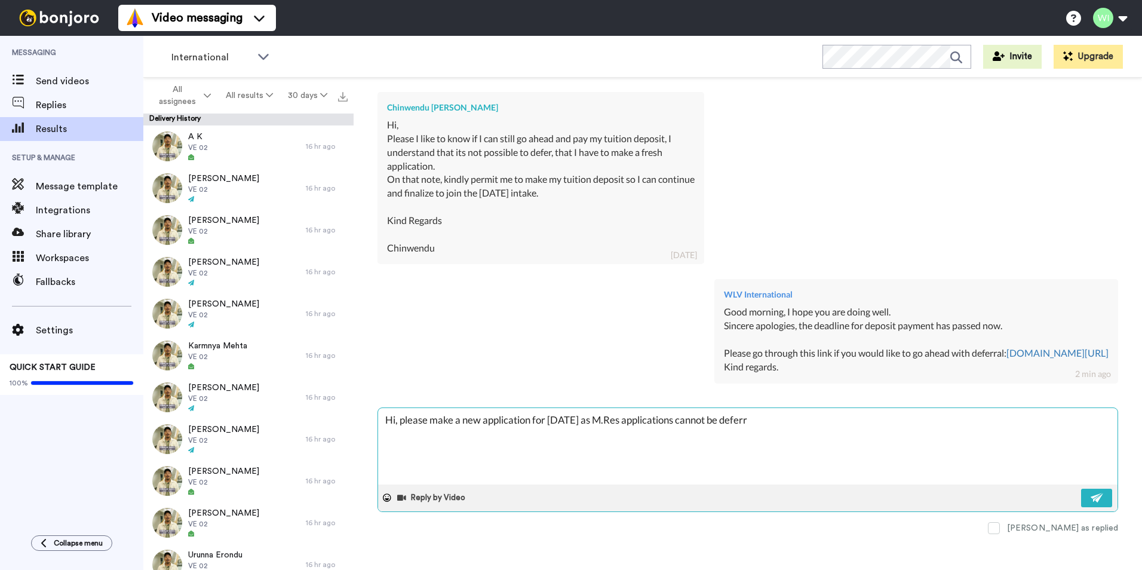
type textarea "Hi, please make a new application for January 2026 as M.Res applications cannot…"
type textarea "x"
type textarea "Hi, please make a new application for January 2026 as M.Res applications cannot…"
type textarea "x"
type textarea "Hi, please make a new application for January 2026 as M.Res applications cannot…"
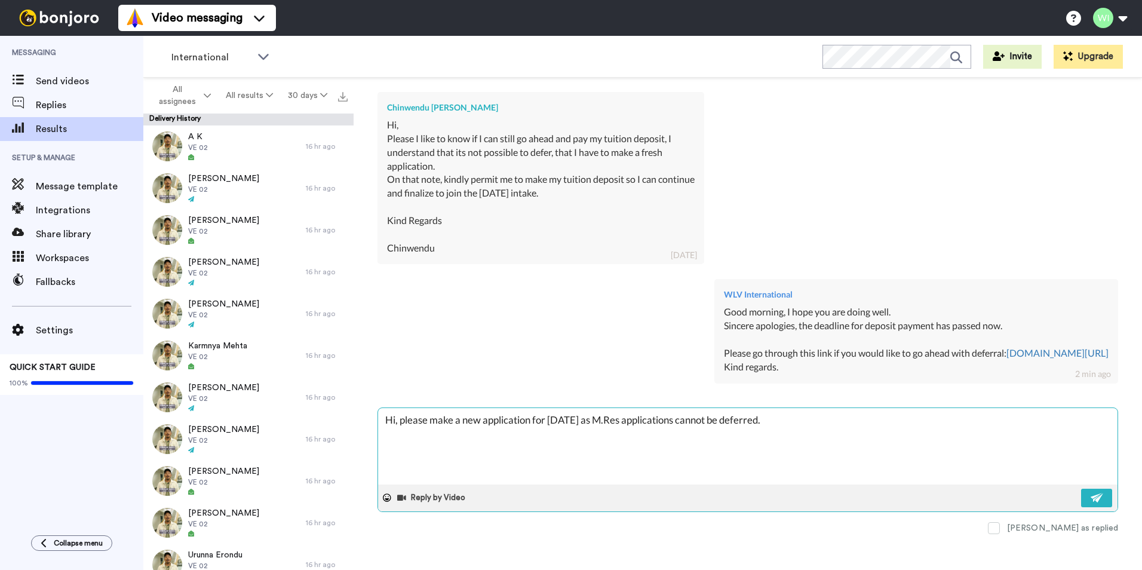
type textarea "x"
type textarea "Hi, please make a new application for January 2026 as M.Res applications cannot…"
type textarea "x"
type textarea "Hi, please make a new application for January 2026 as M.Res applications cannot…"
type textarea "x"
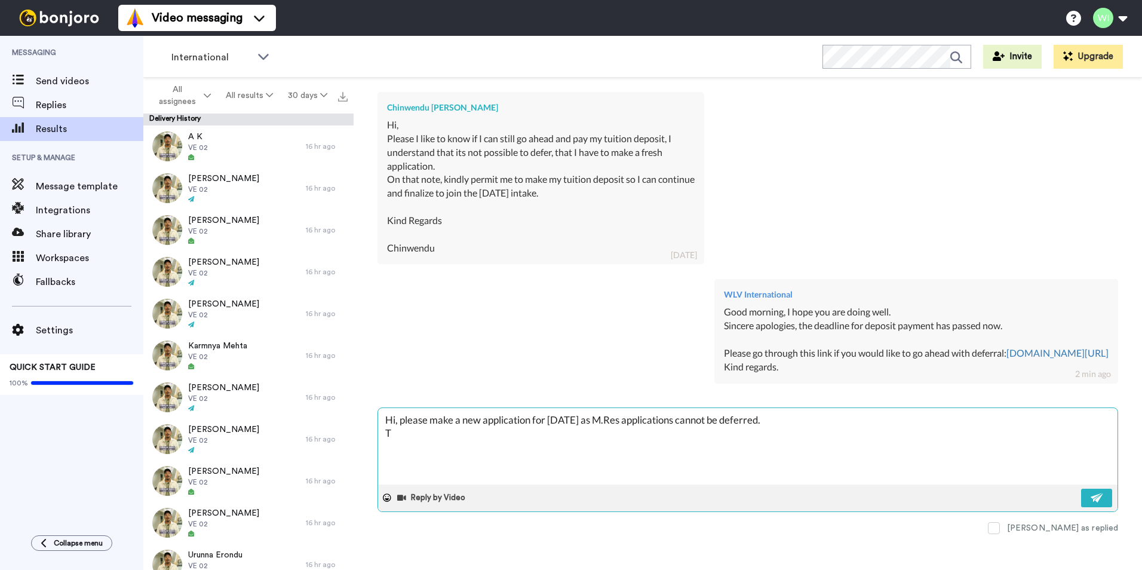
type textarea "Hi, please make a new application for January 2026 as M.Res applications cannot…"
type textarea "x"
type textarea "Hi, please make a new application for January 2026 as M.Res applications cannot…"
type textarea "x"
type textarea "Hi, please make a new application for January 2026 as M.Res applications cannot…"
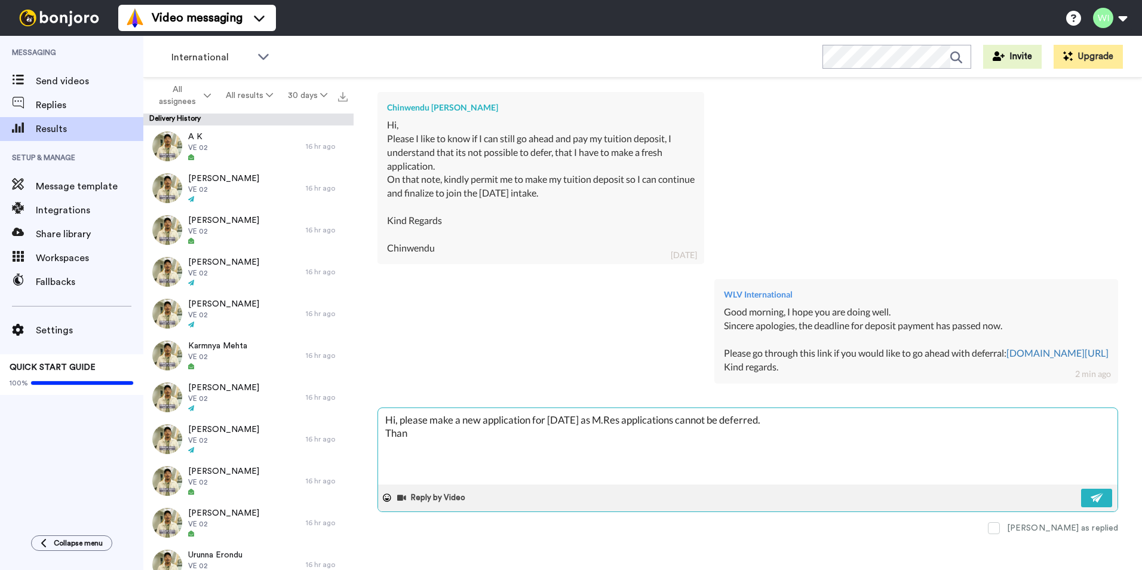
type textarea "x"
type textarea "Hi, please make a new application for January 2026 as M.Res applications cannot…"
type textarea "x"
type textarea "Hi, please make a new application for January 2026 as M.Res applications cannot…"
type textarea "x"
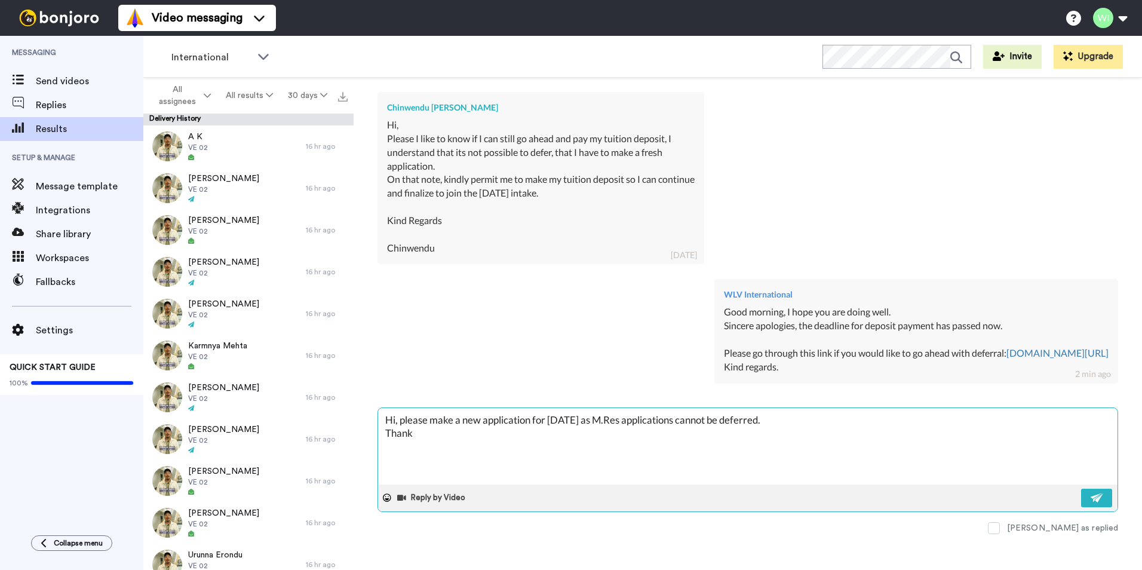
type textarea "Hi, please make a new application for January 2026 as M.Res applications cannot…"
type textarea "x"
type textarea "Hi, please make a new application for January 2026 as M.Res applications cannot…"
type textarea "x"
type textarea "Hi, please make a new application for January 2026 as M.Res applications cannot…"
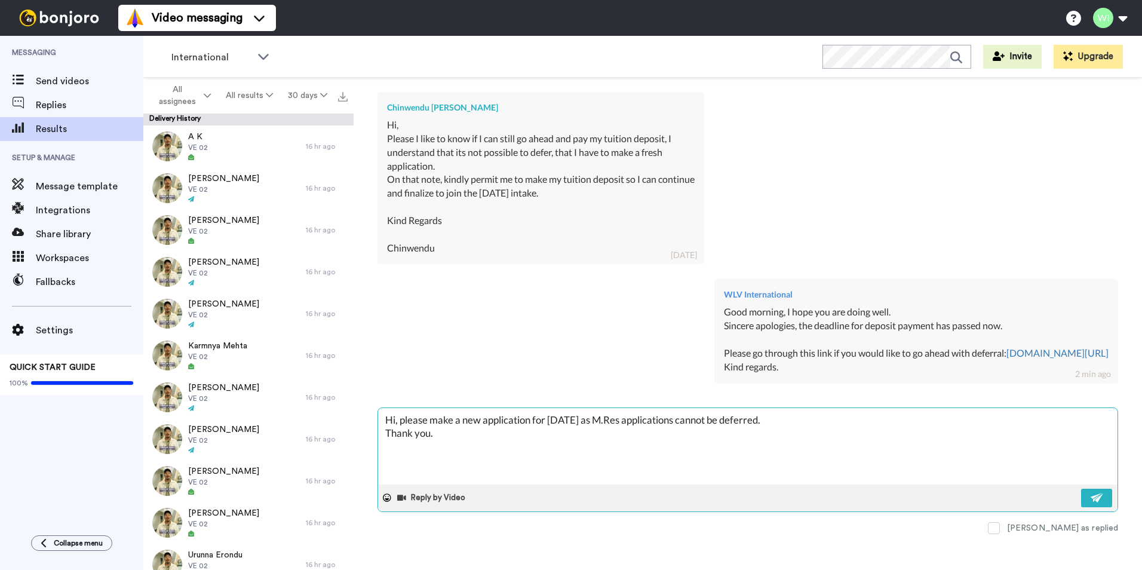
click at [434, 418] on textarea "Hi, please make a new application for January 2026 as M.Res applications cannot…" at bounding box center [747, 446] width 739 height 76
click at [1081, 493] on button at bounding box center [1096, 497] width 31 height 19
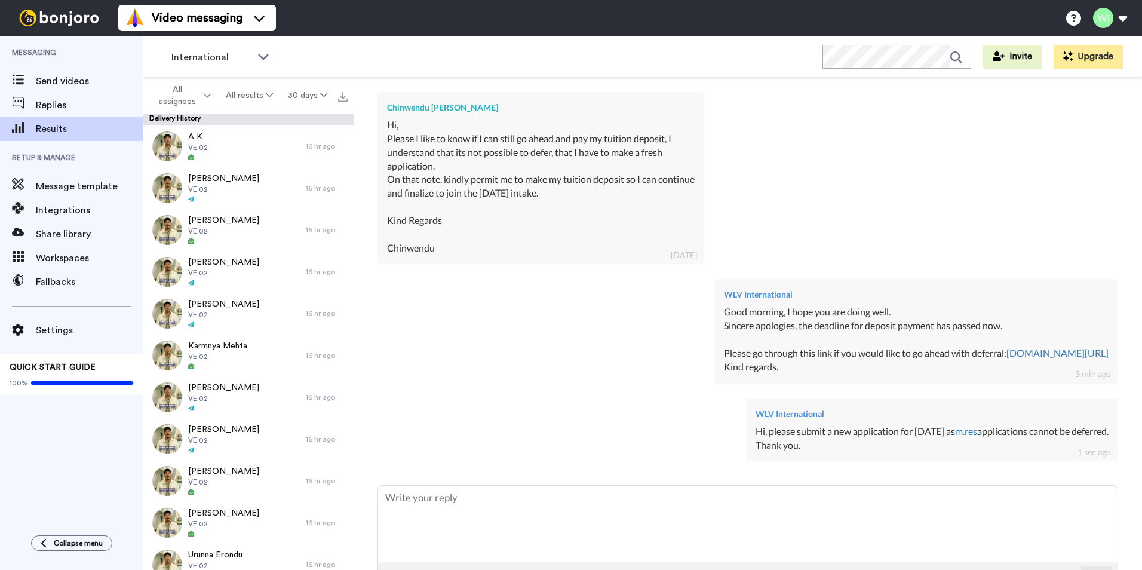
scroll to position [621, 0]
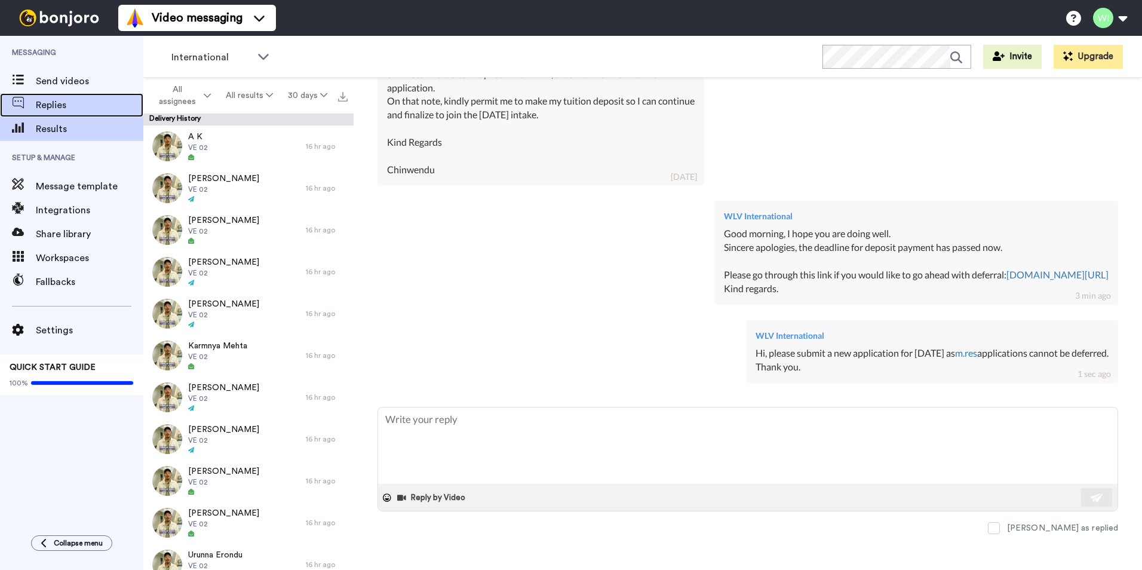
click at [39, 99] on span "Replies" at bounding box center [89, 105] width 107 height 14
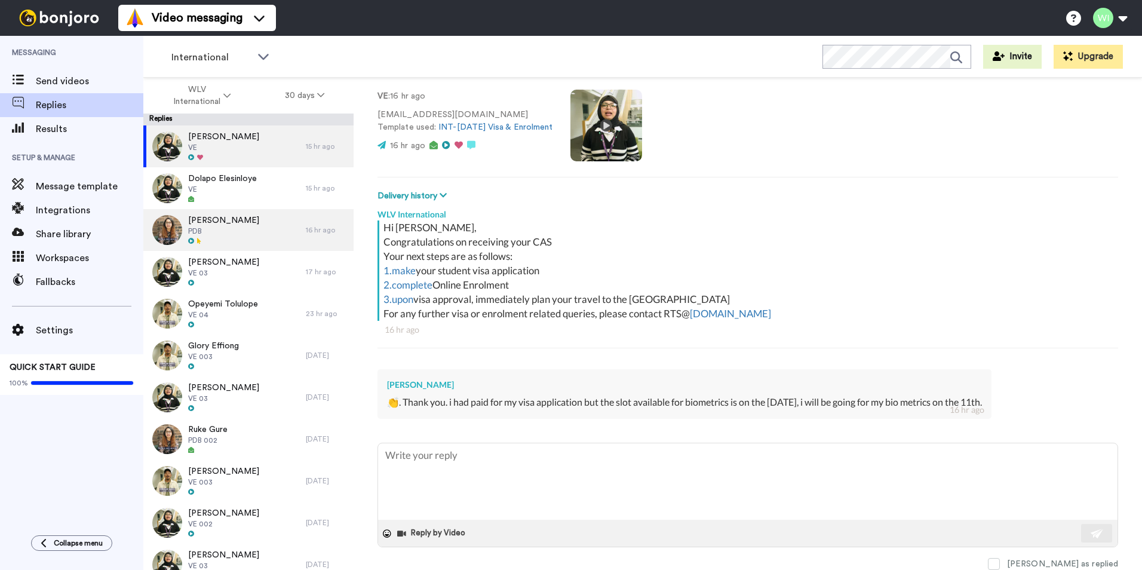
scroll to position [60, 0]
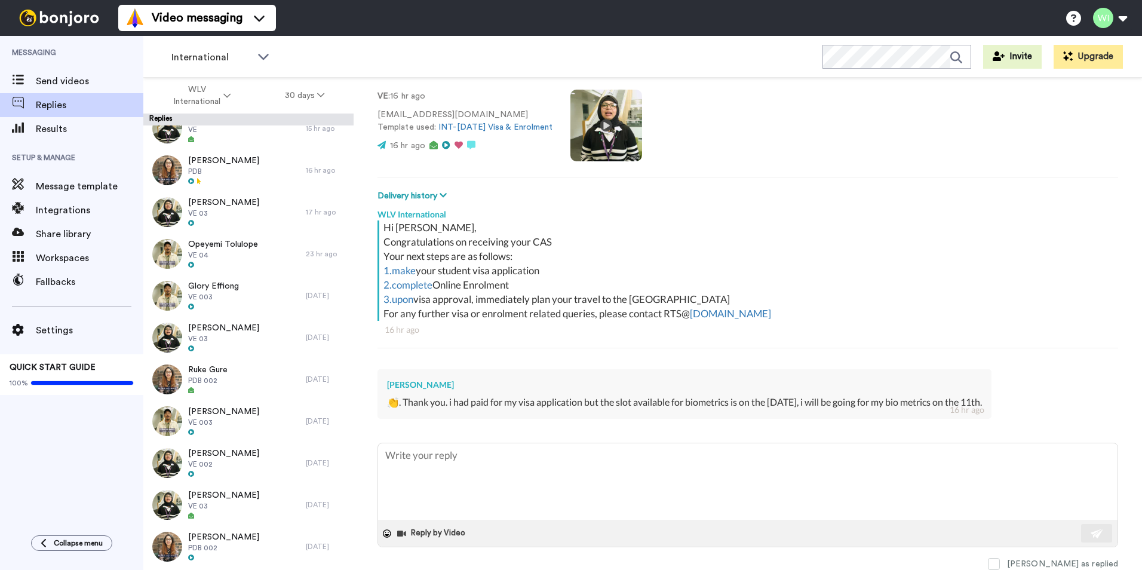
type textarea "x"
